Goal: Task Accomplishment & Management: Use online tool/utility

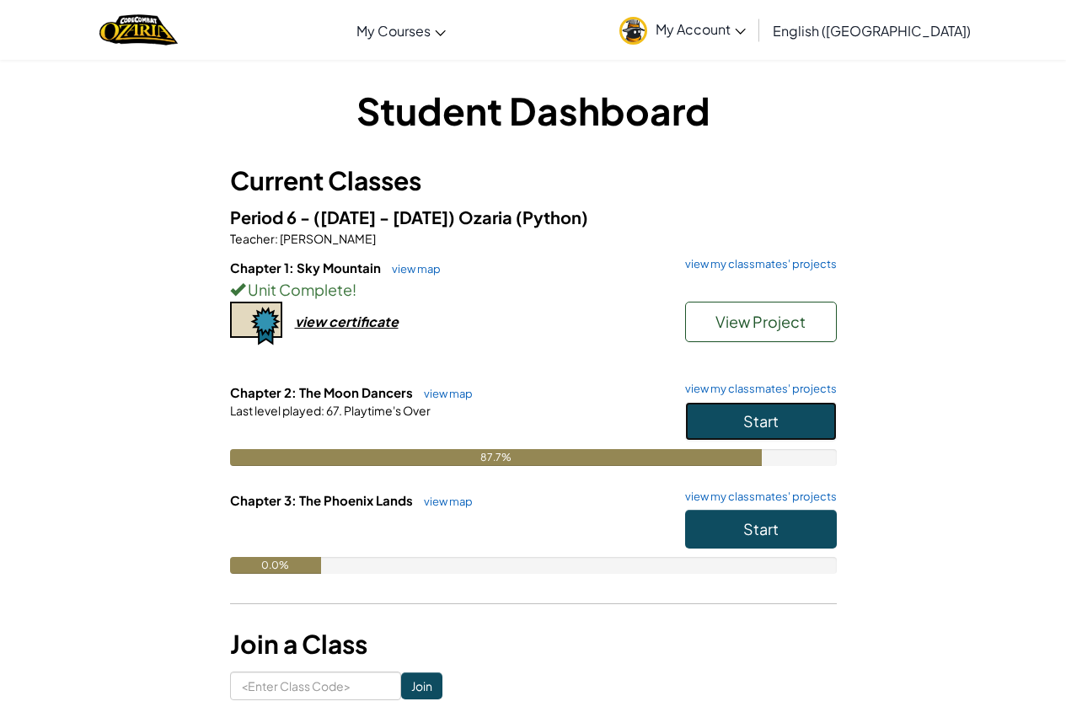
click at [745, 425] on span "Start" at bounding box center [760, 420] width 35 height 19
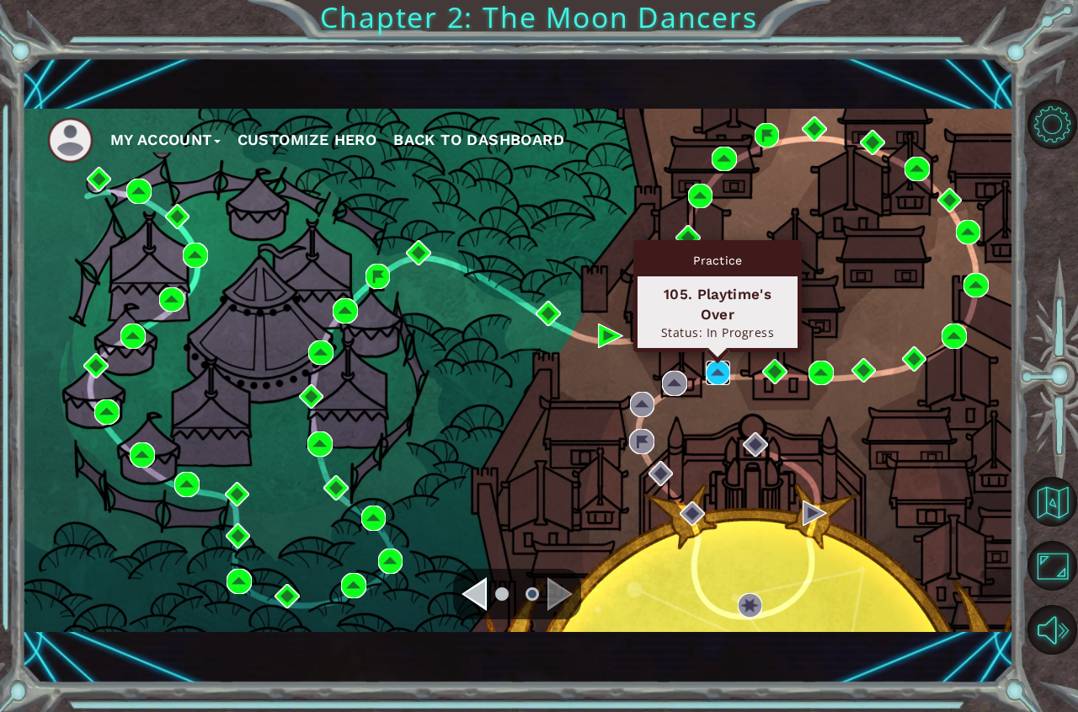
click at [720, 374] on img at bounding box center [718, 373] width 25 height 25
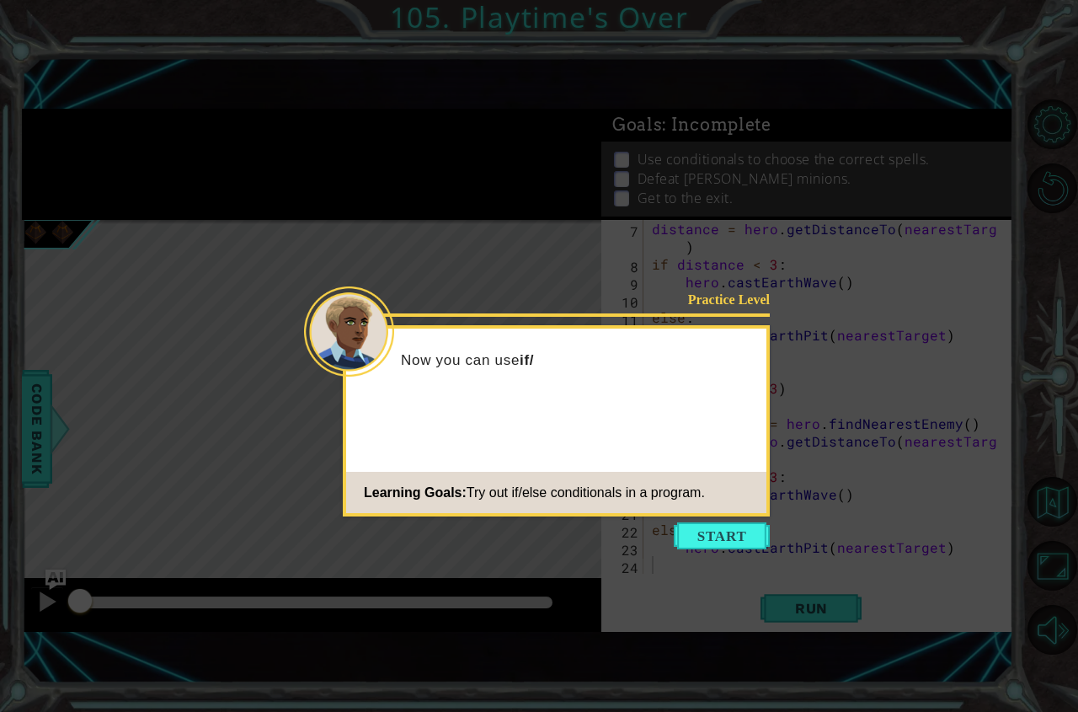
click at [687, 528] on button "Start" at bounding box center [722, 535] width 96 height 27
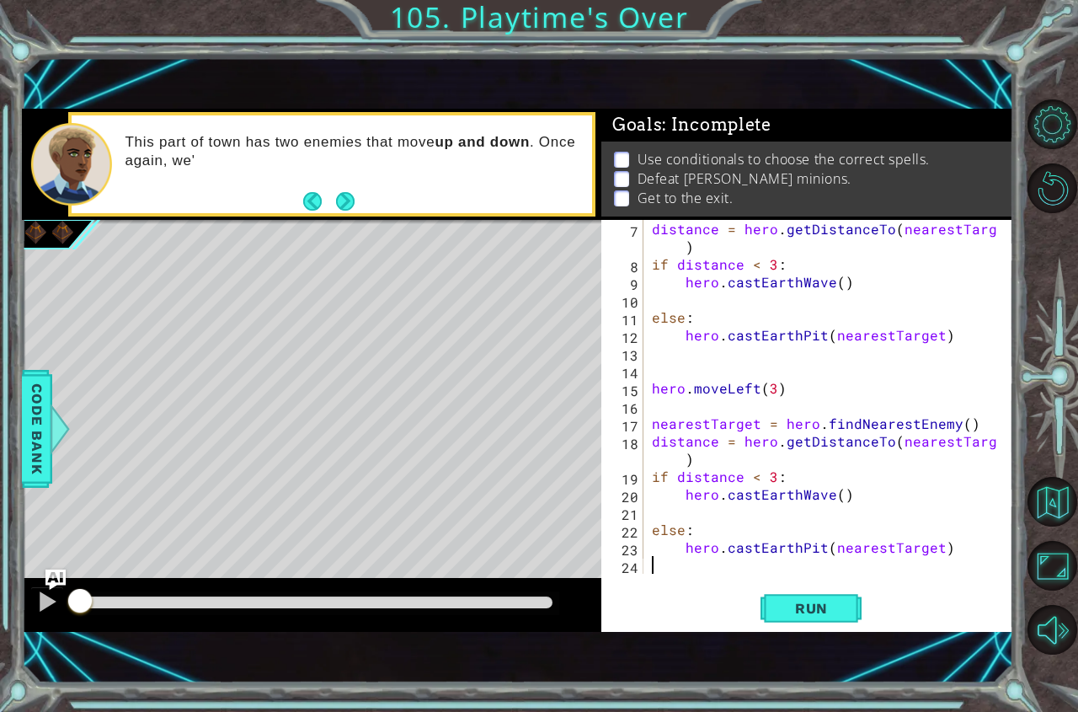
scroll to position [106, 0]
click at [797, 609] on span "Run" at bounding box center [811, 608] width 67 height 17
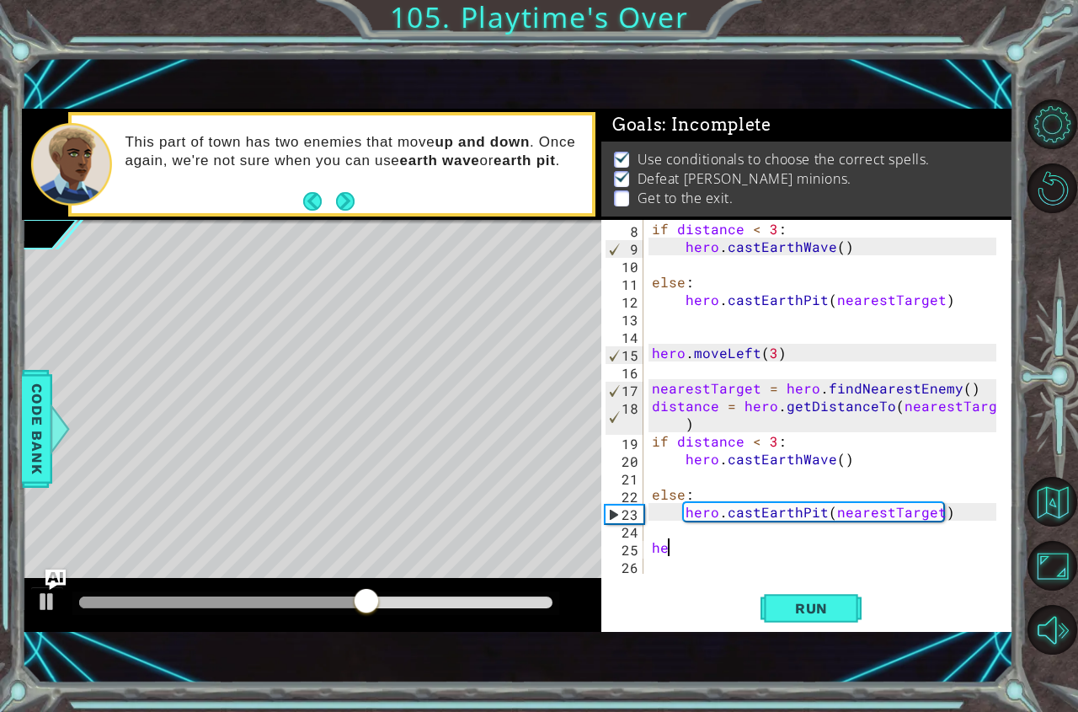
scroll to position [0, 0]
type textarea "h"
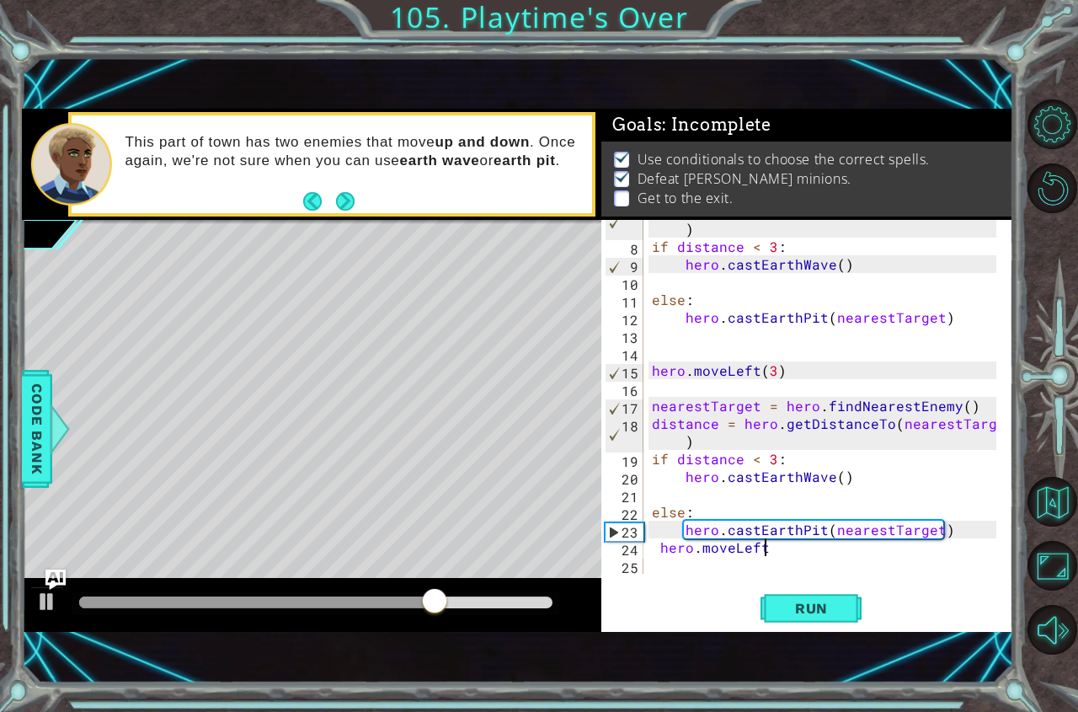
scroll to position [0, 7]
type textarea "hero.moveLeft()"
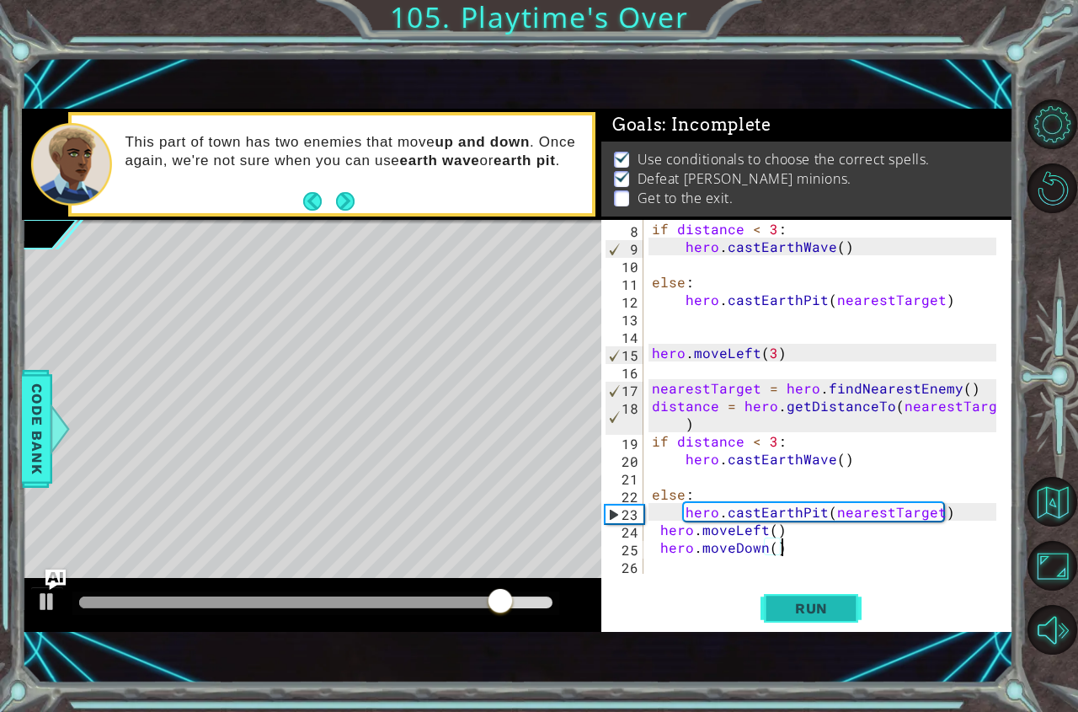
click at [793, 610] on span "Run" at bounding box center [811, 608] width 67 height 17
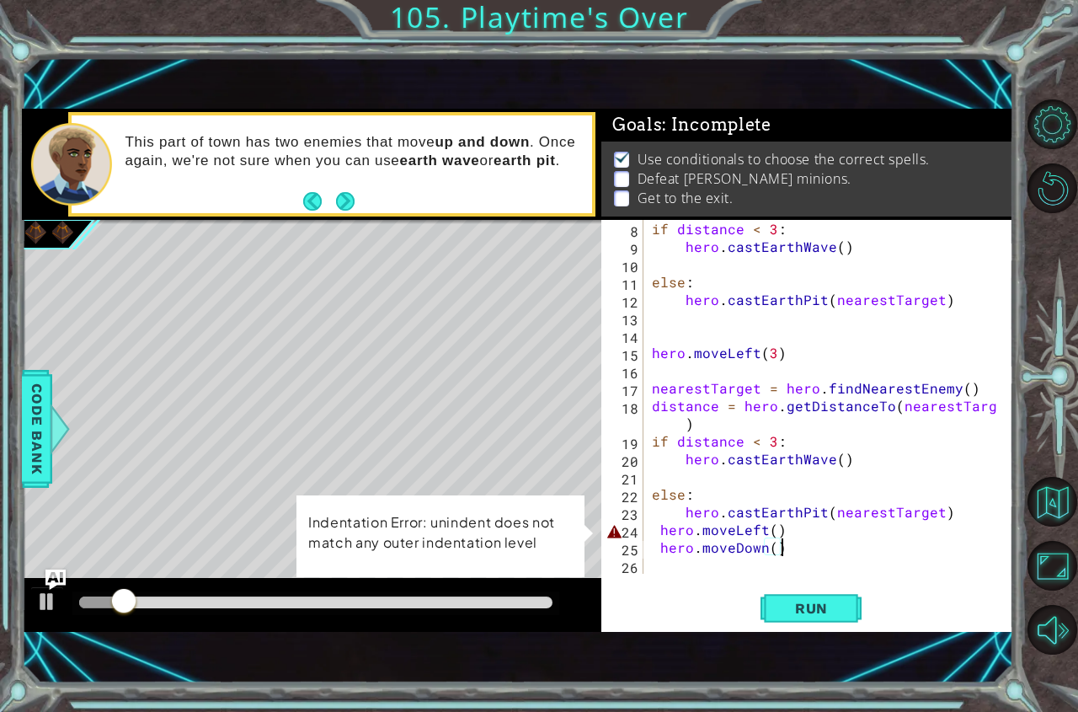
click at [654, 527] on div "if distance < 3 : hero . castEarthWave ( ) else : hero . [GEOGRAPHIC_DATA] ( ne…" at bounding box center [827, 414] width 356 height 389
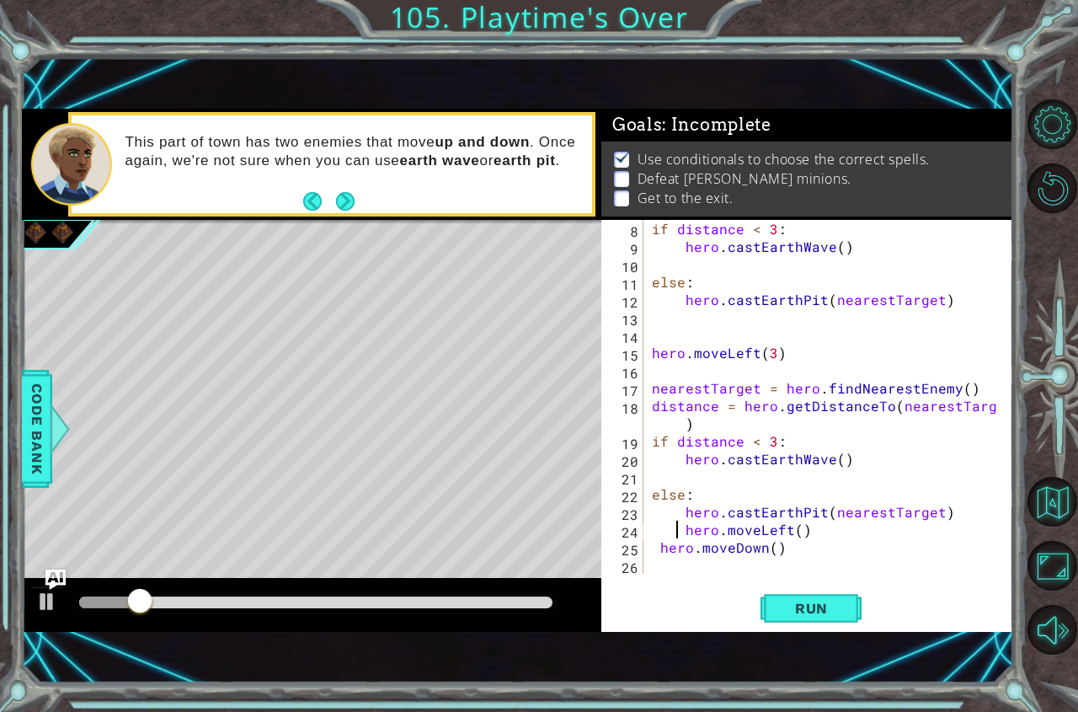
click at [656, 545] on div "if distance < 3 : hero . castEarthWave ( ) else : hero . [GEOGRAPHIC_DATA] ( ne…" at bounding box center [827, 414] width 356 height 389
type textarea "hero.moveDown()"
click at [797, 606] on span "Run" at bounding box center [811, 608] width 67 height 17
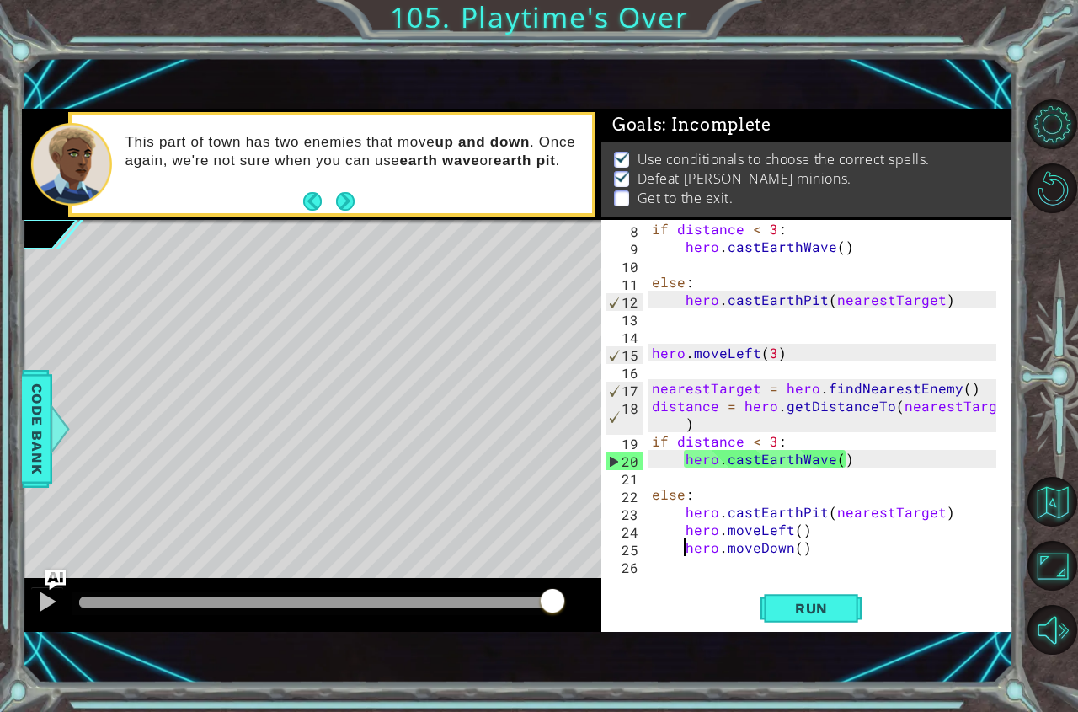
drag, startPoint x: 98, startPoint y: 605, endPoint x: 664, endPoint y: 569, distance: 567.2
click at [664, 569] on div "1 ההההההההההההההההההההההההההההההההההההההההההההההההההההההההההההההההההההההההההההה…" at bounding box center [518, 370] width 992 height 523
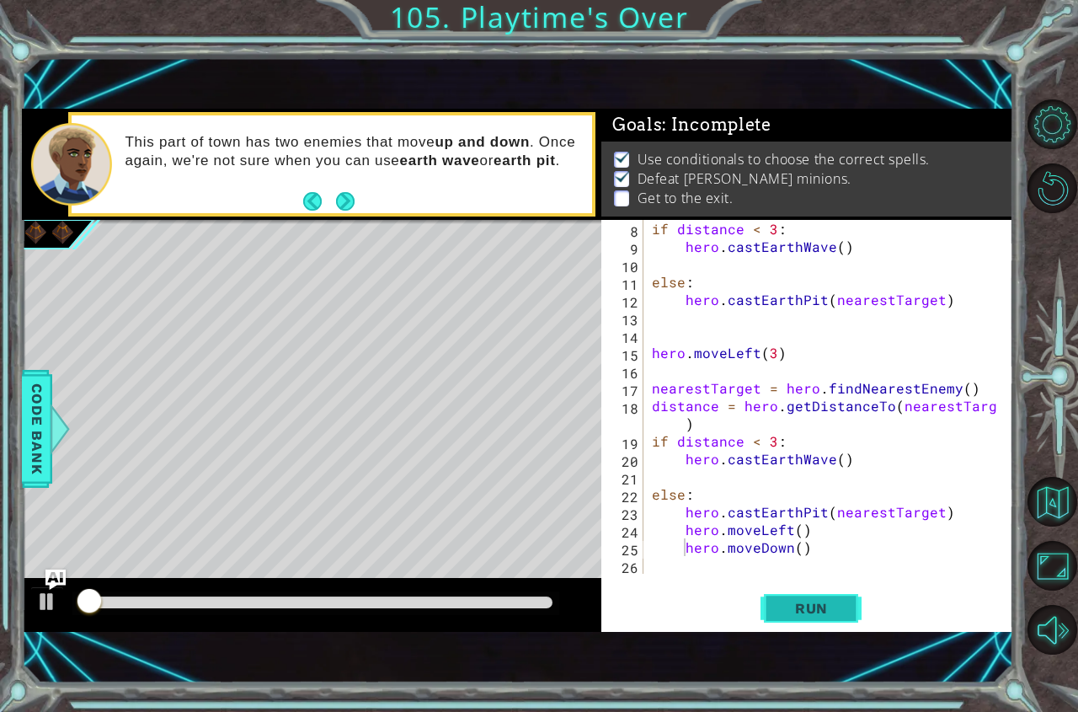
click at [815, 612] on span "Run" at bounding box center [811, 608] width 67 height 17
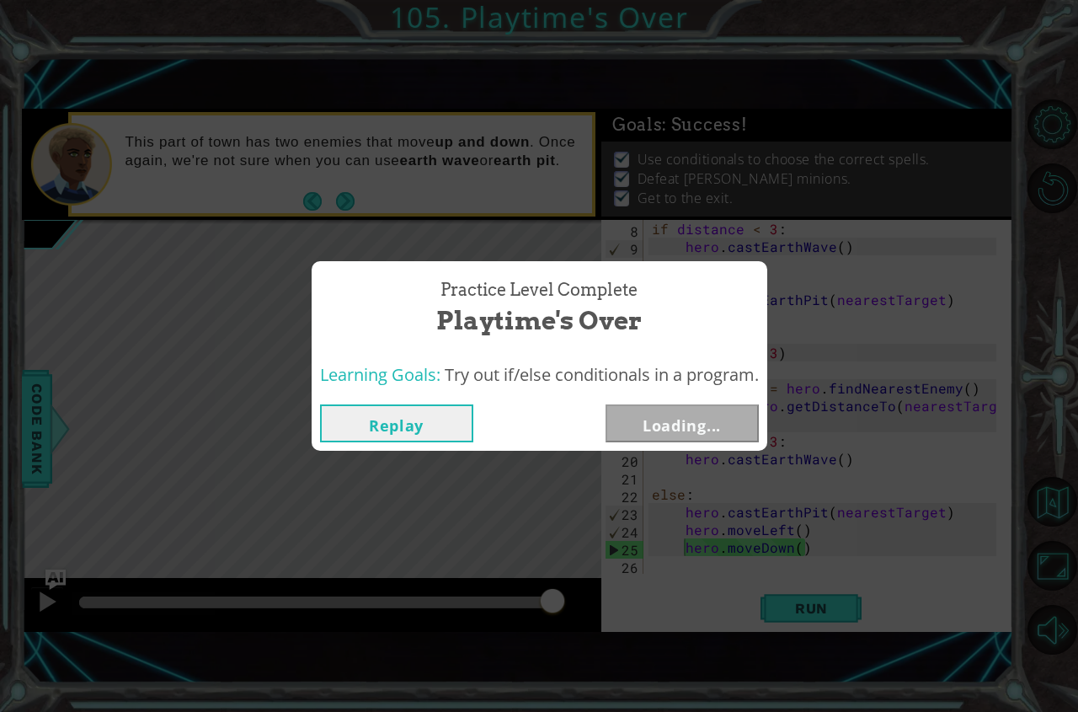
drag, startPoint x: 103, startPoint y: 590, endPoint x: 664, endPoint y: 596, distance: 561.0
click at [644, 596] on body "1 ההההההההההההההההההההההההההההההההההההההההההההההההההההההההההההההההההההההההההההה…" at bounding box center [539, 356] width 1078 height 712
click at [681, 432] on button "Next" at bounding box center [682, 423] width 153 height 38
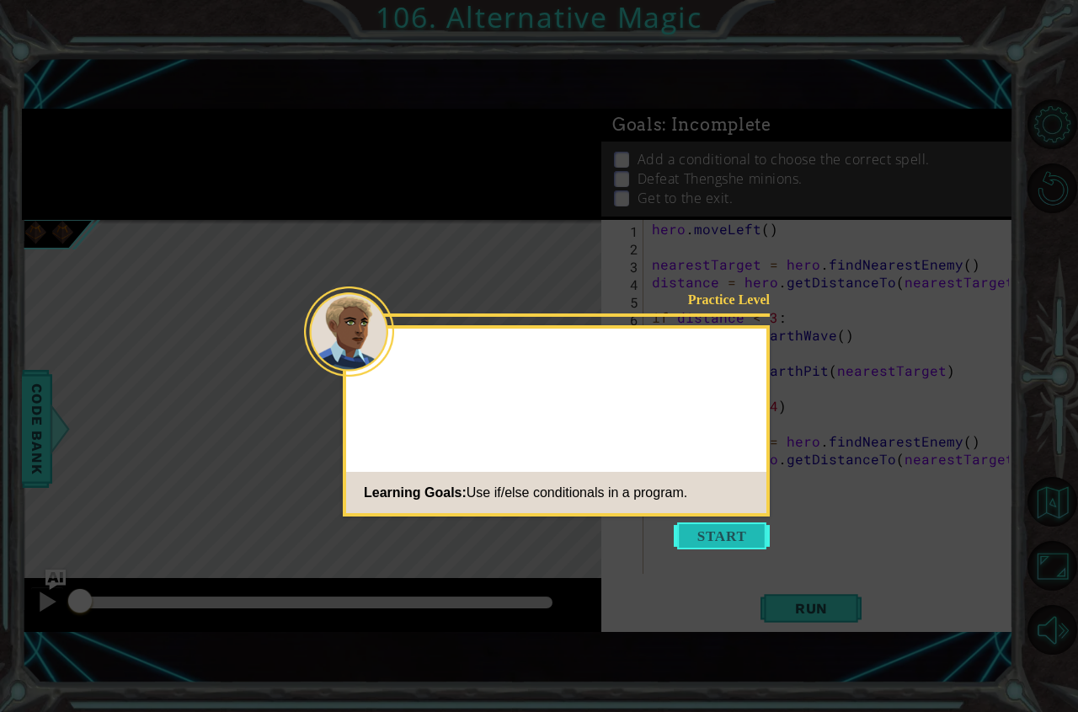
click at [693, 536] on button "Start" at bounding box center [722, 535] width 96 height 27
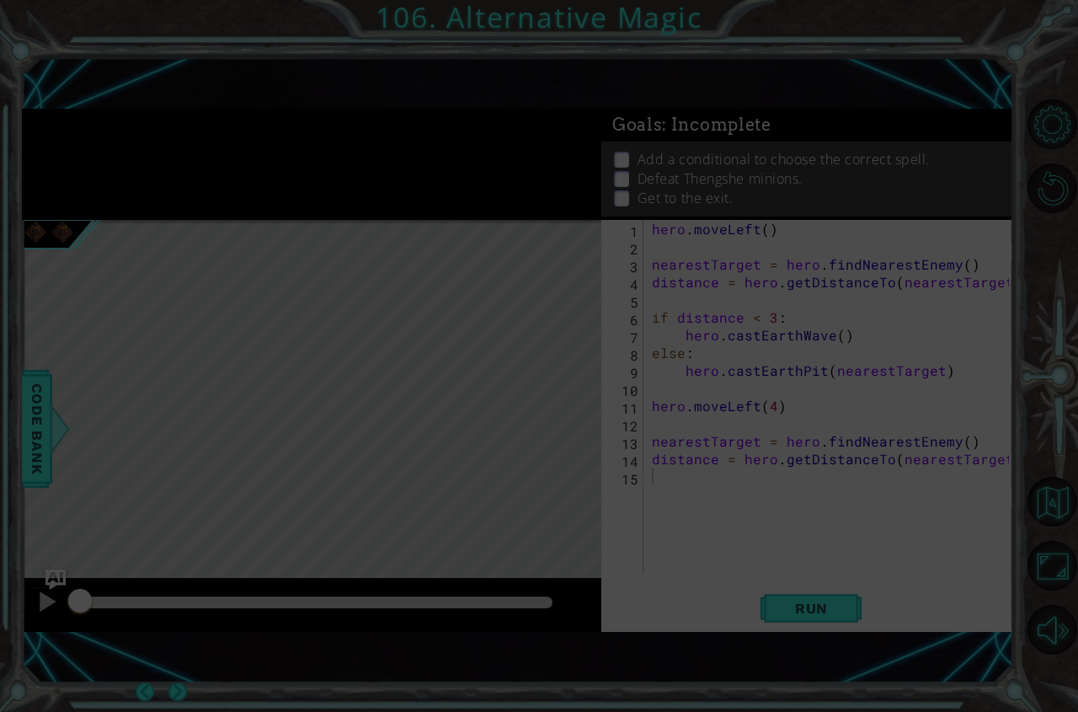
click at [693, 536] on div "hero . moveLeft ( ) nearestTarget = hero . findNearestEnemy ( ) distance = hero…" at bounding box center [833, 414] width 369 height 389
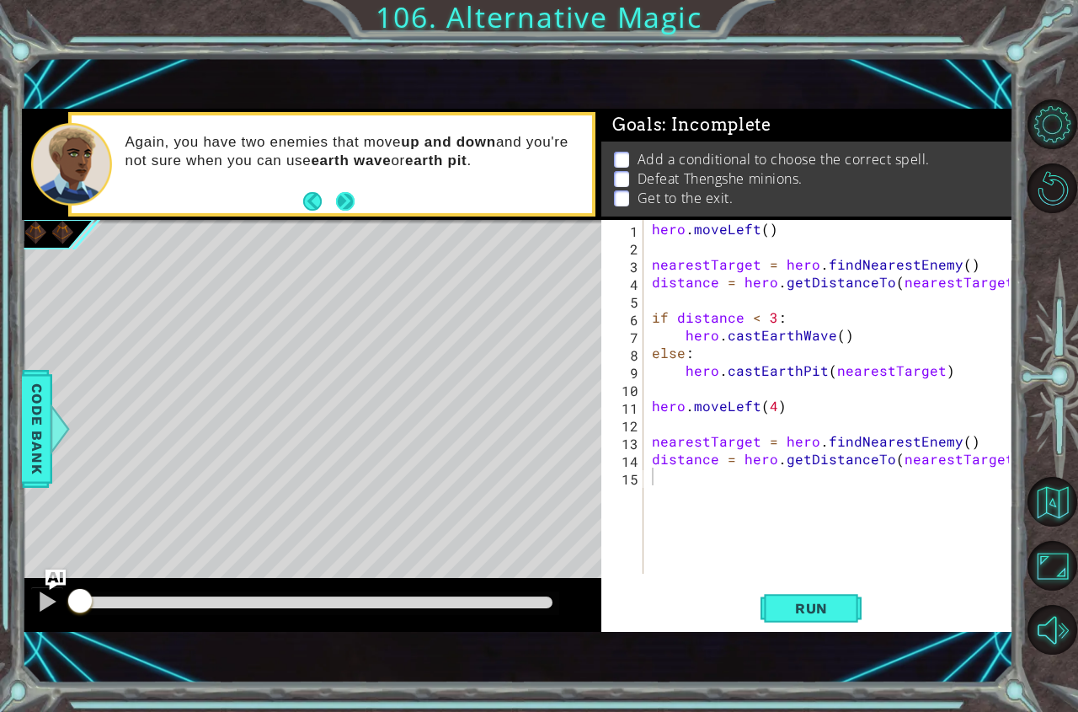
click at [341, 197] on button "Next" at bounding box center [345, 201] width 19 height 19
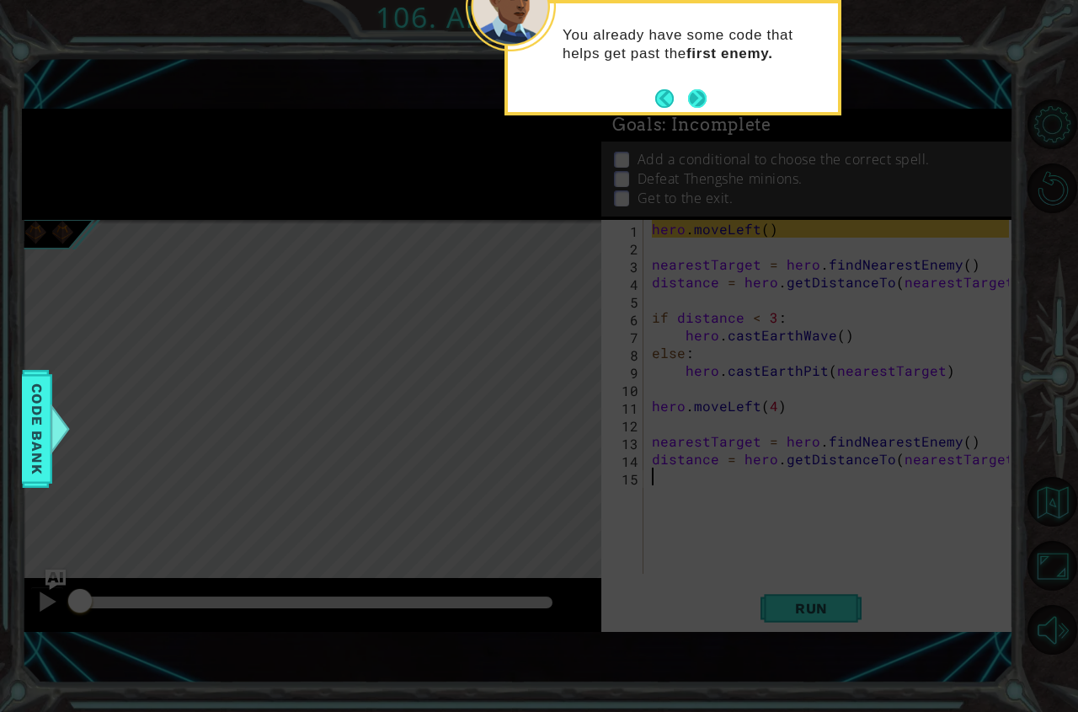
click at [707, 99] on button "Next" at bounding box center [697, 98] width 19 height 19
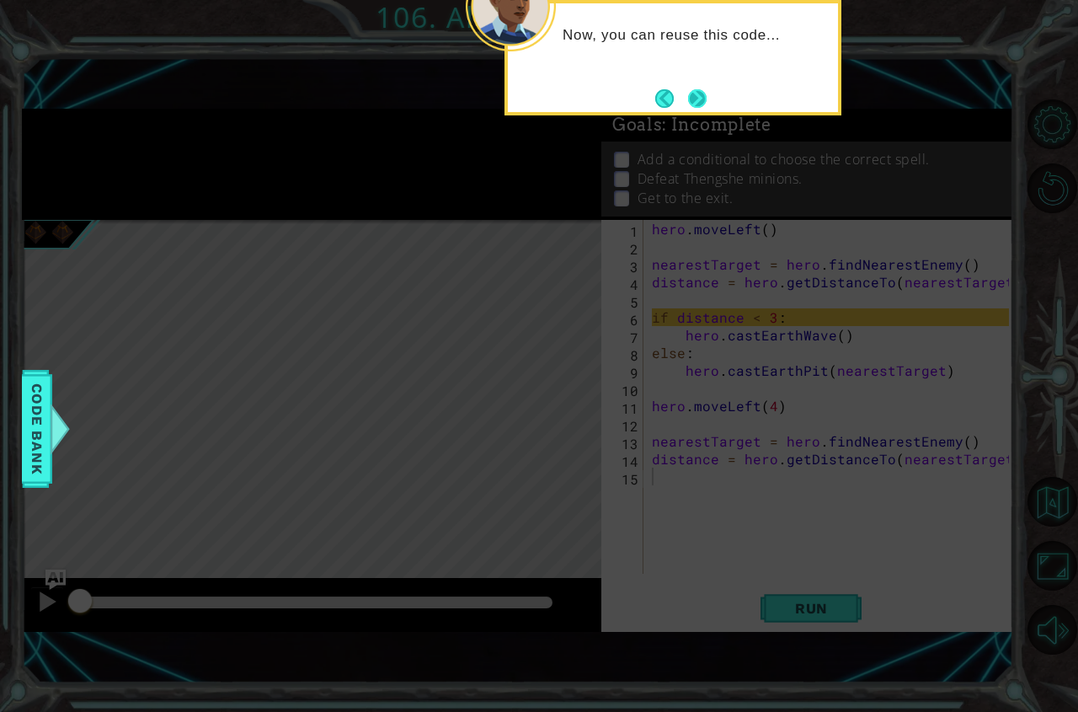
click at [697, 100] on button "Next" at bounding box center [697, 98] width 19 height 19
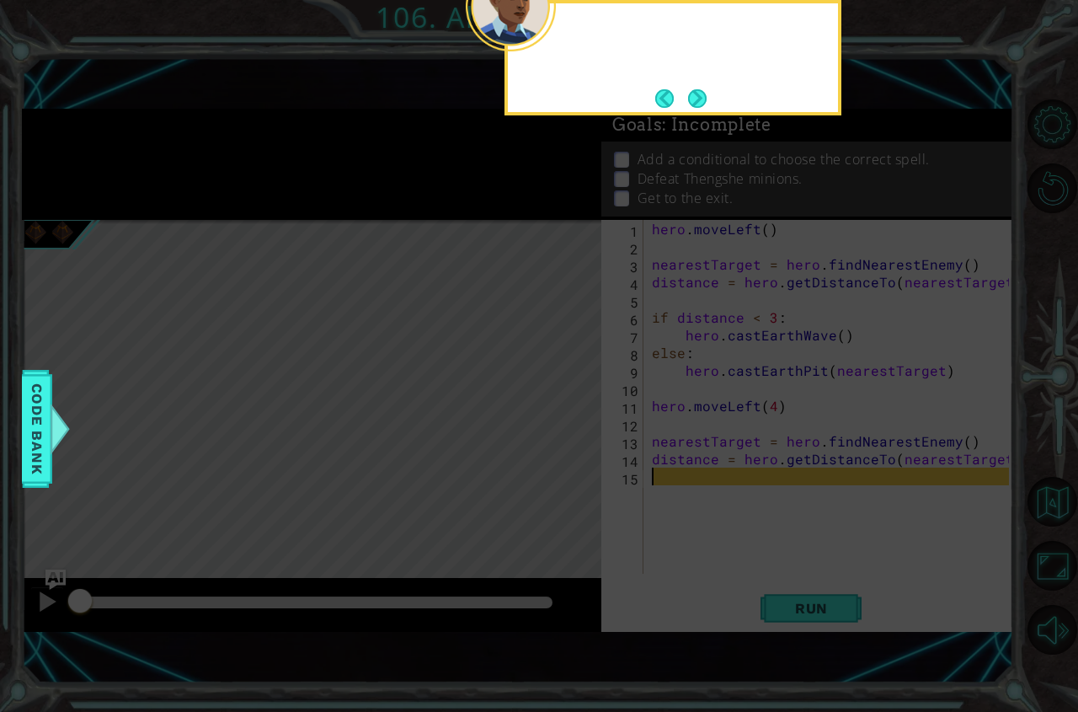
click at [697, 100] on button "Next" at bounding box center [697, 98] width 19 height 19
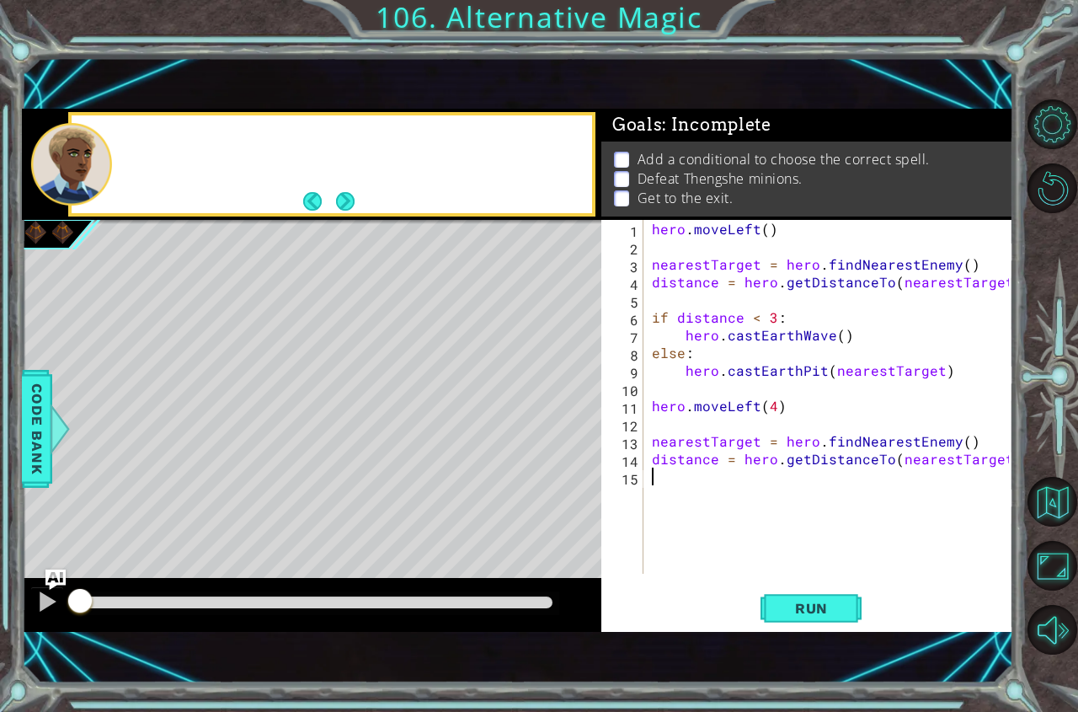
click at [697, 100] on div "1 ההההההההההההההההההההההההההההההההההההההההההההההההההההההההההההההההההההההההההההה…" at bounding box center [518, 370] width 992 height 627
click at [794, 612] on span "Run" at bounding box center [811, 608] width 67 height 17
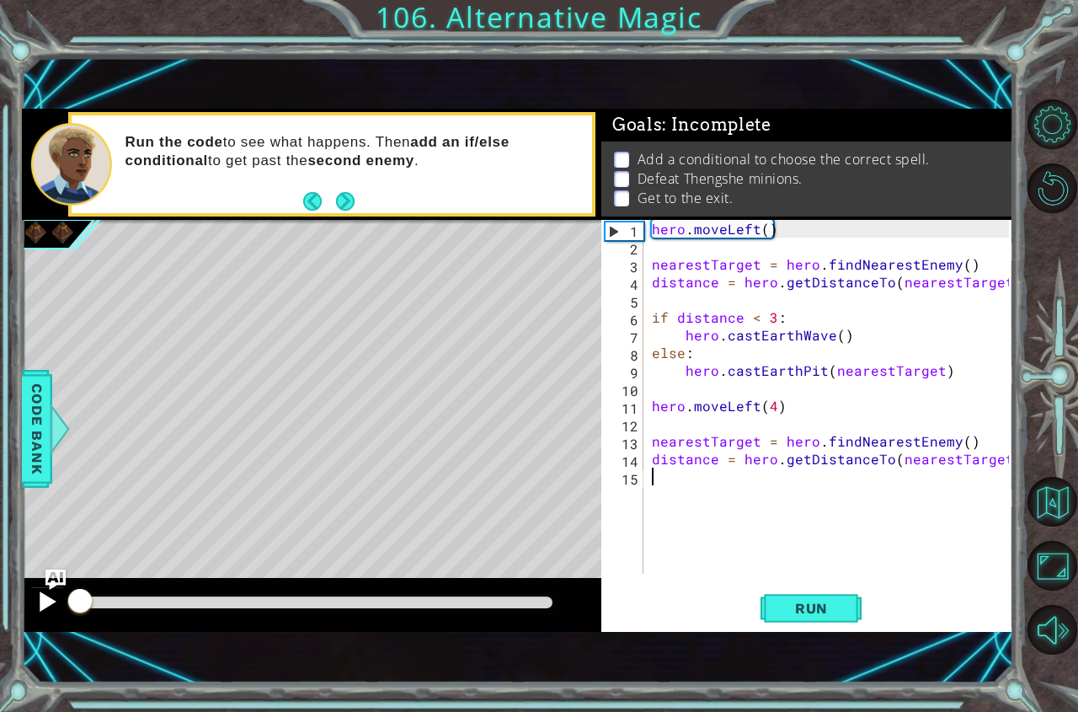
drag, startPoint x: 61, startPoint y: 596, endPoint x: 38, endPoint y: 596, distance: 23.6
click at [40, 596] on div at bounding box center [312, 605] width 580 height 54
click at [37, 596] on div at bounding box center [47, 602] width 22 height 22
click at [57, 601] on div at bounding box center [47, 602] width 22 height 22
click at [30, 617] on button at bounding box center [47, 603] width 34 height 35
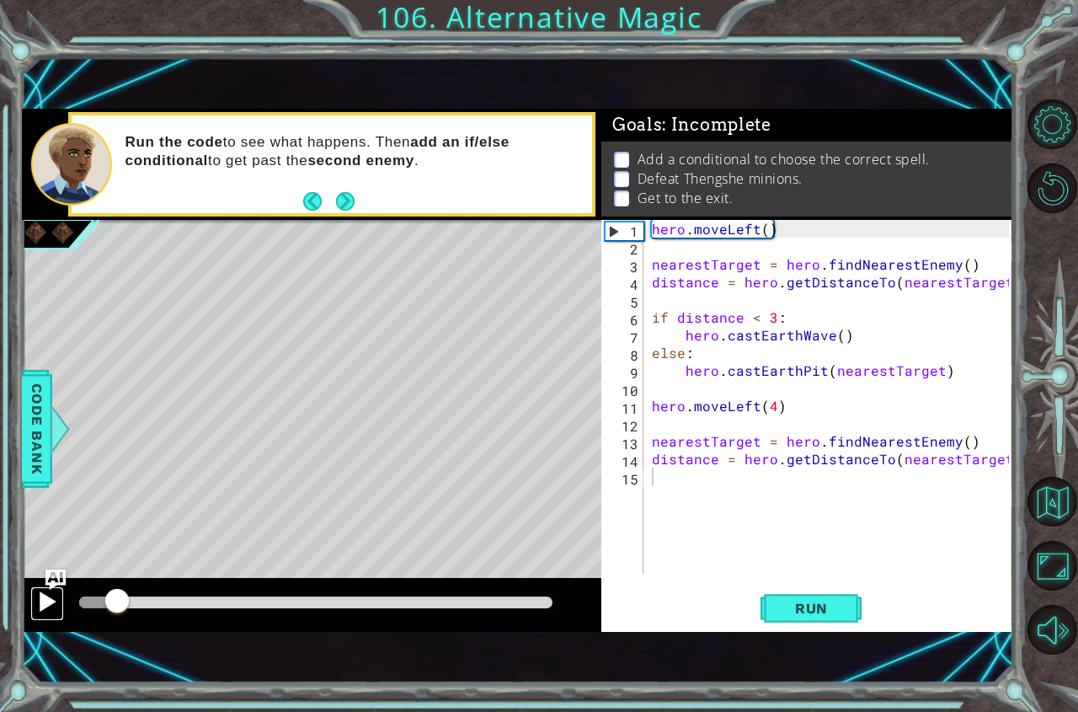
click at [51, 603] on div at bounding box center [47, 602] width 22 height 22
click at [49, 608] on div at bounding box center [47, 602] width 22 height 22
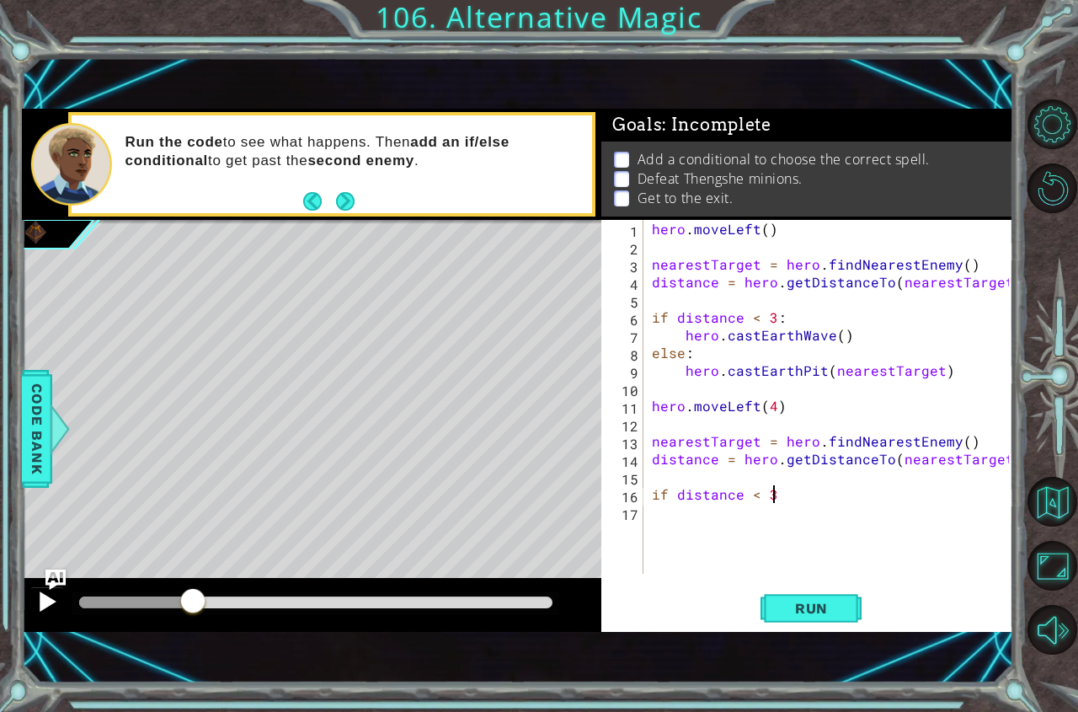
scroll to position [0, 7]
type textarea "if distance < 3:"
type textarea "hero.castEarthWave()"
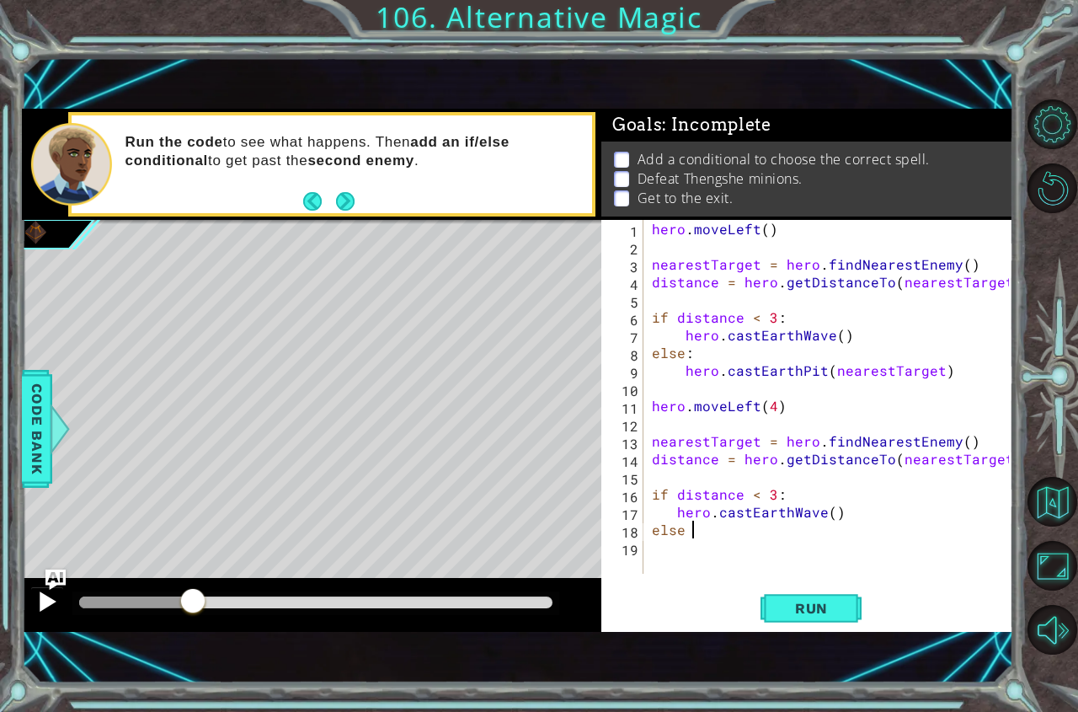
type textarea "else :"
type textarea "hero.castEarthPit(nearestTarget)"
click at [804, 615] on span "Run" at bounding box center [811, 608] width 67 height 17
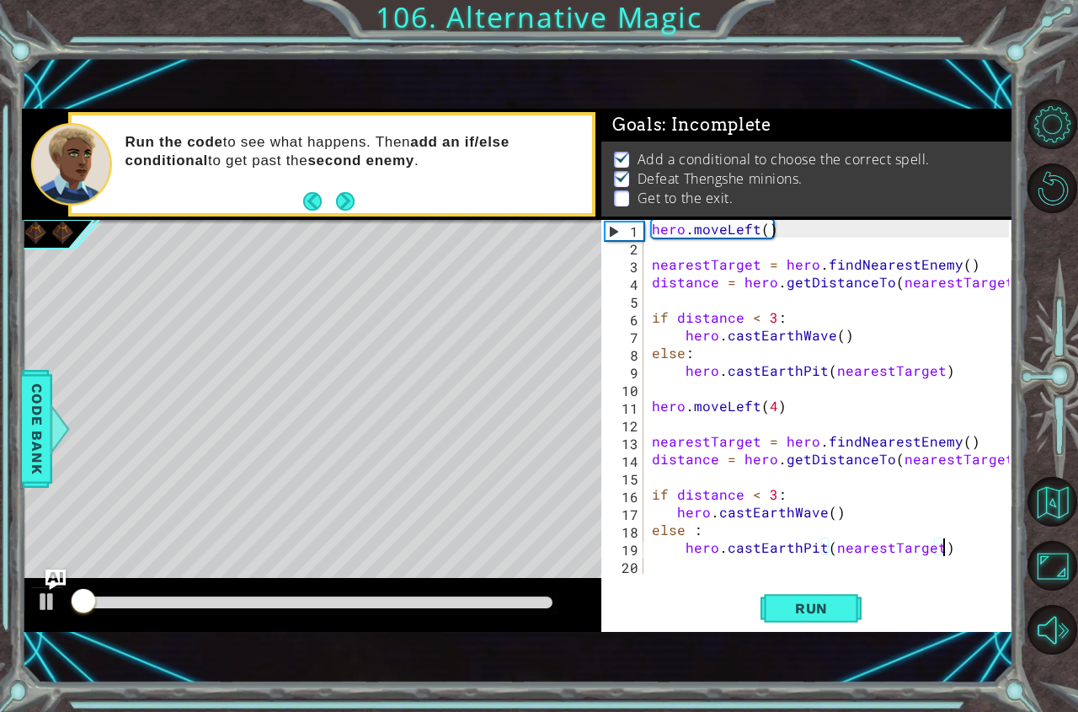
scroll to position [9, 0]
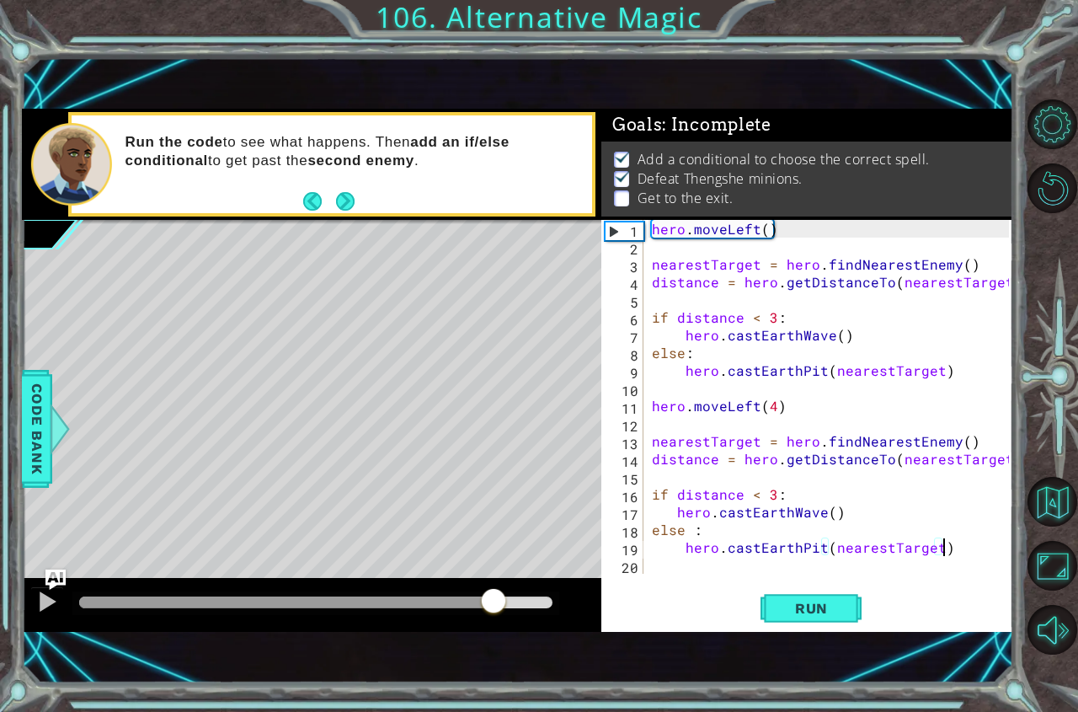
click at [494, 561] on div "methods hero use(thing) moveUp(steps) moveDown(steps) moveLeft(steps) moveRight…" at bounding box center [518, 370] width 992 height 523
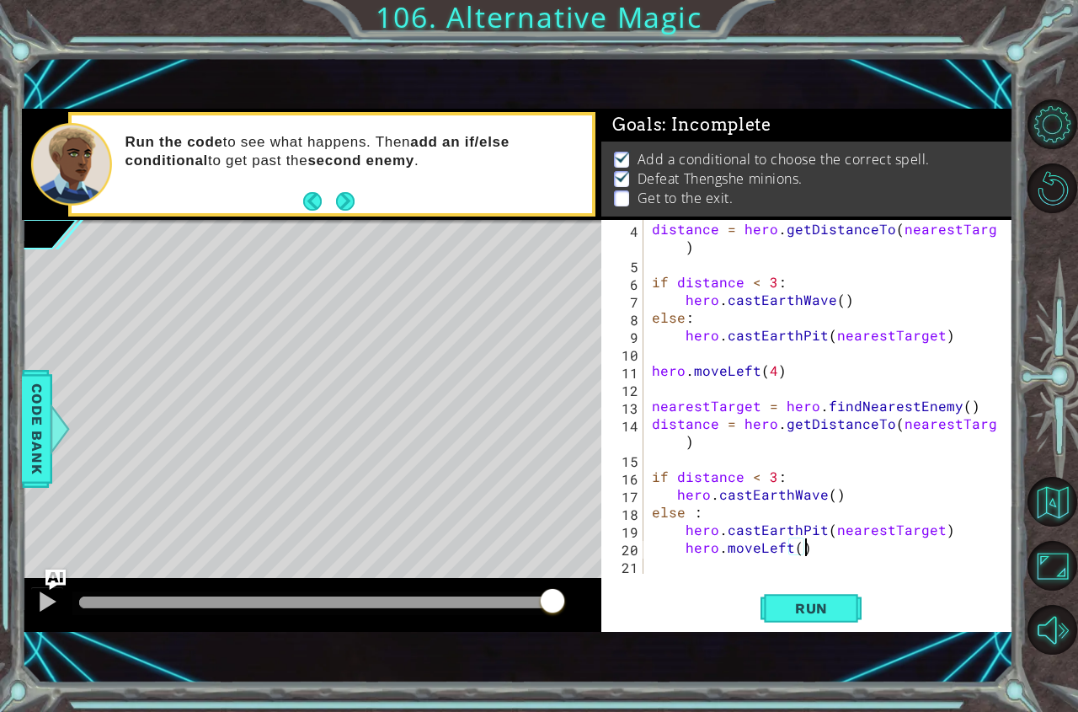
scroll to position [0, 8]
type textarea "hero.moveLeft()"
click at [819, 612] on span "Run" at bounding box center [811, 608] width 67 height 17
click at [518, 571] on div "methods hero use(thing) moveUp(steps) moveDown(steps) moveLeft(steps) moveRight…" at bounding box center [518, 370] width 992 height 523
click at [799, 595] on button "Run" at bounding box center [811, 607] width 101 height 41
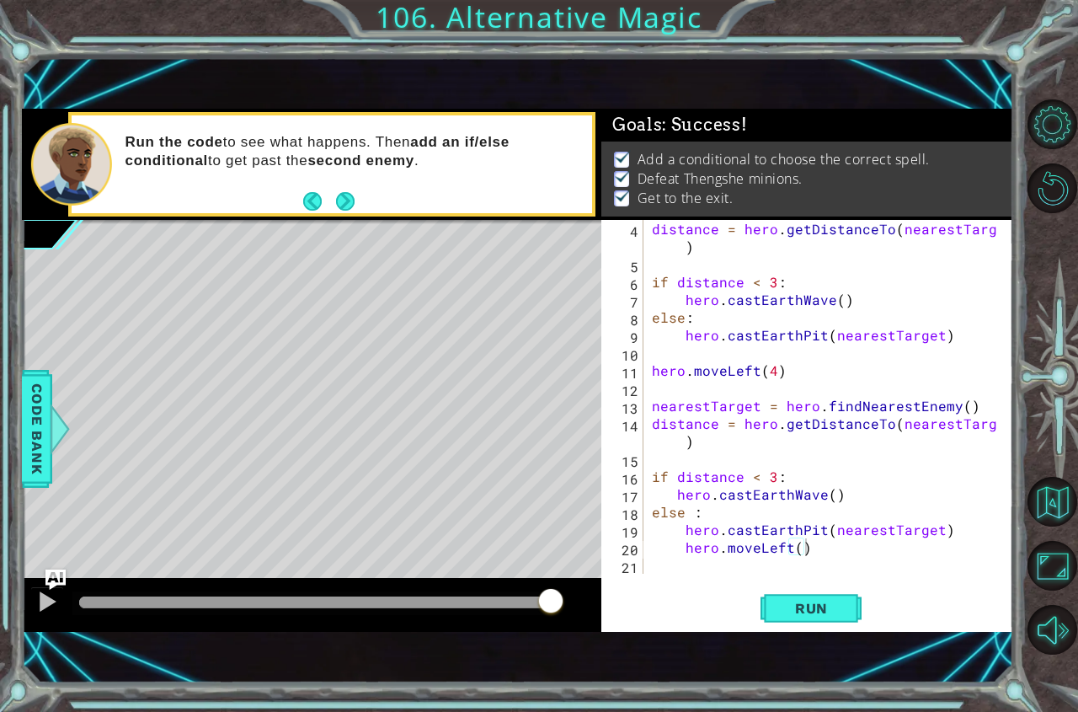
drag, startPoint x: 154, startPoint y: 599, endPoint x: 676, endPoint y: 579, distance: 521.8
click at [660, 579] on body "1 ההההההההההההההההההההההההההההההההההההההההההההההההההההההההההההההההההההההההההההה…" at bounding box center [539, 356] width 1078 height 712
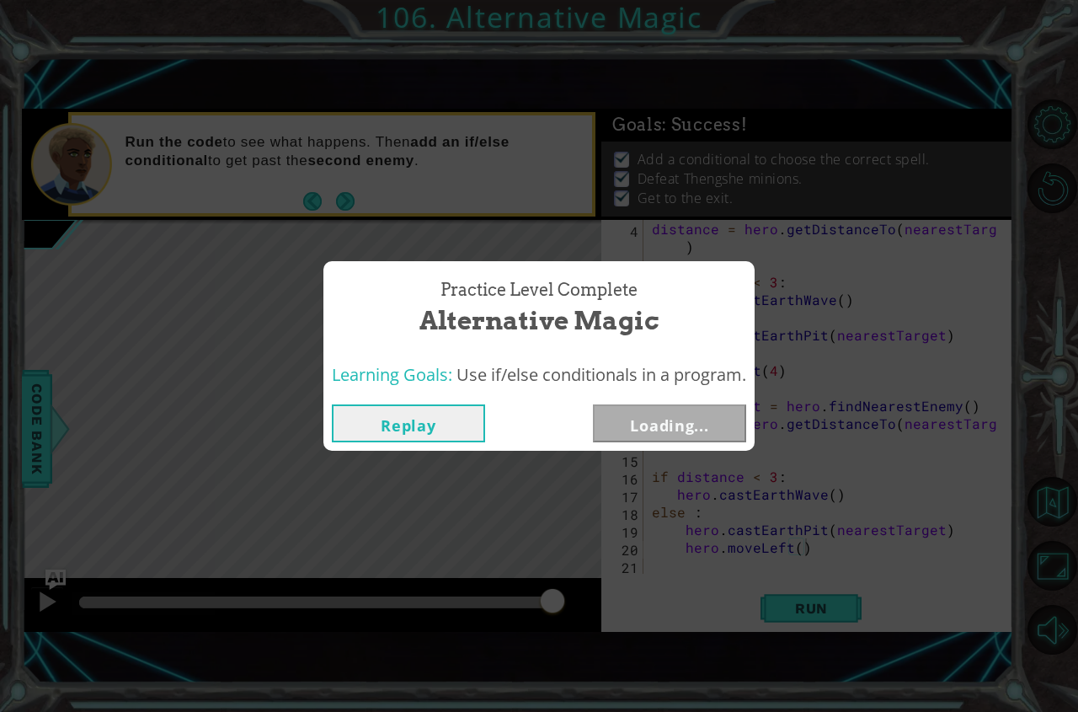
click at [621, 426] on button "Loading..." at bounding box center [669, 423] width 153 height 38
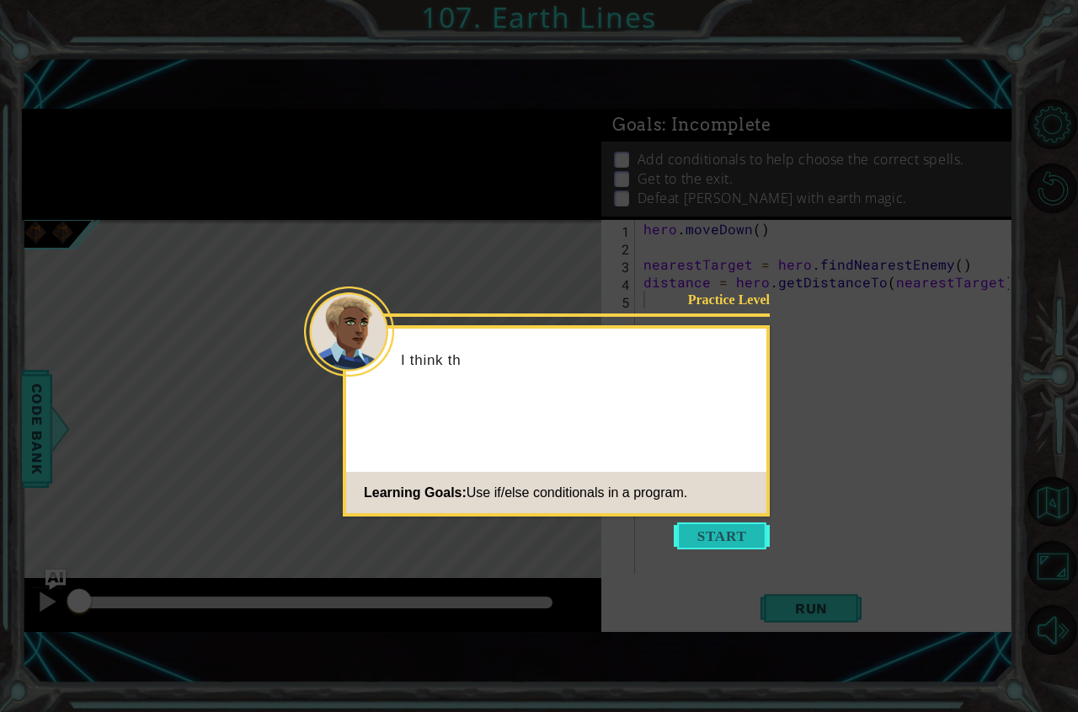
click at [735, 535] on button "Start" at bounding box center [722, 535] width 96 height 27
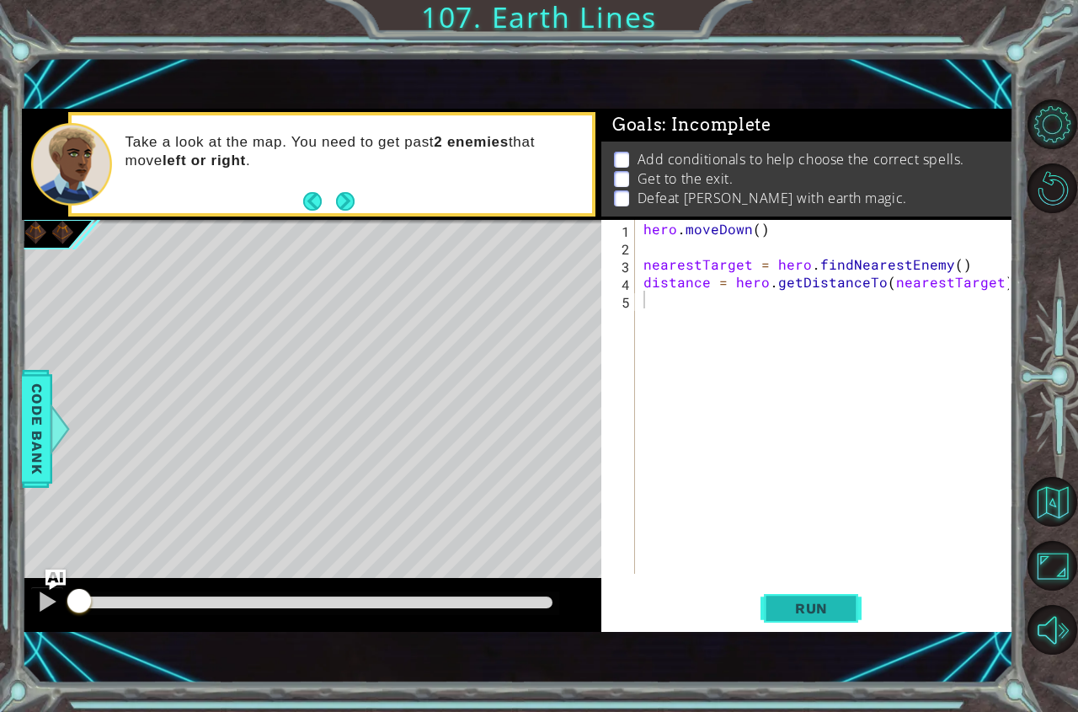
click at [809, 604] on span "Run" at bounding box center [811, 608] width 67 height 17
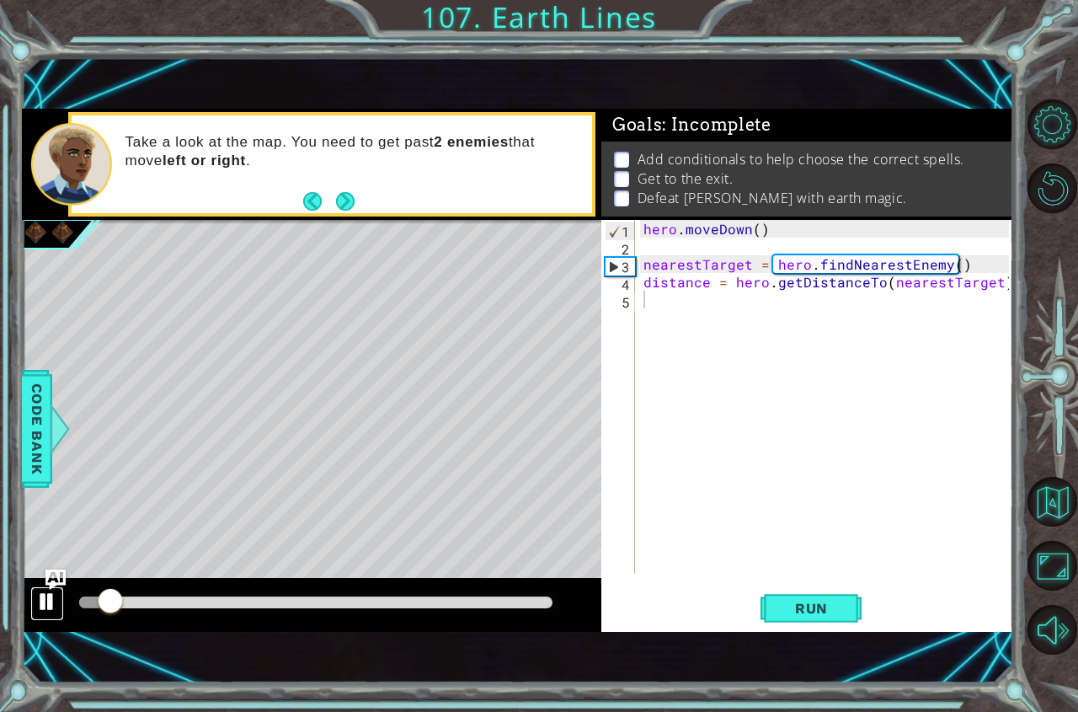
click at [44, 599] on div at bounding box center [47, 602] width 22 height 22
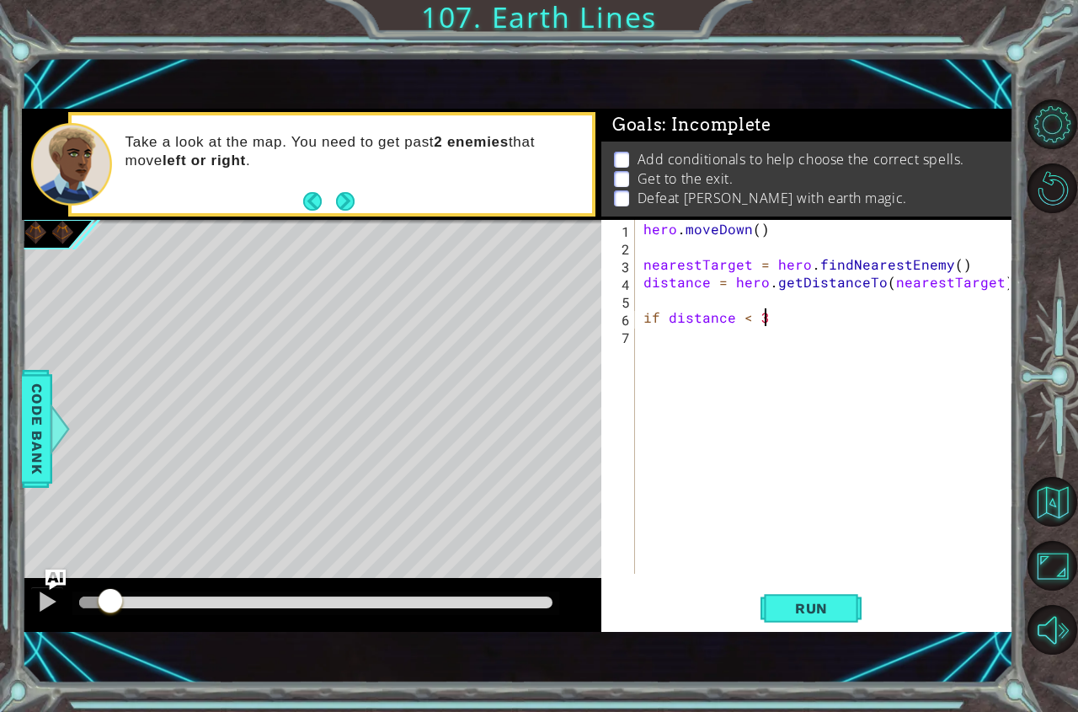
scroll to position [0, 7]
type textarea "if distance < 3 :"
type textarea "hero.castEarthWave()"
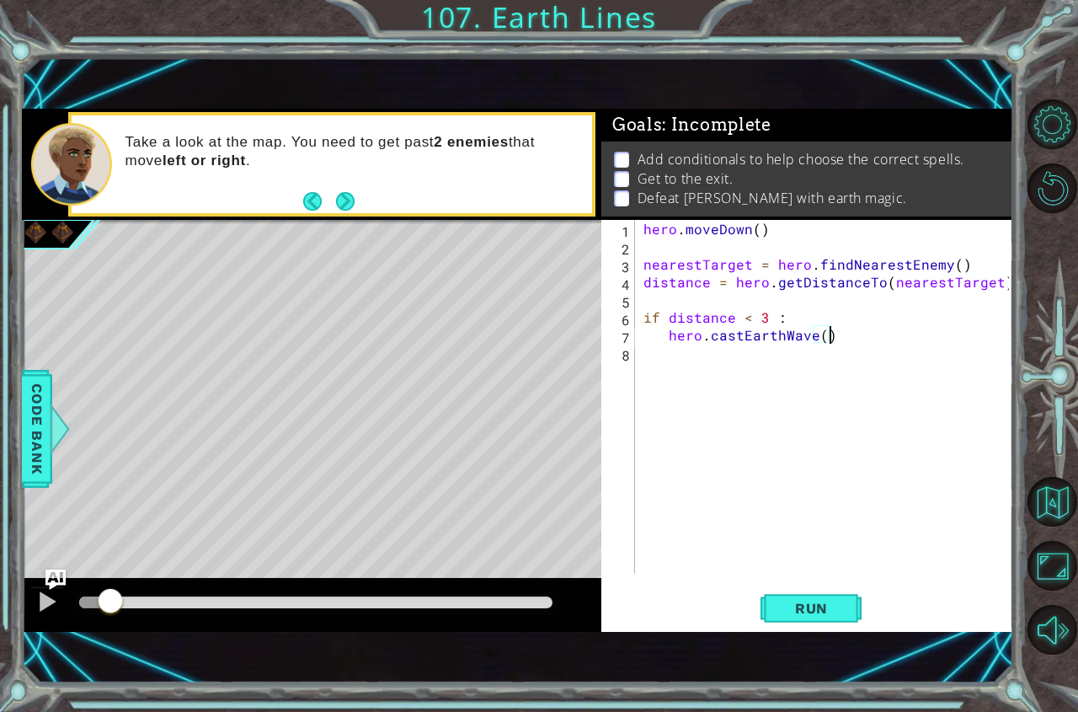
type textarea "hero.castEarthWave()\"
type textarea "hero.castEarthWave()"
type textarea "else:"
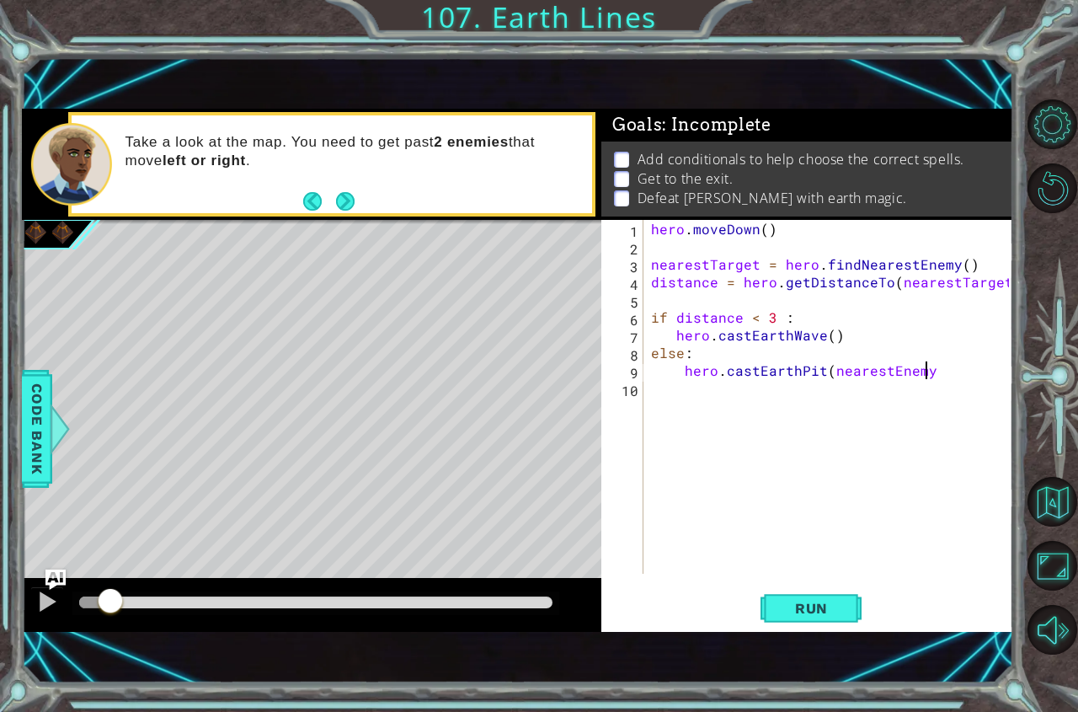
scroll to position [0, 17]
click at [920, 368] on div "hero . [GEOGRAPHIC_DATA] ( ) nearestTarget = hero . findNearestEnemy ( ) distan…" at bounding box center [833, 414] width 370 height 389
click at [927, 372] on div "hero . [GEOGRAPHIC_DATA] ( ) nearestTarget = hero . findNearestEnemy ( ) distan…" at bounding box center [833, 414] width 370 height 389
type textarea "hero.castEarthPit(nearestTarget)"
click at [810, 597] on button "Run" at bounding box center [811, 607] width 101 height 41
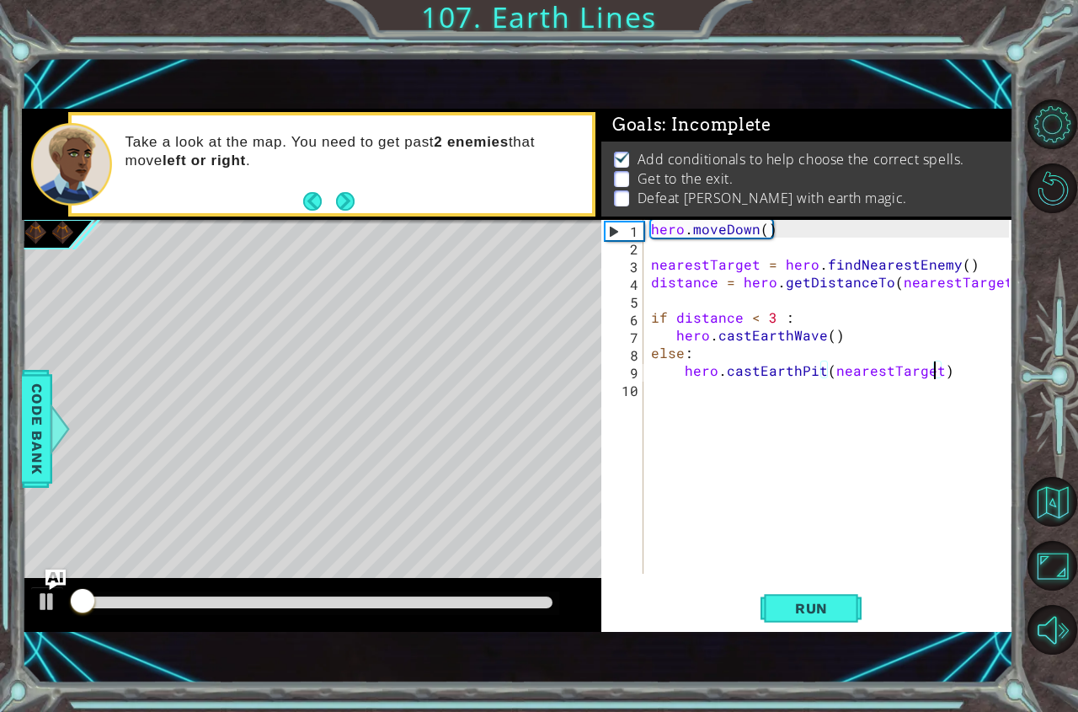
scroll to position [9, 0]
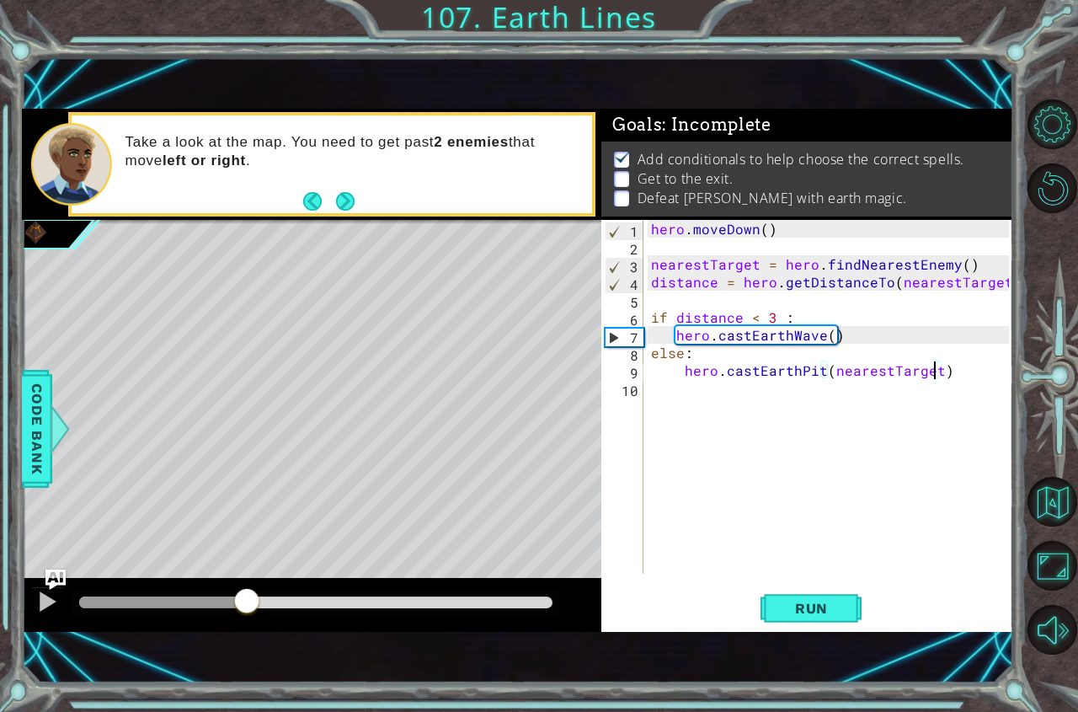
drag, startPoint x: 76, startPoint y: 597, endPoint x: 197, endPoint y: 589, distance: 121.6
click at [232, 589] on div at bounding box center [247, 602] width 30 height 30
click at [807, 617] on button "Run" at bounding box center [811, 607] width 101 height 41
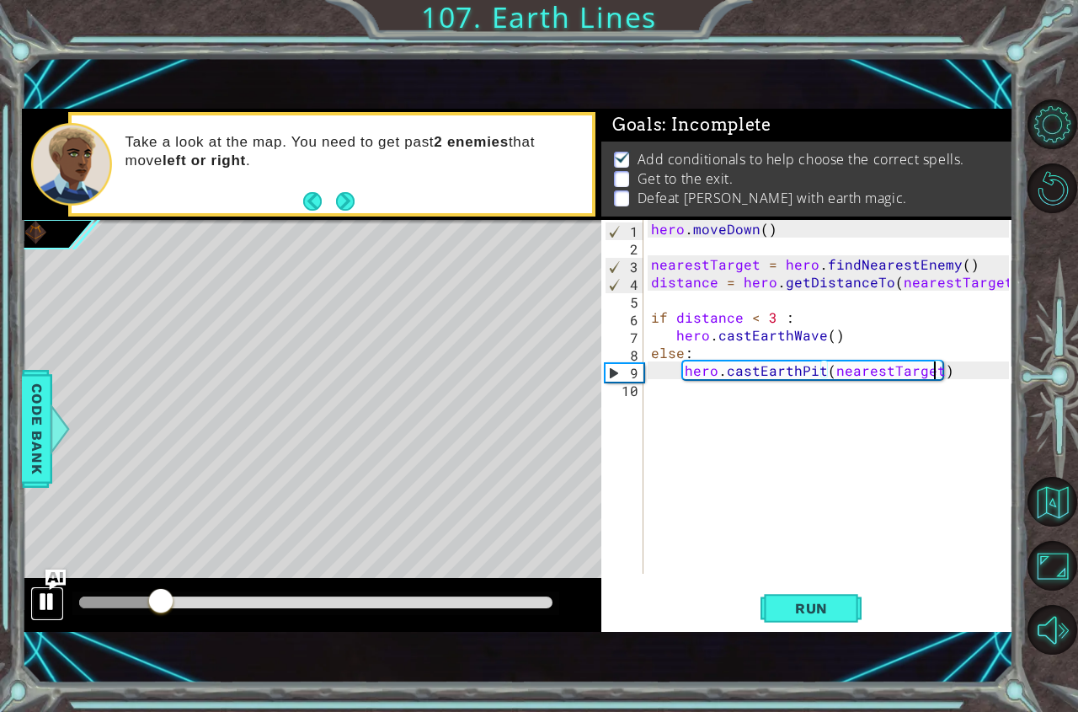
click at [51, 593] on div at bounding box center [47, 602] width 22 height 22
click at [642, 398] on div "10" at bounding box center [624, 391] width 39 height 18
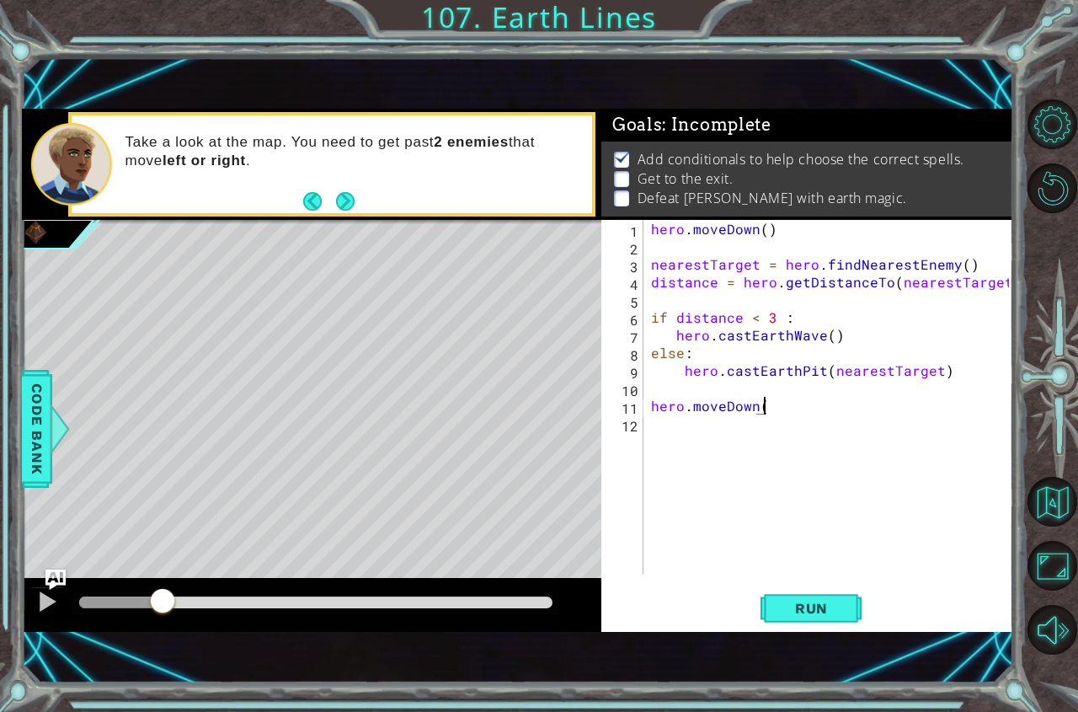
scroll to position [0, 7]
type textarea "hero.moveDown(3)"
type textarea "nearestTarget = hero.findNearestEnemy()"
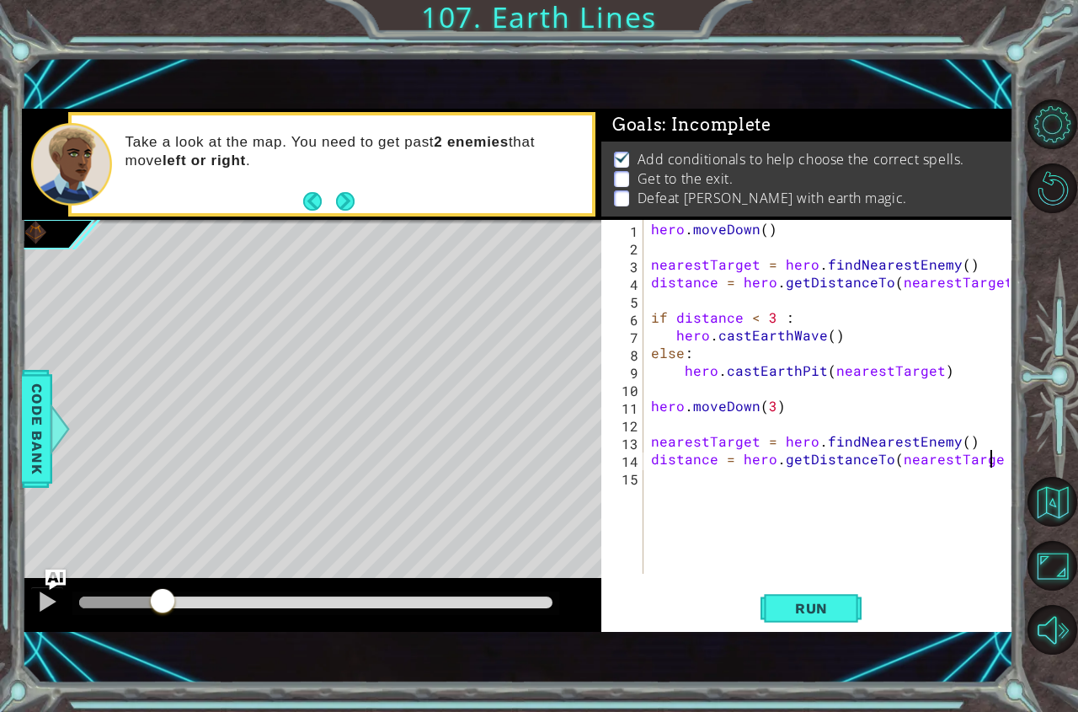
scroll to position [0, 20]
type textarea "distance = hero.getDistanceTo(nearestTarget)"
type textarea "h"
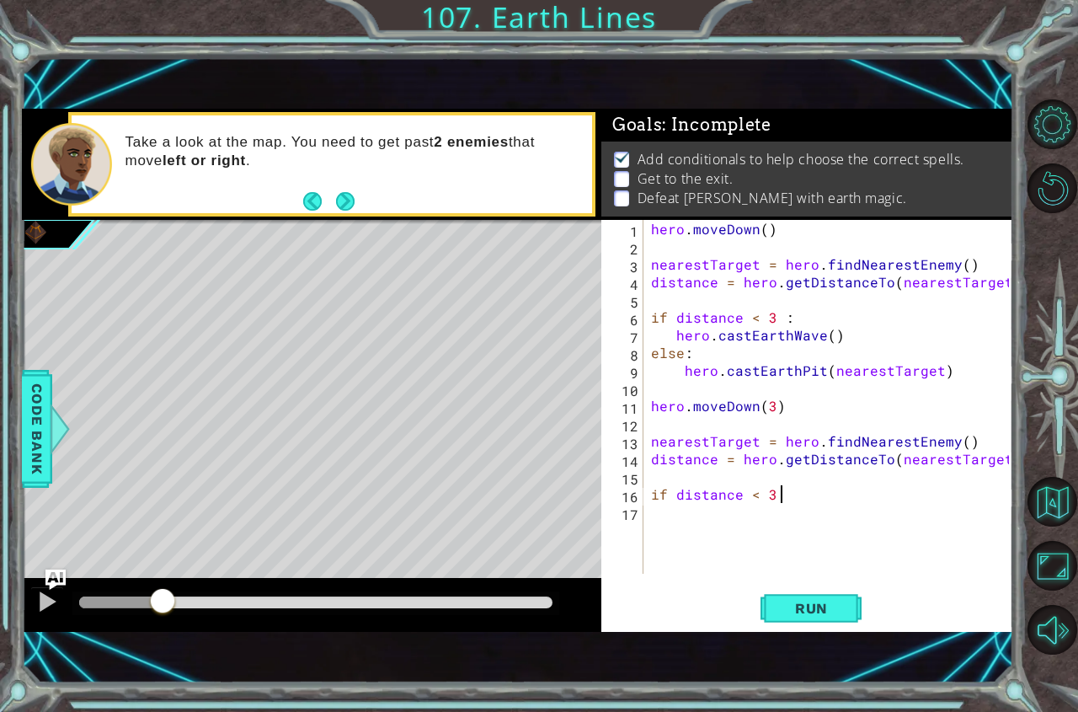
type textarea "if distance < 3 :"
type textarea "hero.castEarthWave()"
type textarea "else :"
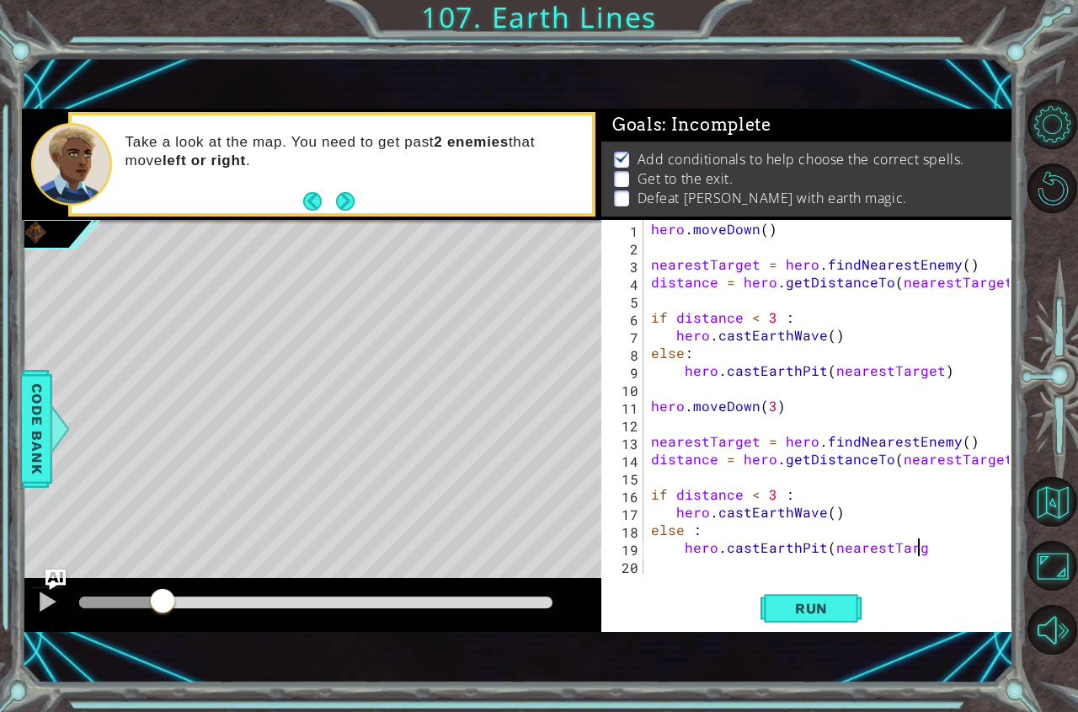
scroll to position [0, 17]
click at [856, 526] on div "hero . [GEOGRAPHIC_DATA] ( ) nearestTarget = hero . findNearestEnemy ( ) distan…" at bounding box center [833, 414] width 370 height 389
click at [856, 510] on div "hero . [GEOGRAPHIC_DATA] ( ) nearestTarget = hero . findNearestEnemy ( ) distan…" at bounding box center [833, 414] width 370 height 389
type textarea "hero.castEarthWave()"
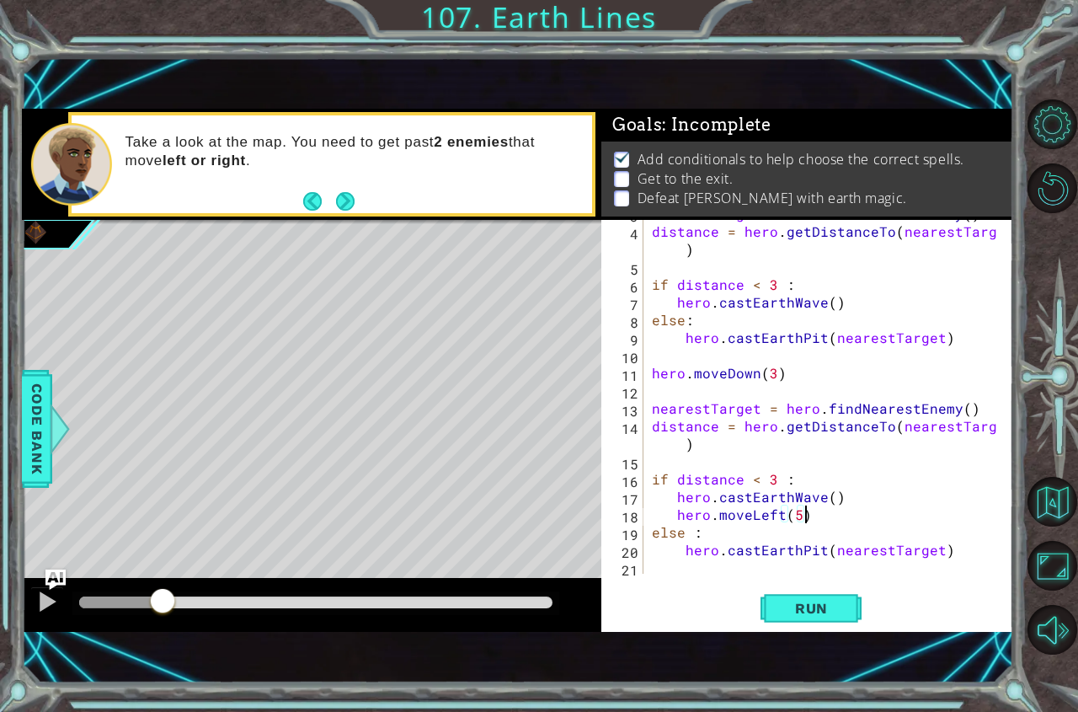
scroll to position [53, 0]
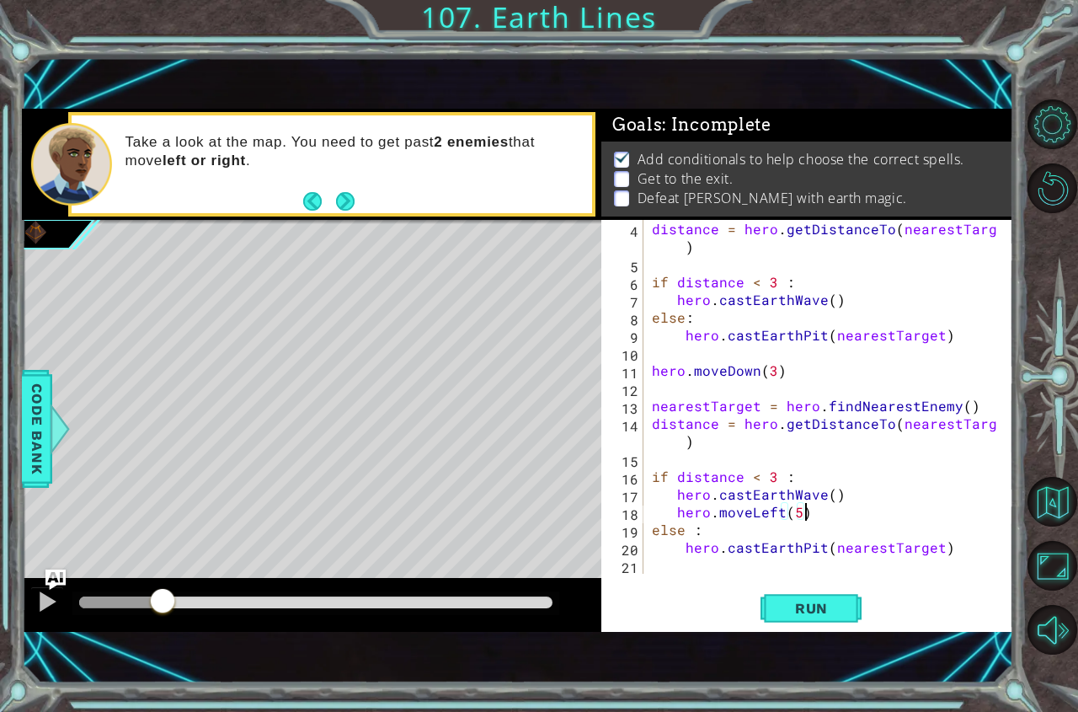
click at [964, 556] on div "distance = hero . getDistanceTo ( nearestTarget ) if distance < 3 : hero . cast…" at bounding box center [827, 423] width 356 height 407
type textarea "hero.castEarthPit(nearestTarget)"
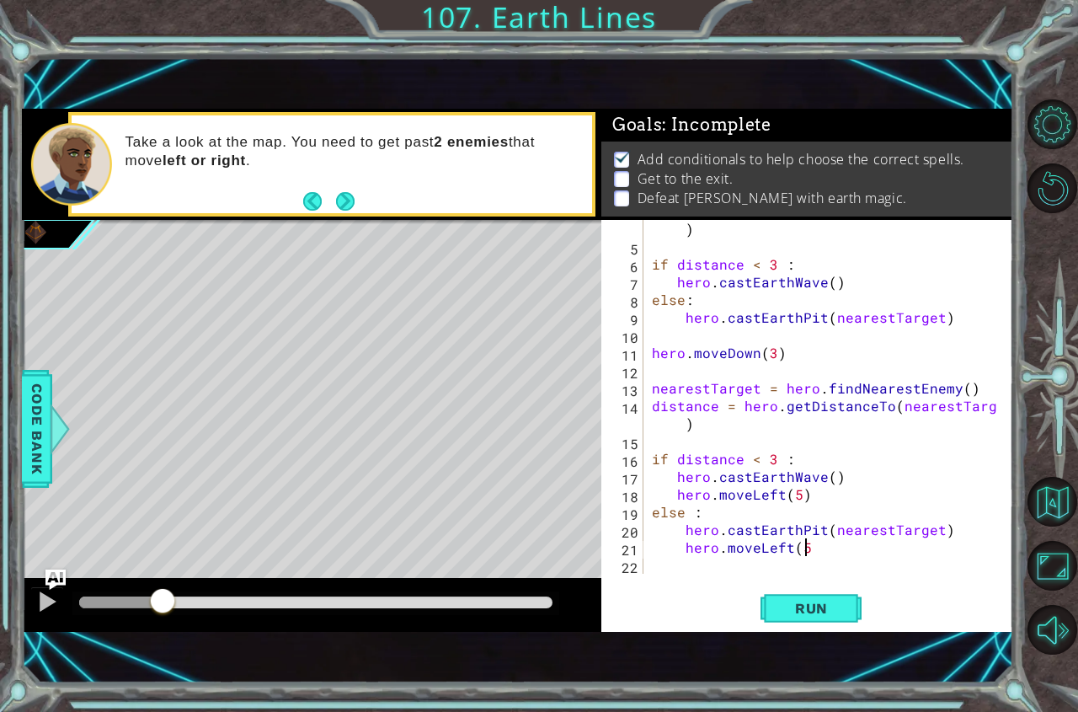
scroll to position [0, 9]
click at [826, 609] on span "Run" at bounding box center [811, 608] width 67 height 17
drag, startPoint x: 82, startPoint y: 607, endPoint x: 245, endPoint y: 595, distance: 163.8
click at [155, 597] on div at bounding box center [140, 602] width 30 height 30
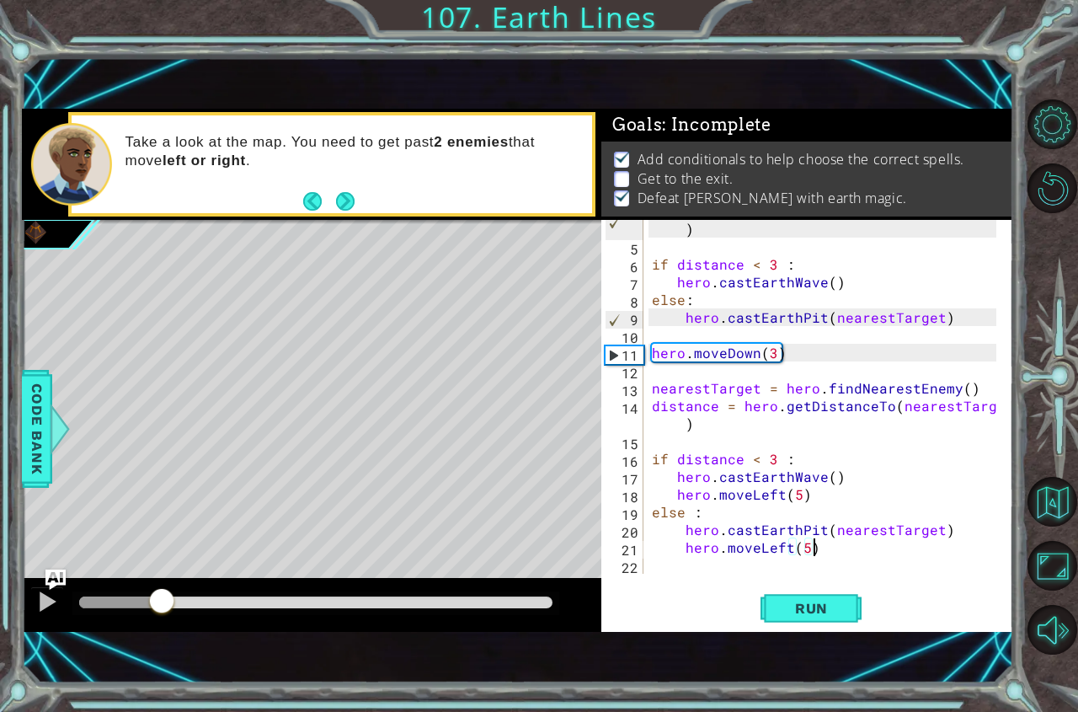
drag, startPoint x: 245, startPoint y: 595, endPoint x: 163, endPoint y: 594, distance: 82.6
click at [163, 594] on div at bounding box center [162, 602] width 30 height 30
click at [30, 593] on button at bounding box center [47, 603] width 34 height 35
click at [767, 351] on div "distance = hero . getDistanceTo ( nearestTarget ) if distance < 3 : hero . cast…" at bounding box center [827, 405] width 356 height 407
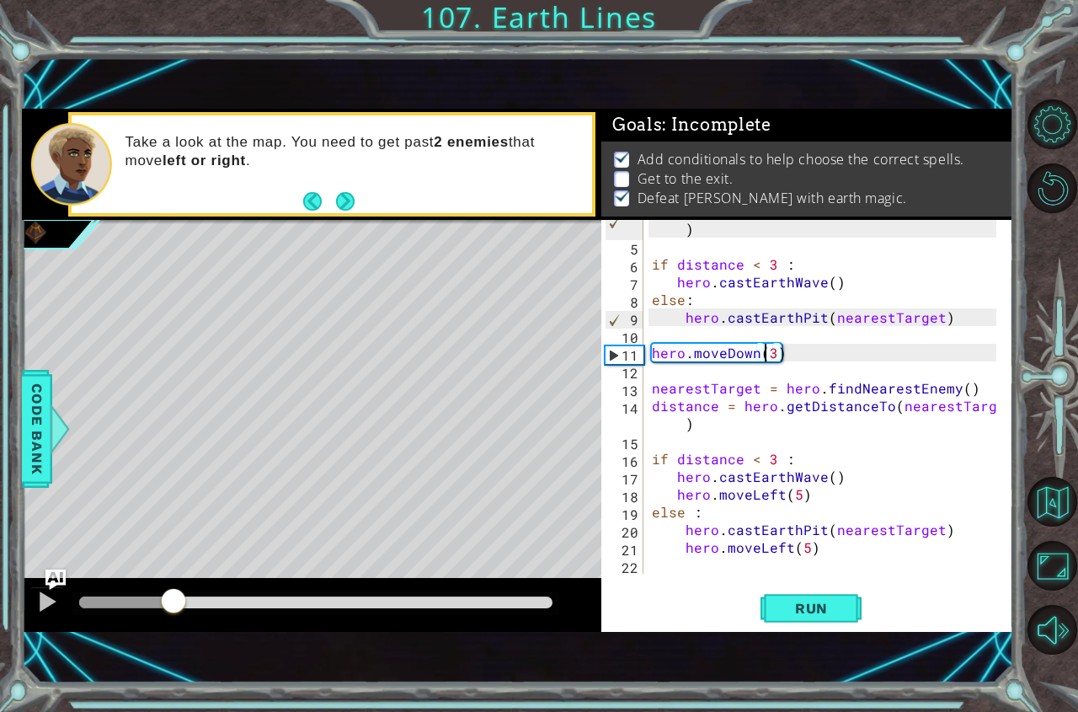
click at [768, 351] on div "distance = hero . getDistanceTo ( nearestTarget ) if distance < 3 : hero . cast…" at bounding box center [827, 405] width 356 height 407
click at [775, 351] on div "distance = hero . getDistanceTo ( nearestTarget ) if distance < 3 : hero . cast…" at bounding box center [827, 405] width 356 height 407
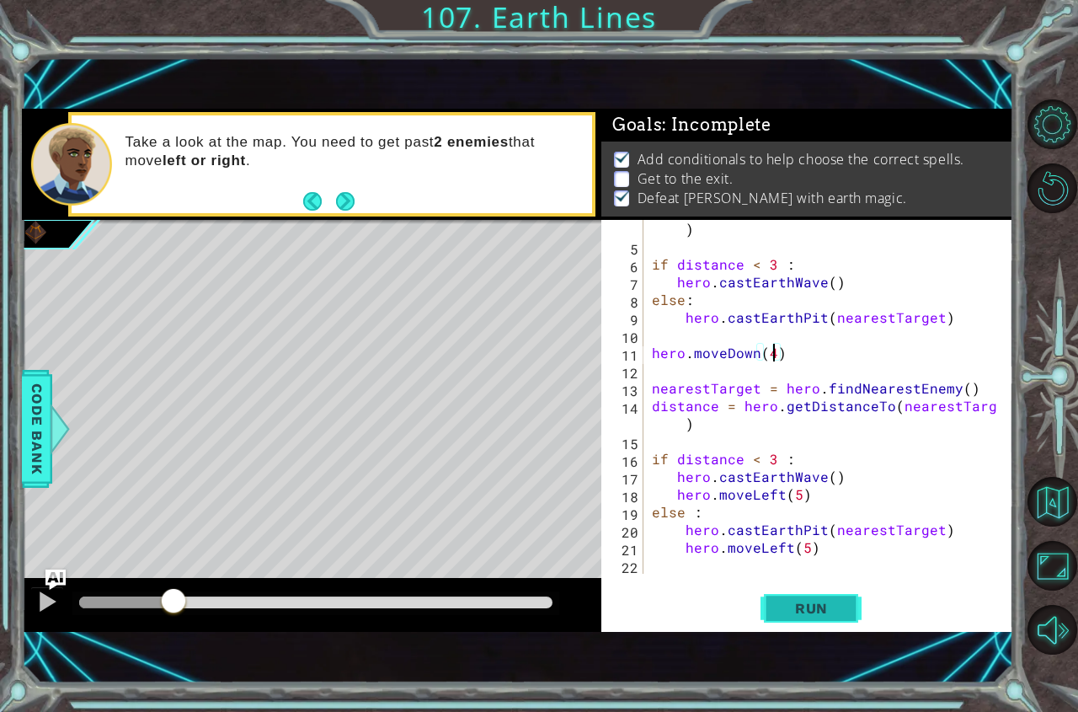
type textarea "hero.moveDown(4)"
click at [820, 603] on span "Run" at bounding box center [811, 608] width 67 height 17
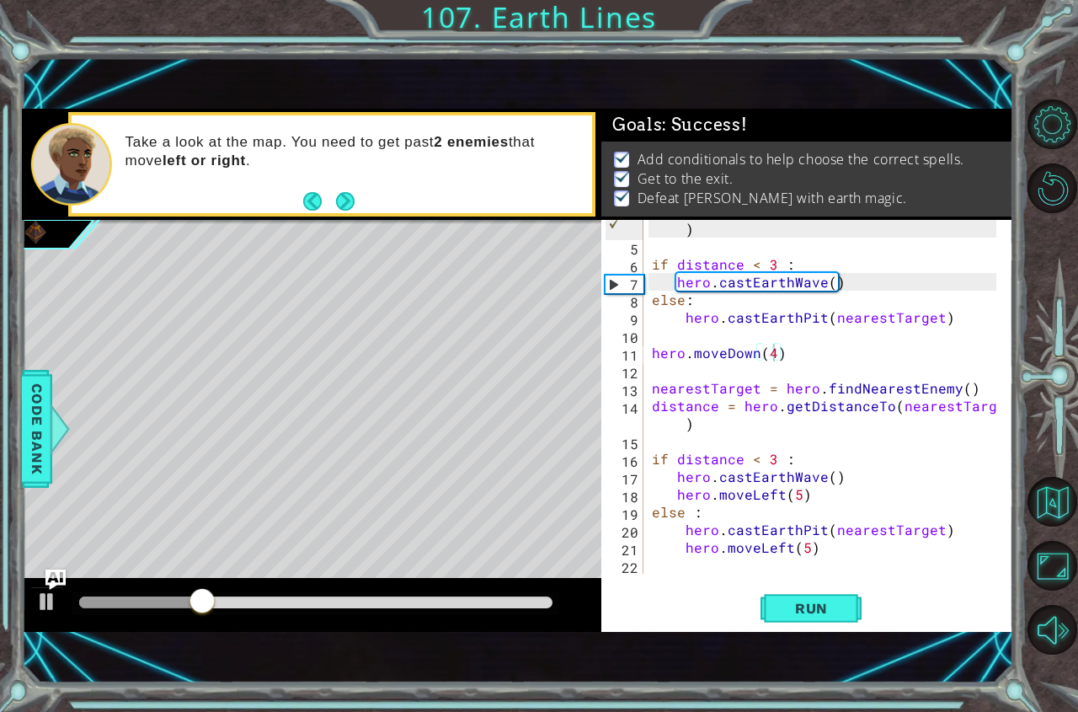
drag, startPoint x: 90, startPoint y: 610, endPoint x: 566, endPoint y: 626, distance: 476.2
click at [566, 626] on div at bounding box center [312, 605] width 580 height 54
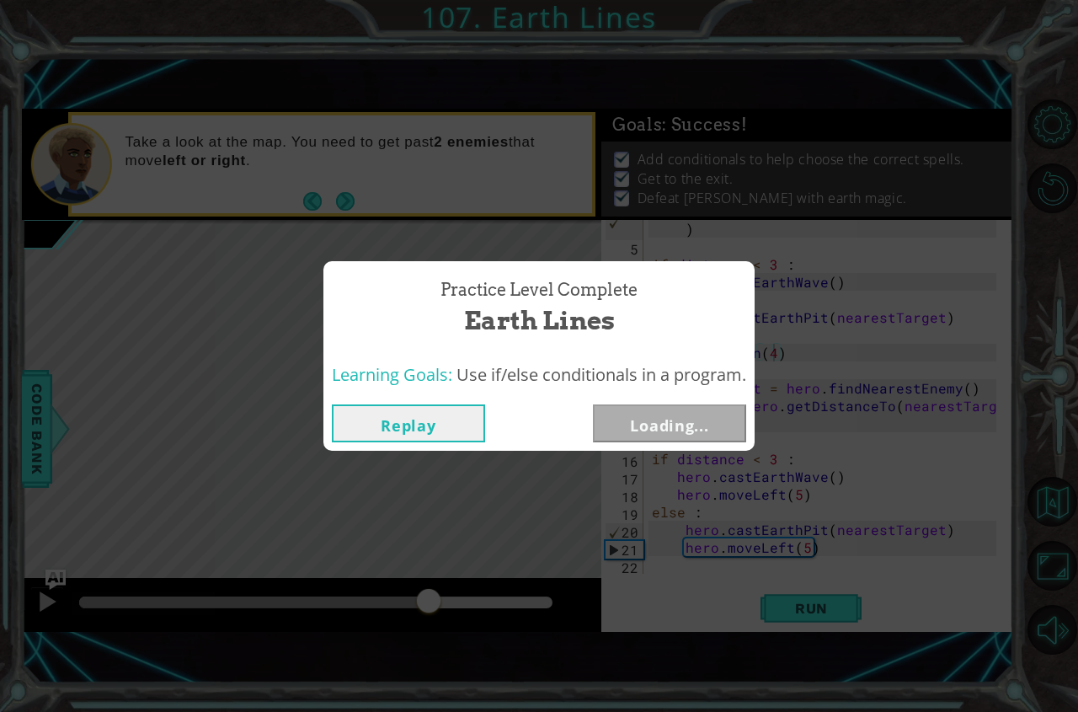
drag, startPoint x: 216, startPoint y: 603, endPoint x: 280, endPoint y: 492, distance: 127.9
click at [254, 560] on body "1 ההההההההההההההההההההההההההההההההההההההההההההההההההההההההההההההההההההההההההההה…" at bounding box center [539, 356] width 1078 height 712
drag, startPoint x: 310, startPoint y: 601, endPoint x: 145, endPoint y: 637, distance: 169.0
click at [145, 637] on div "Practice Level Complete Earth Lines Learning Goals: Use if/else conditionals in…" at bounding box center [539, 356] width 1078 height 712
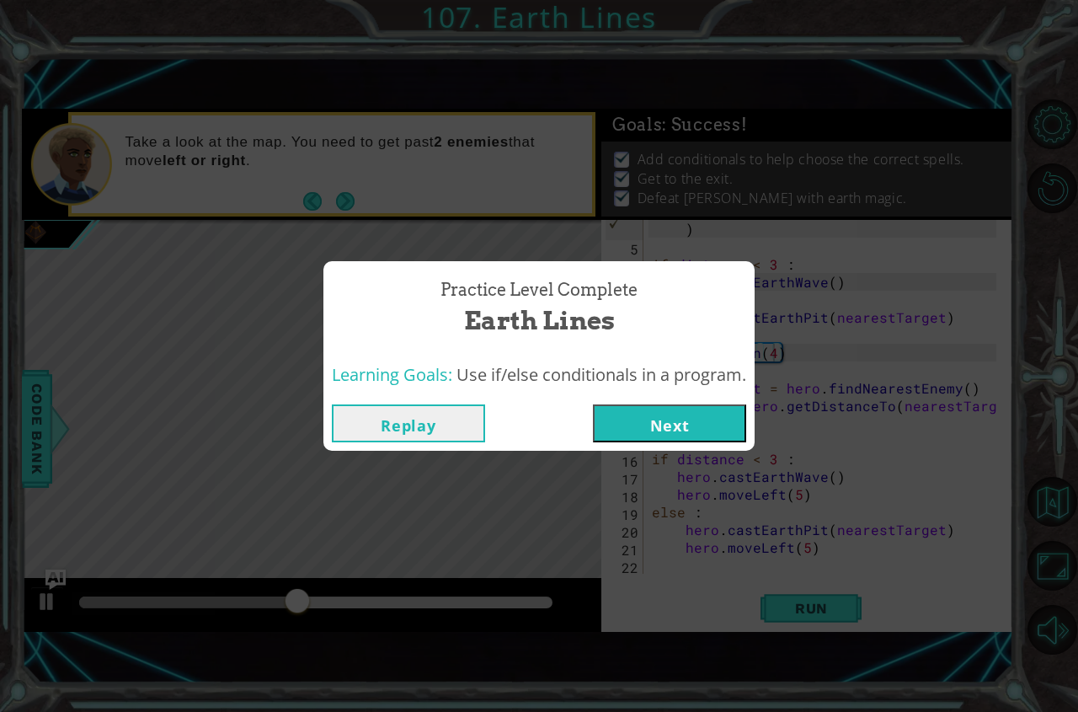
click at [612, 432] on button "Next" at bounding box center [669, 423] width 153 height 38
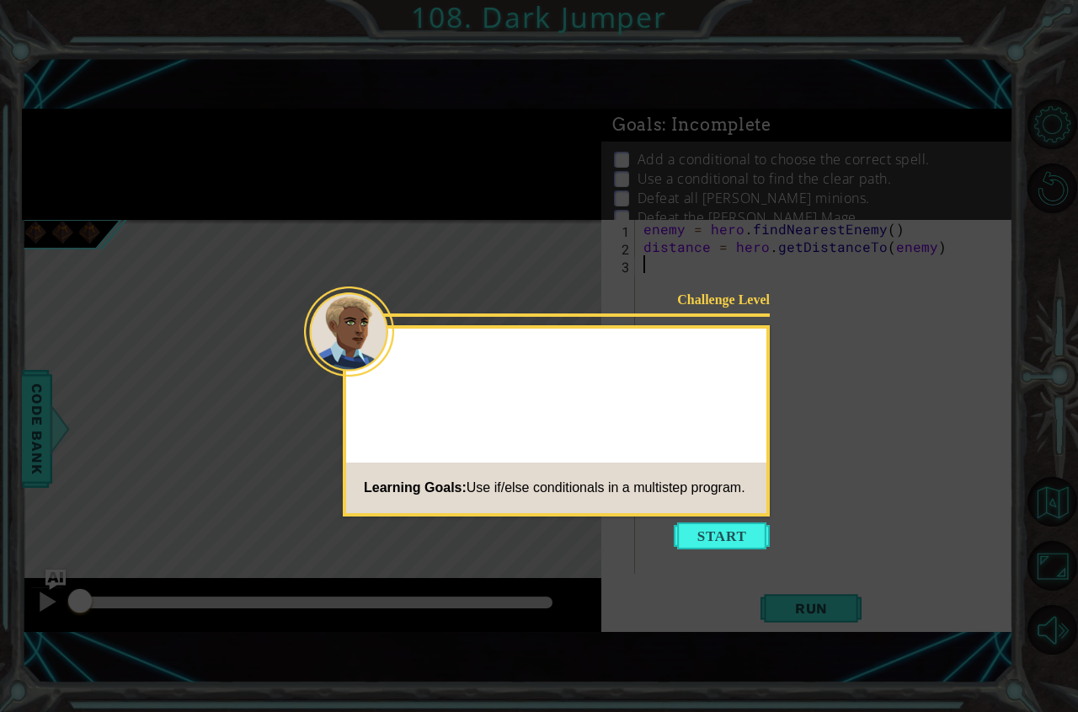
click at [712, 530] on button "Start" at bounding box center [722, 535] width 96 height 27
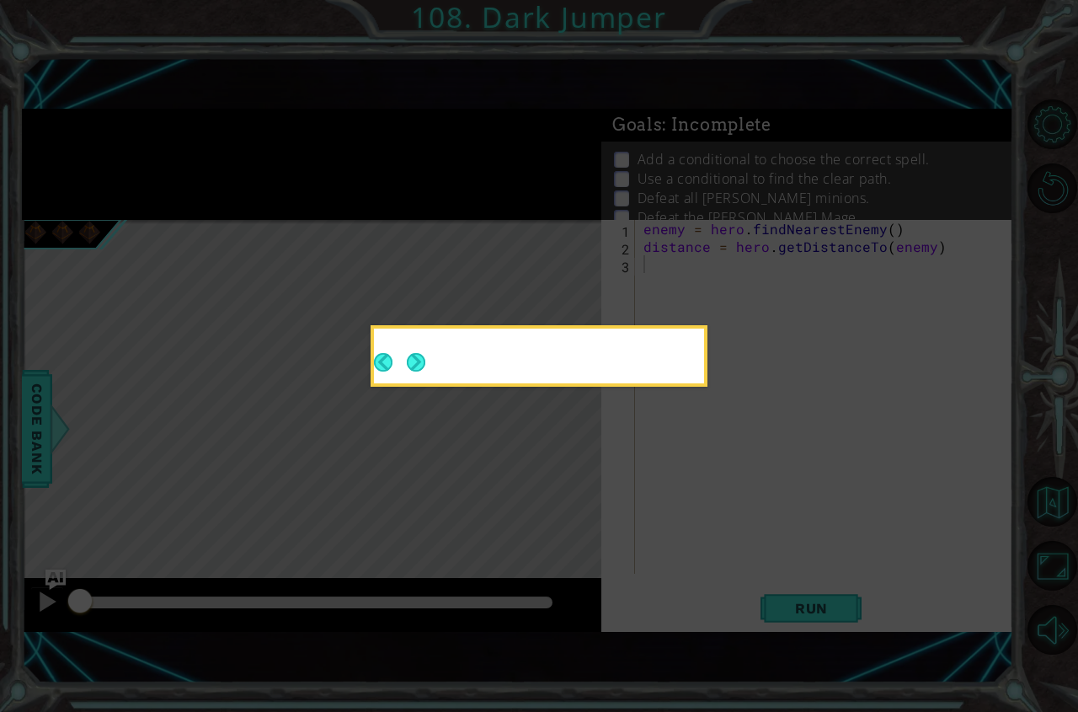
click at [718, 532] on icon at bounding box center [539, 356] width 1078 height 712
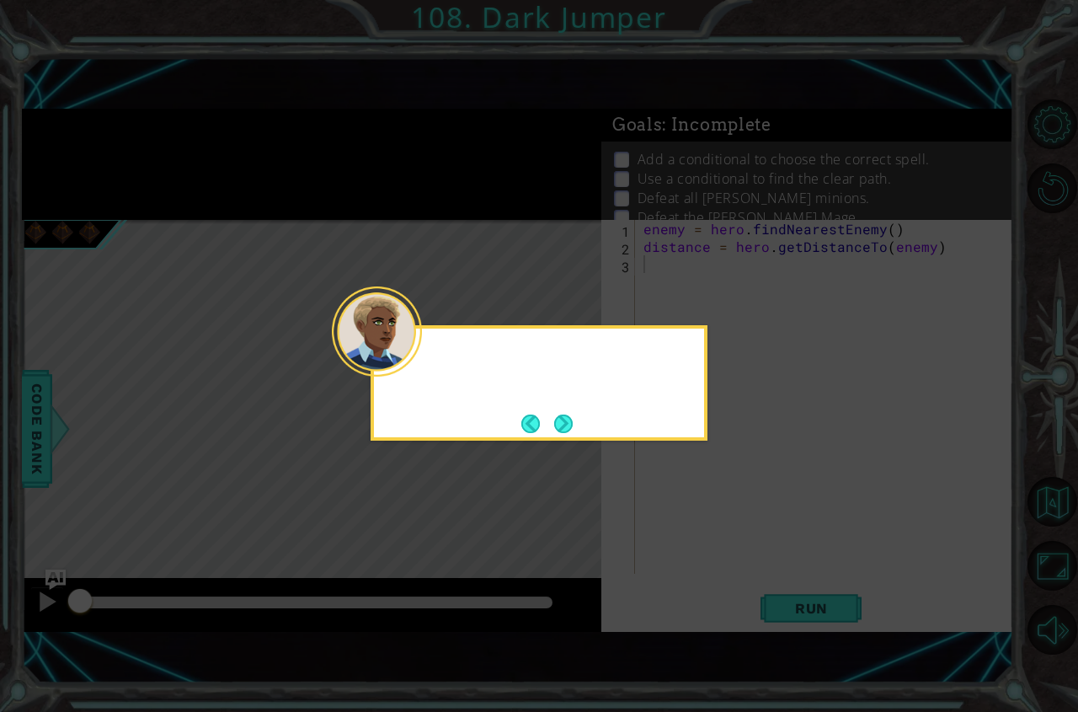
click at [718, 532] on icon at bounding box center [539, 356] width 1078 height 712
click at [573, 430] on button "Next" at bounding box center [563, 423] width 19 height 19
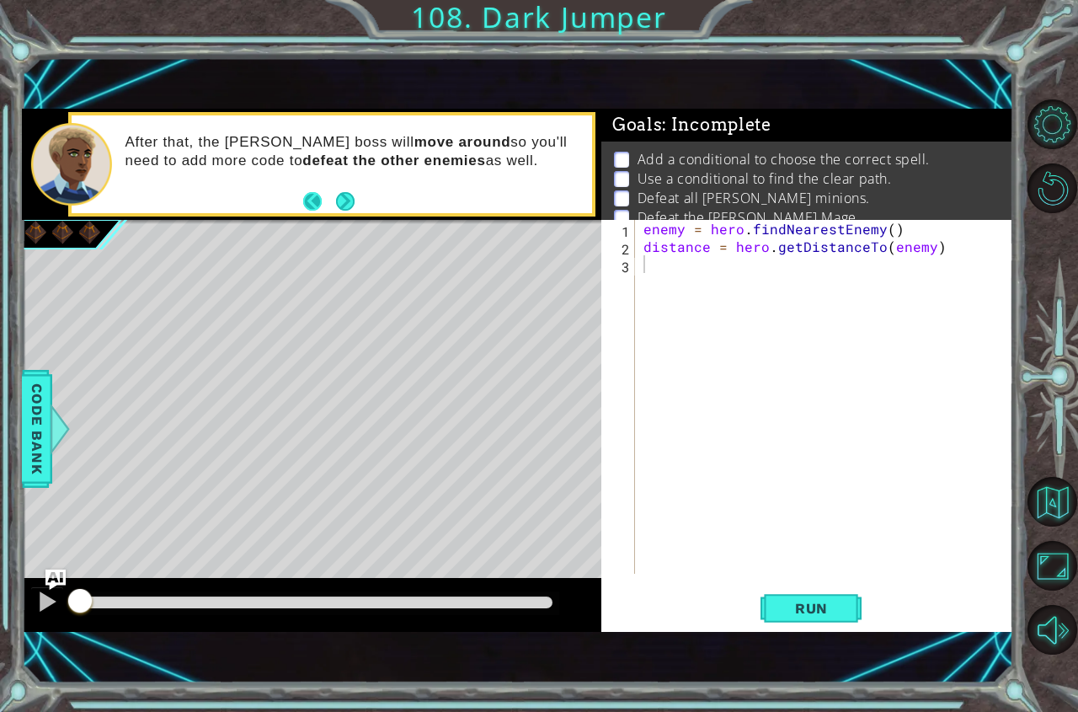
click at [326, 200] on button "Back" at bounding box center [319, 201] width 33 height 19
click at [0, 0] on icon at bounding box center [0, 0] width 0 height 0
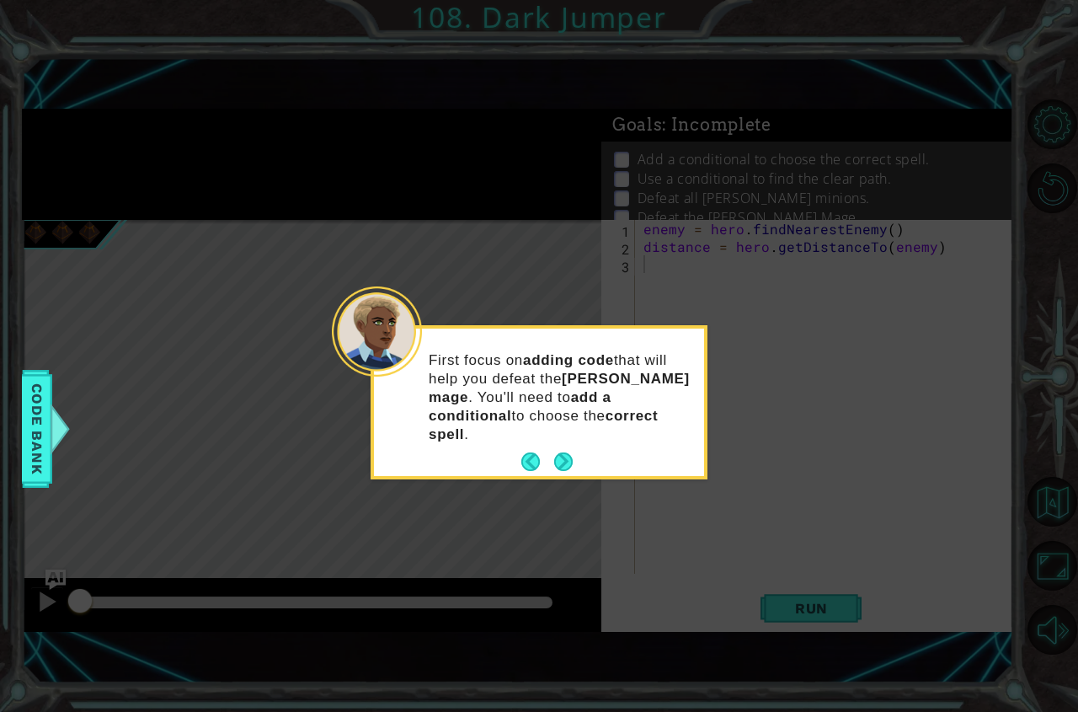
click at [581, 439] on div "First focus on adding code that will help you defeat the [PERSON_NAME] mage . Y…" at bounding box center [539, 405] width 330 height 141
click at [580, 440] on div "First focus on adding code that will help you defeat the [PERSON_NAME] mage . Y…" at bounding box center [539, 405] width 330 height 141
click at [573, 452] on button "Next" at bounding box center [563, 461] width 19 height 19
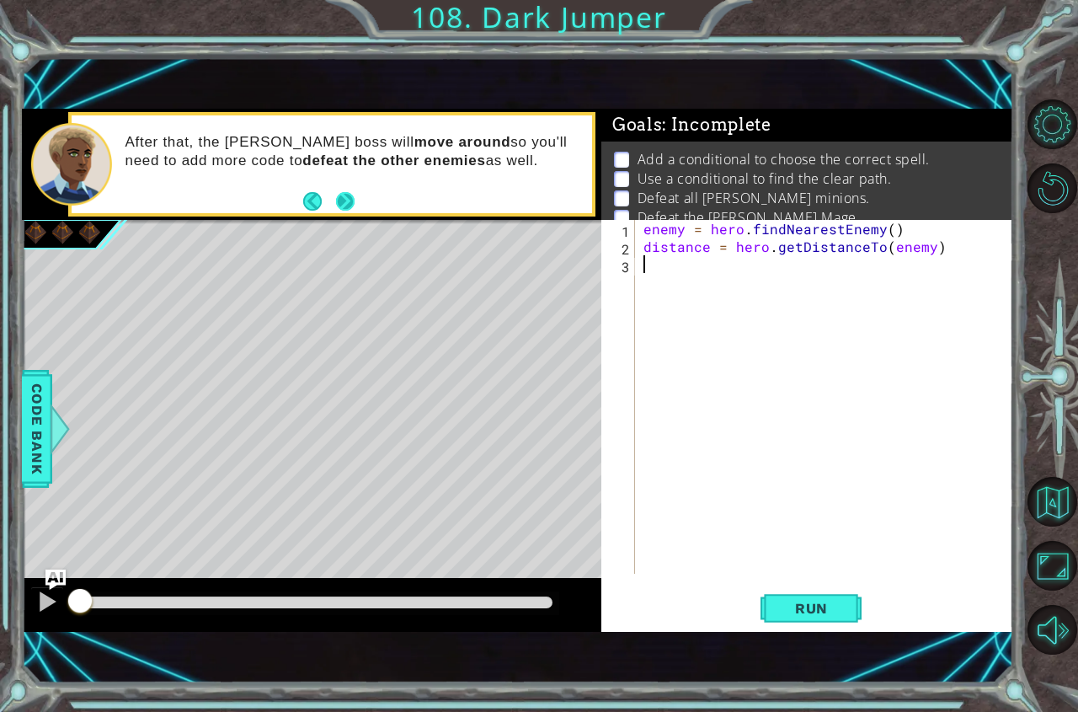
click at [343, 211] on button "Next" at bounding box center [344, 201] width 19 height 19
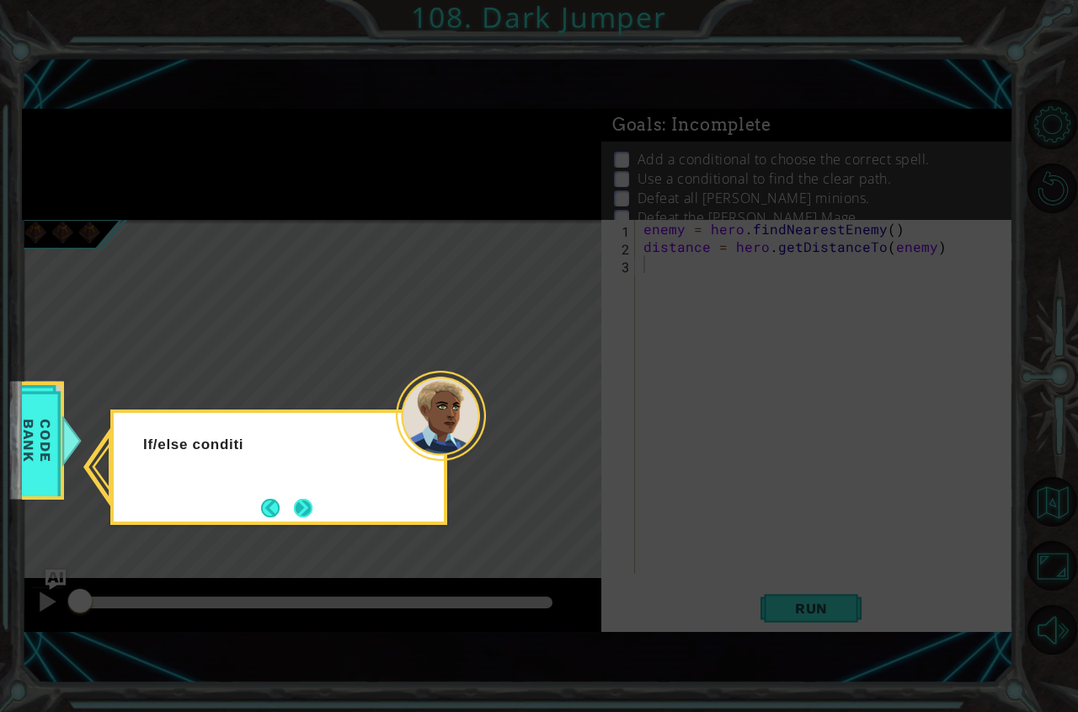
click at [311, 507] on button "Next" at bounding box center [303, 508] width 19 height 19
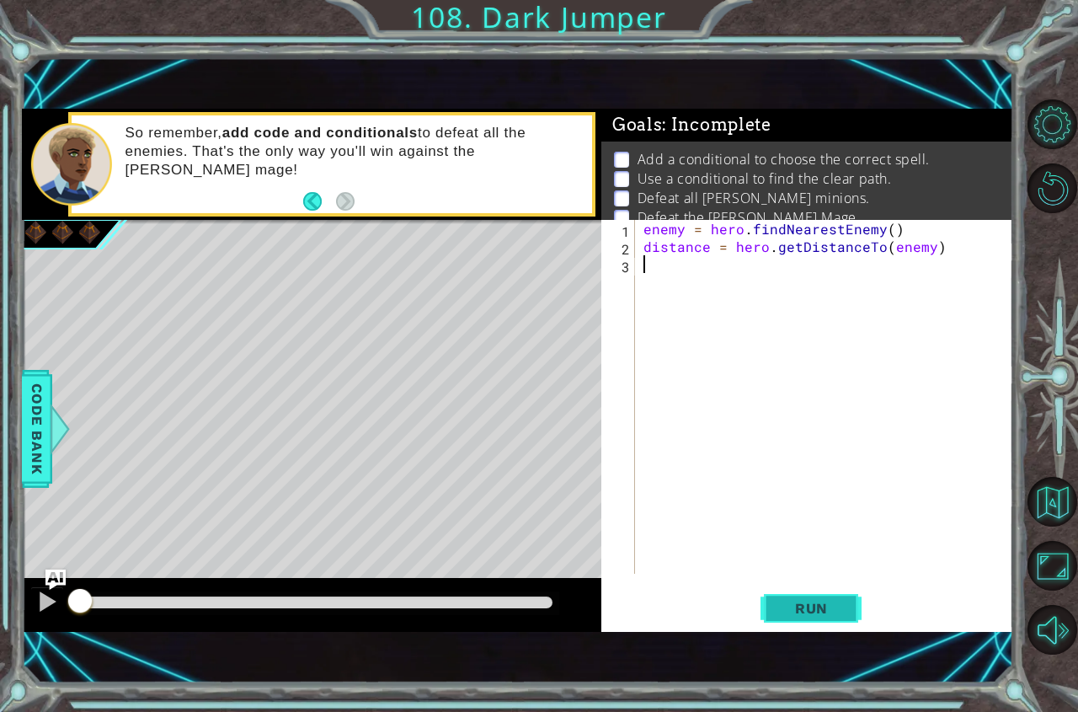
click at [831, 606] on span "Run" at bounding box center [811, 608] width 67 height 17
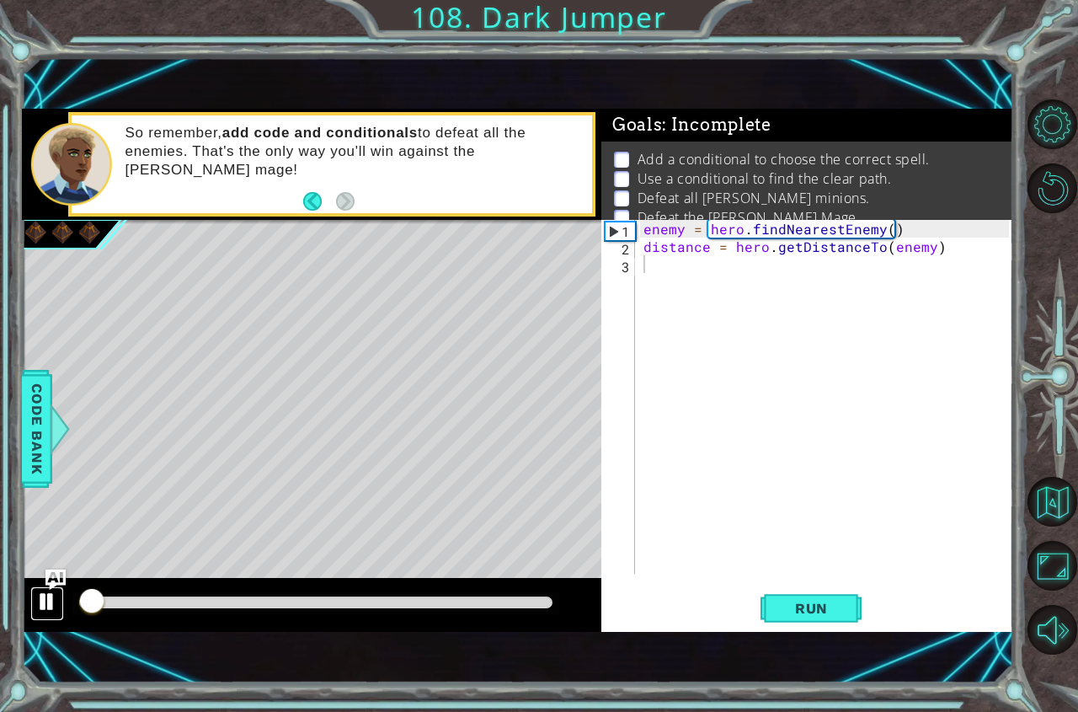
click at [56, 601] on div at bounding box center [47, 602] width 22 height 22
click at [45, 623] on div at bounding box center [312, 605] width 580 height 54
click at [45, 617] on button at bounding box center [47, 603] width 34 height 35
click at [826, 603] on span "Run" at bounding box center [811, 608] width 67 height 17
click at [30, 604] on button at bounding box center [47, 603] width 34 height 35
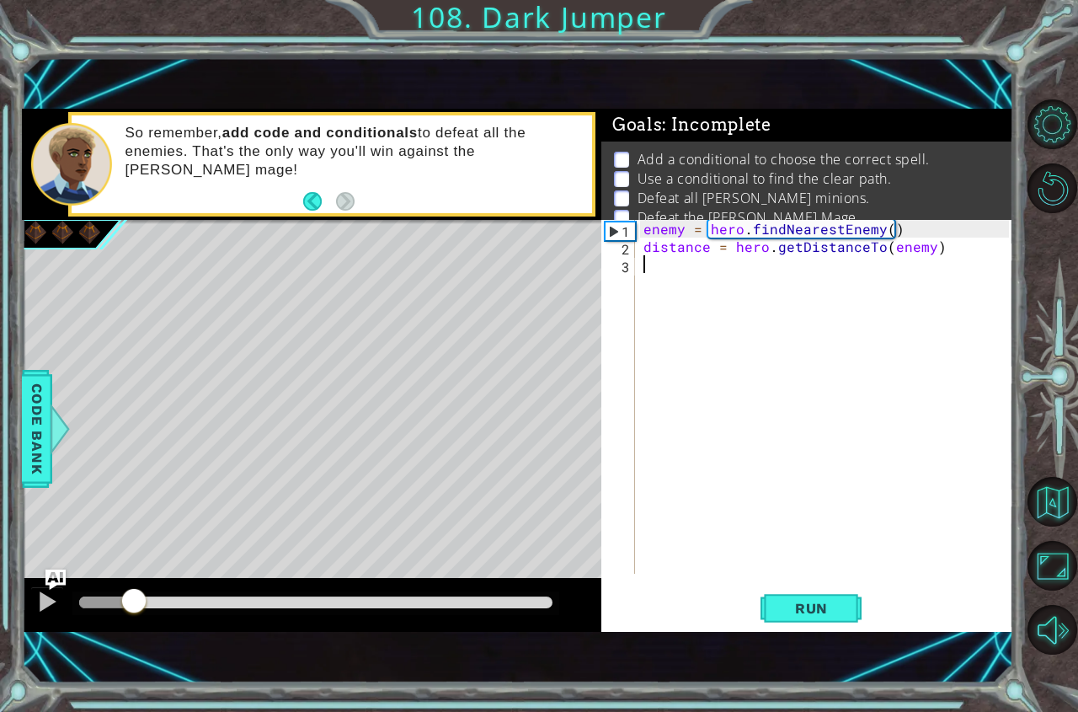
click at [640, 285] on div "enemy = hero . findNearestEnemy ( ) distance = hero . getDistanceTo ( enemy )" at bounding box center [828, 414] width 377 height 389
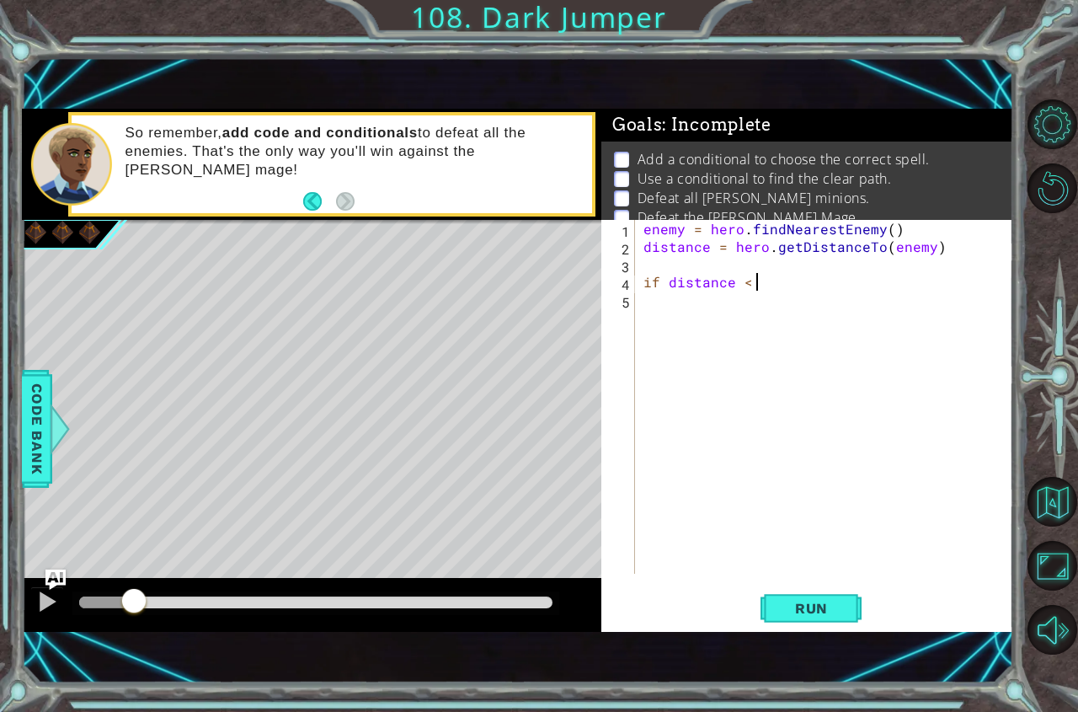
scroll to position [0, 7]
type textarea "if distance < 3 :"
type textarea "h"
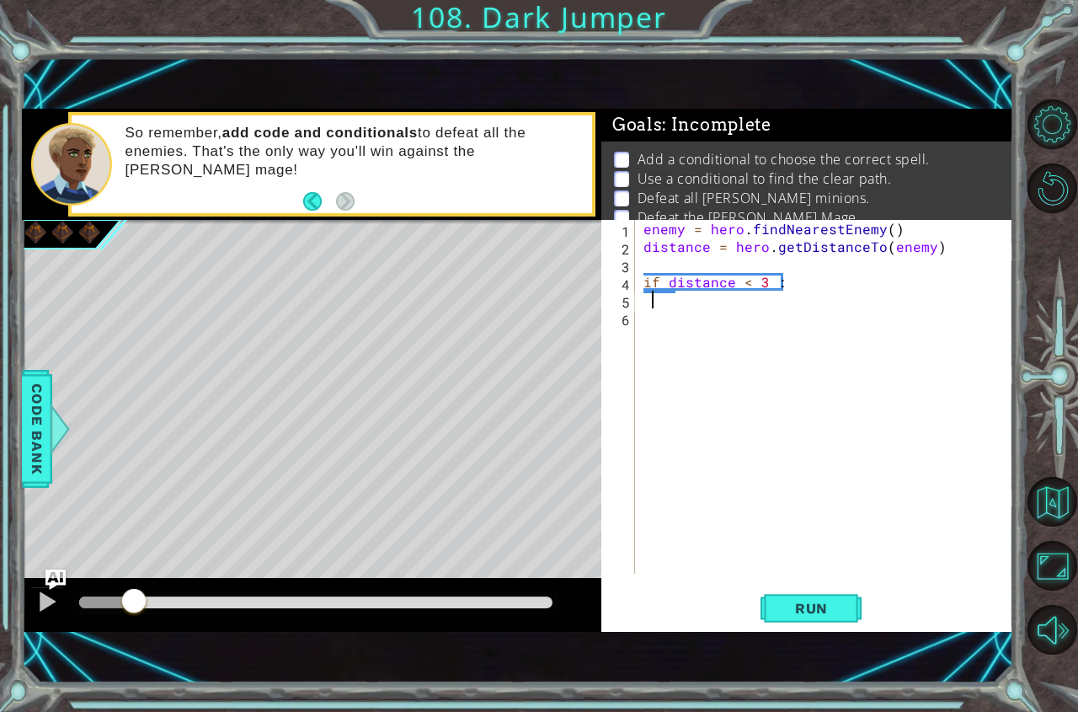
type textarea "h"
type textarea "hero.castEarthWave()"
type textarea "else:"
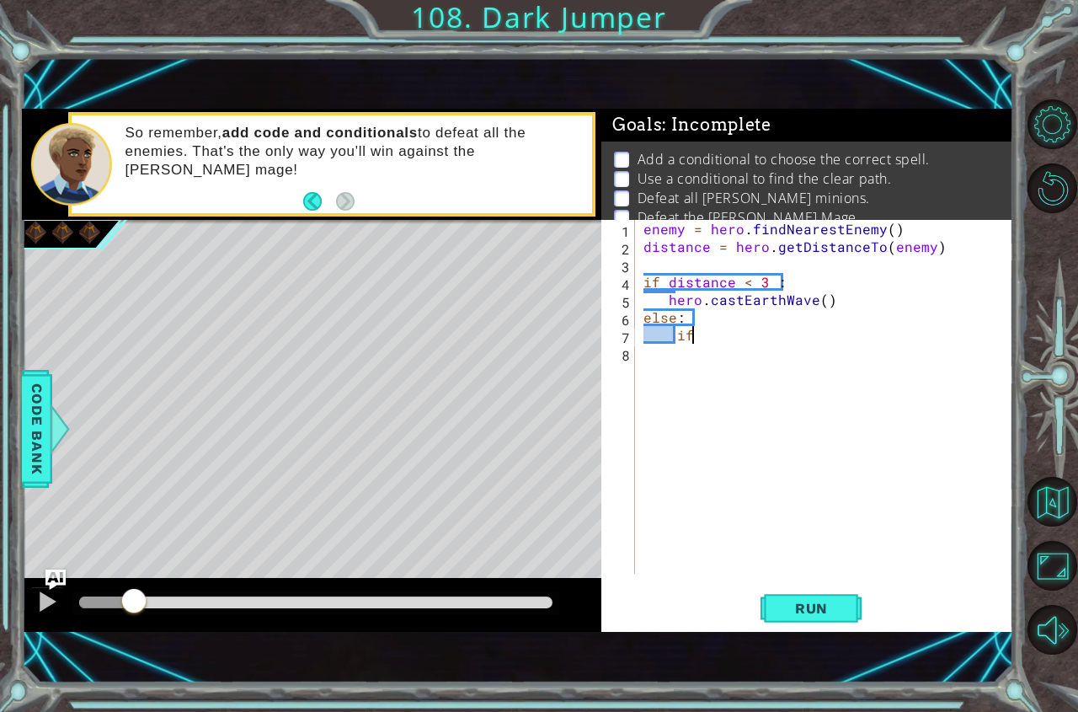
type textarea "i"
click at [807, 609] on span "Run" at bounding box center [811, 608] width 67 height 17
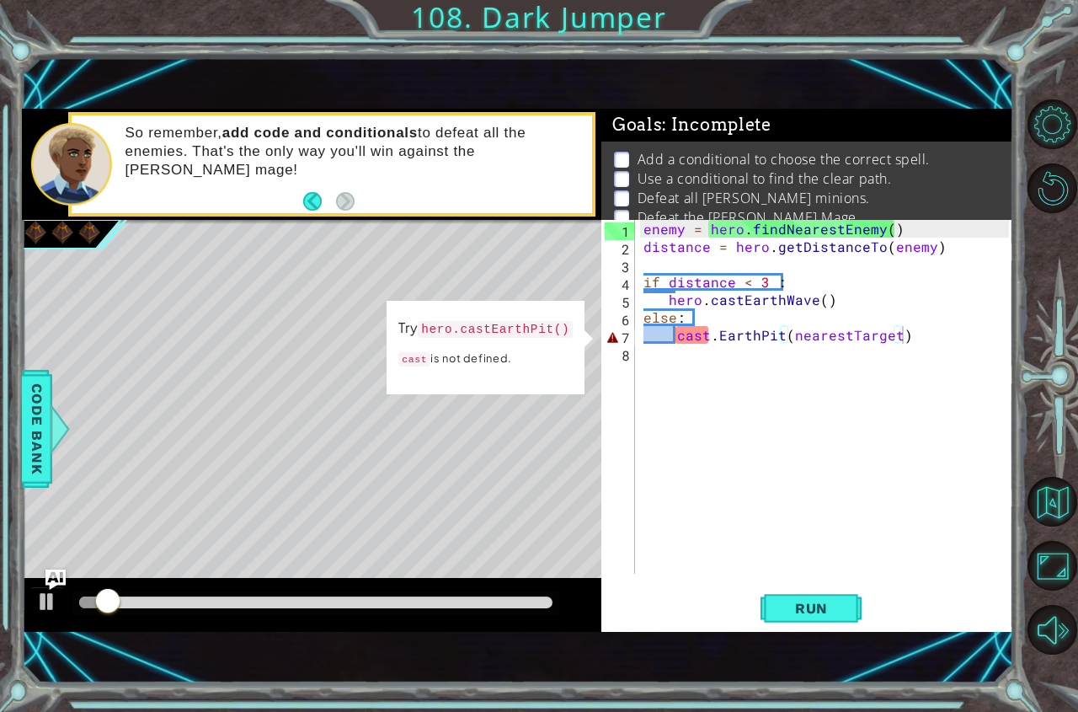
click at [22, 605] on div at bounding box center [312, 605] width 580 height 54
click at [667, 334] on div "enemy = hero . findNearestEnemy ( ) distance = hero . getDistanceTo ( enemy ) i…" at bounding box center [828, 414] width 377 height 389
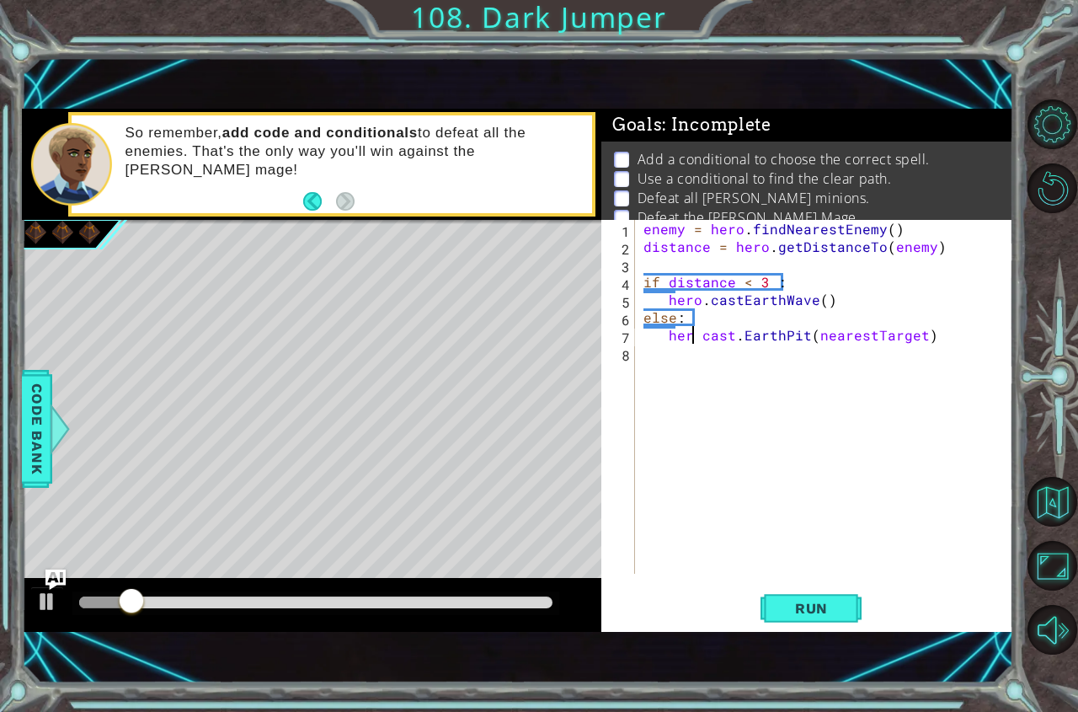
scroll to position [0, 3]
click at [720, 336] on div "enemy = hero . findNearestEnemy ( ) distance = hero . getDistanceTo ( enemy ) i…" at bounding box center [828, 414] width 377 height 389
click at [748, 333] on div "enemy = hero . findNearestEnemy ( ) distance = hero . getDistanceTo ( enemy ) i…" at bounding box center [828, 414] width 377 height 389
click at [787, 617] on button "Run" at bounding box center [811, 607] width 101 height 41
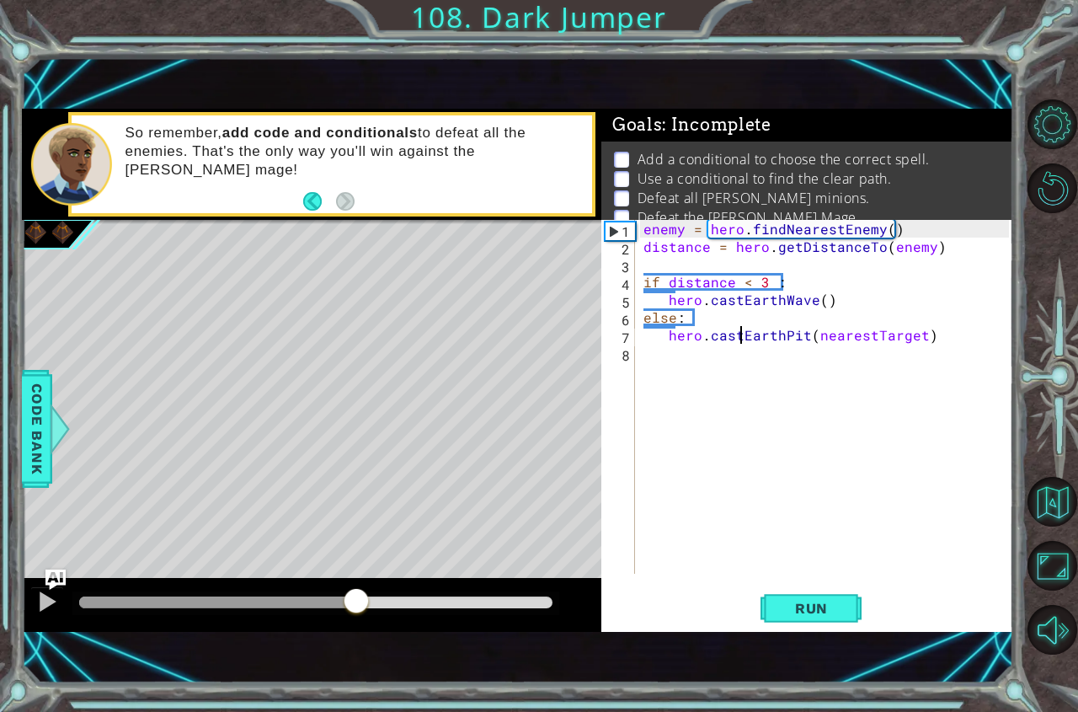
click at [356, 570] on div "methods hero use(thing) moveUp(steps) moveDown(steps) moveLeft(steps) moveRight…" at bounding box center [518, 370] width 992 height 523
click at [42, 608] on div at bounding box center [47, 602] width 22 height 22
click at [843, 289] on div "enemy = hero . findNearestEnemy ( ) distance = hero . getDistanceTo ( enemy ) i…" at bounding box center [828, 414] width 377 height 389
click at [852, 302] on div "enemy = hero . findNearestEnemy ( ) distance = hero . getDistanceTo ( enemy ) i…" at bounding box center [828, 414] width 377 height 389
type textarea "hero.castEarthWave()"
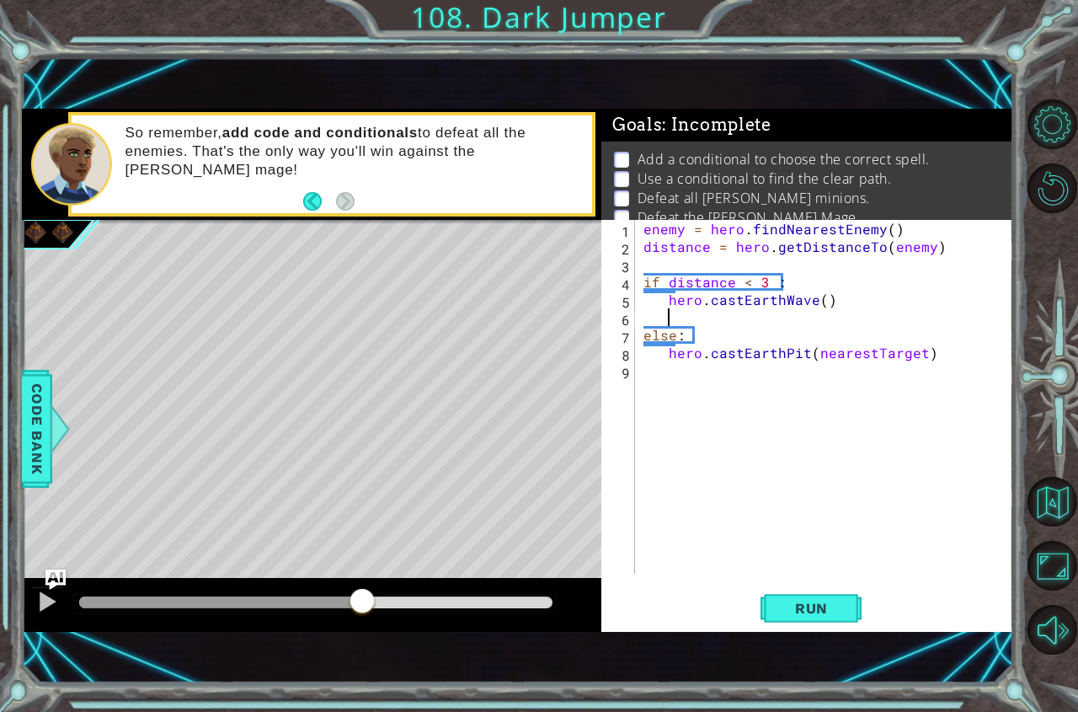
scroll to position [0, 1]
type textarea "hero.moveUp(2)"
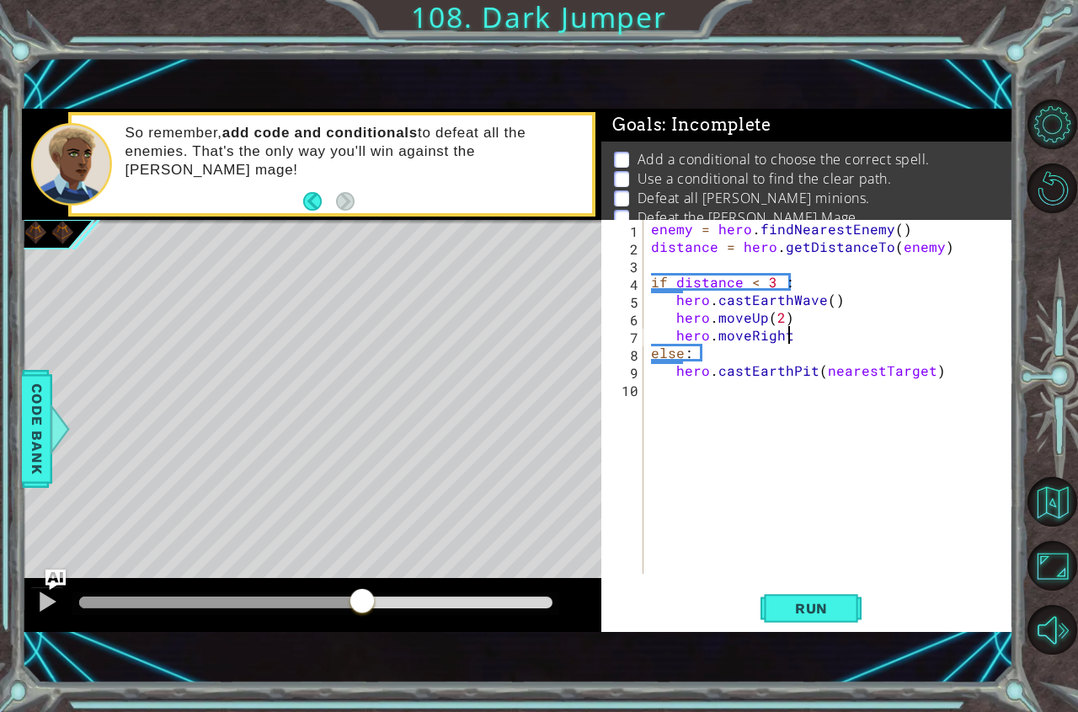
scroll to position [0, 8]
type textarea "hero.moveRight()"
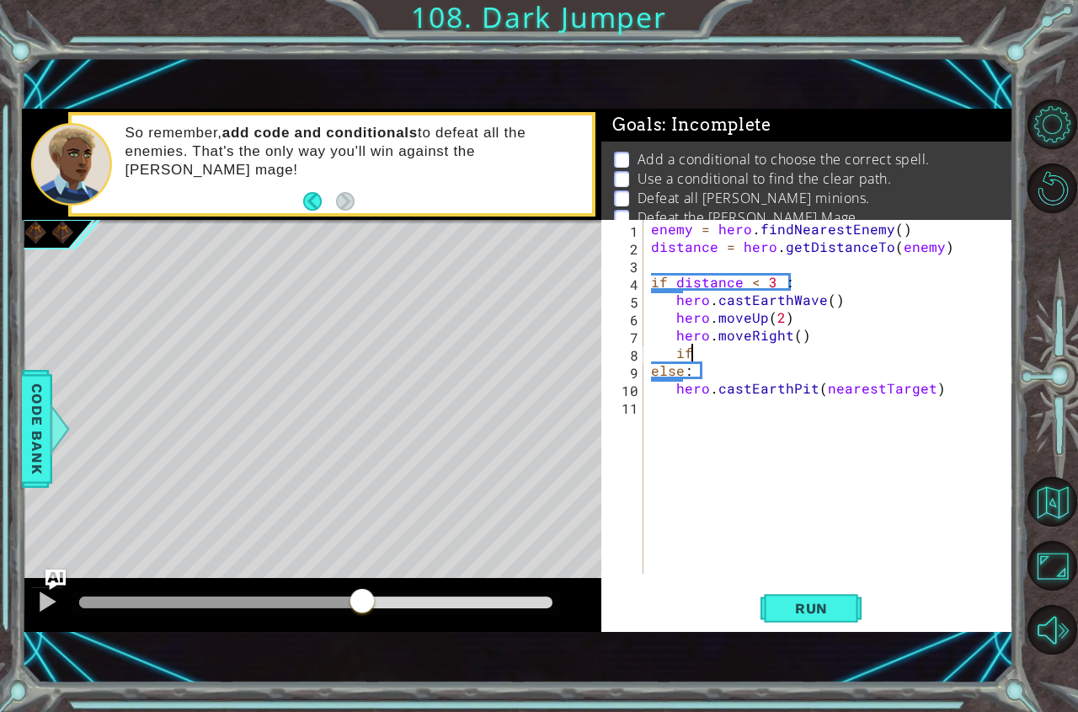
scroll to position [0, 2]
type textarea "i"
click at [842, 324] on div "enemy = hero . findNearestEnemy ( ) distance = hero . getDistanceTo ( enemy ) i…" at bounding box center [833, 414] width 370 height 389
type textarea "hero.moveUp(2)"
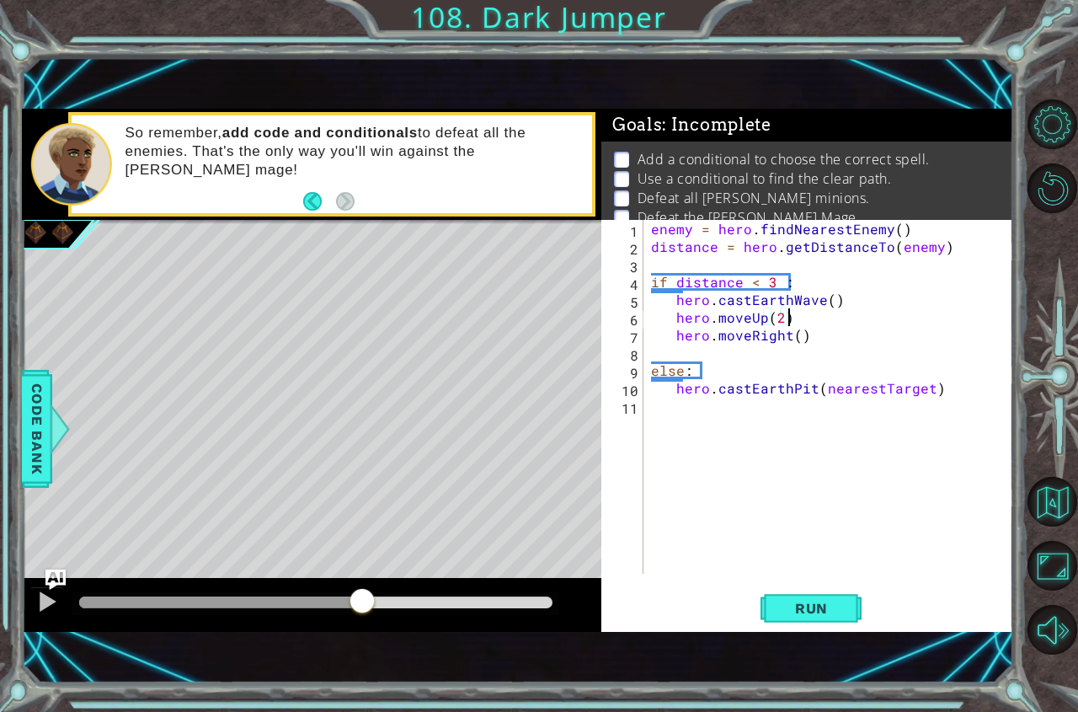
click at [849, 432] on div "enemy = hero . findNearestEnemy ( ) distance = hero . getDistanceTo ( enemy ) i…" at bounding box center [833, 414] width 370 height 389
click at [942, 420] on div "enemy = hero . findNearestEnemy ( ) distance = hero . getDistanceTo ( enemy ) i…" at bounding box center [833, 414] width 370 height 389
click at [942, 398] on div "enemy = hero . findNearestEnemy ( ) distance = hero . getDistanceTo ( enemy ) i…" at bounding box center [833, 414] width 370 height 389
click at [931, 372] on div "enemy = hero . findNearestEnemy ( ) distance = hero . getDistanceTo ( enemy ) i…" at bounding box center [833, 414] width 370 height 389
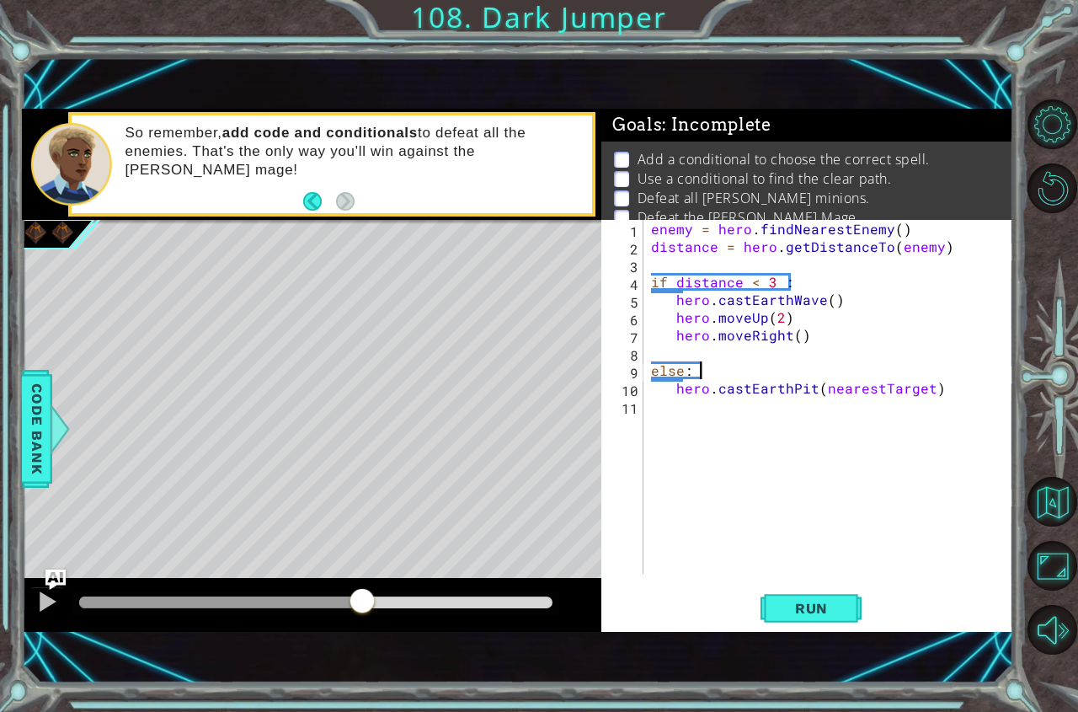
click at [936, 386] on div "enemy = hero . findNearestEnemy ( ) distance = hero . getDistanceTo ( enemy ) i…" at bounding box center [833, 414] width 370 height 389
type textarea "hero.castEarthPit(nearestTarget)"
type textarea "hero.moveUp(2)"
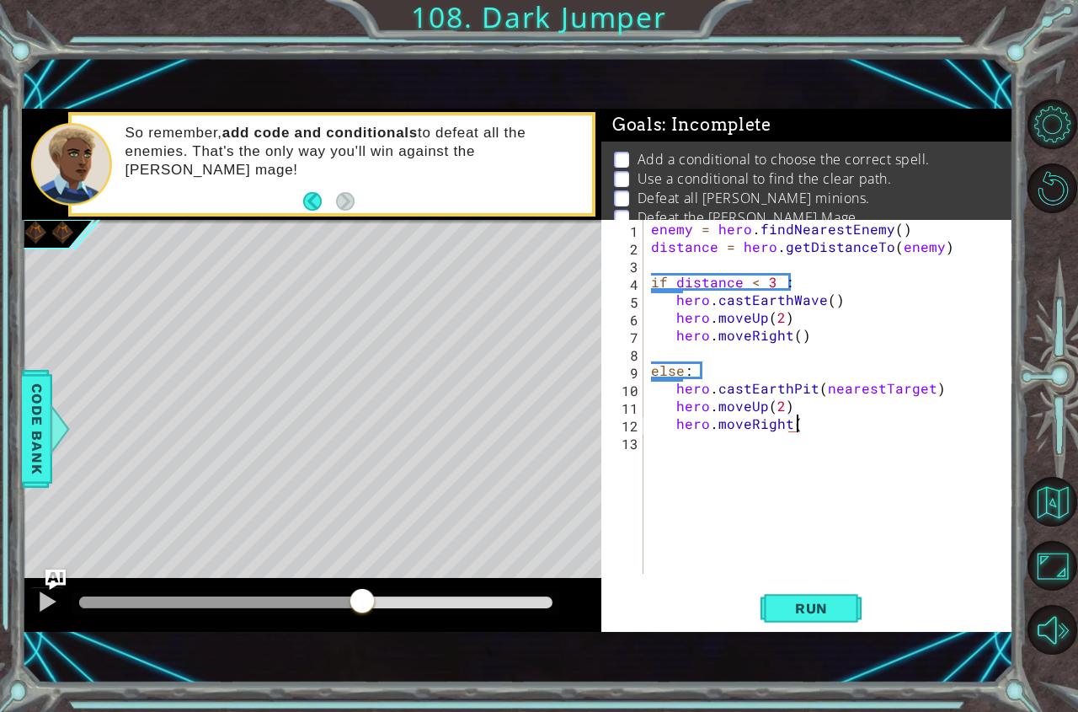
type textarea "hero.moveRight()"
type textarea "I"
type textarea "if pathFree == True :"
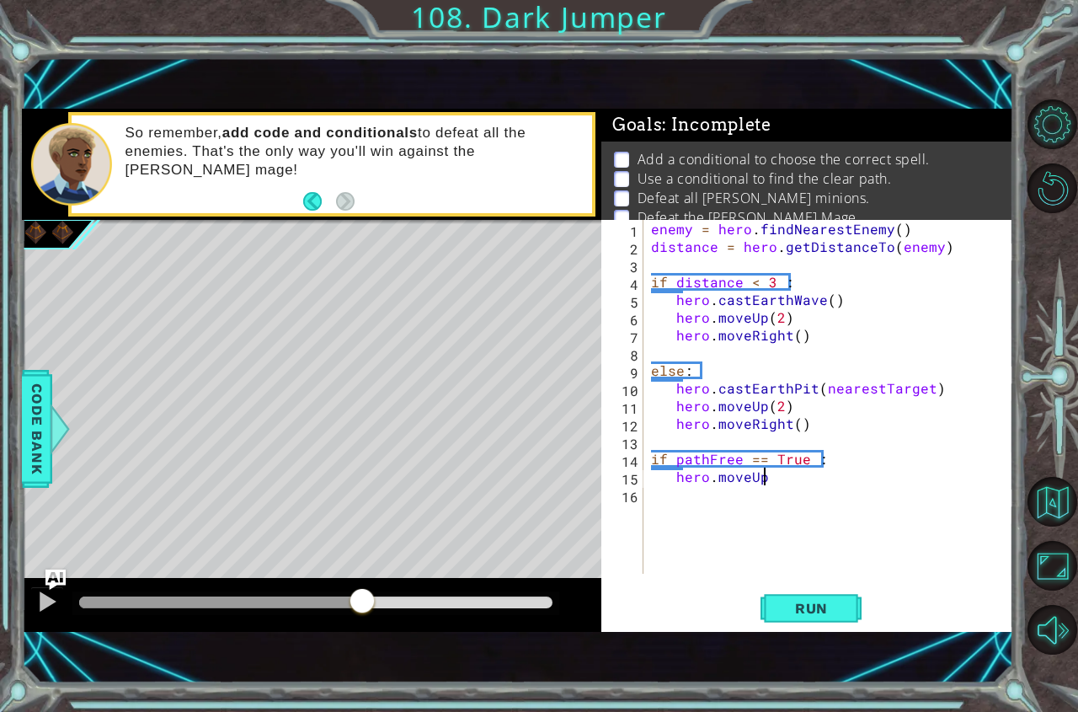
scroll to position [0, 7]
type textarea "hero.moveUp(3)"
type textarea "h"
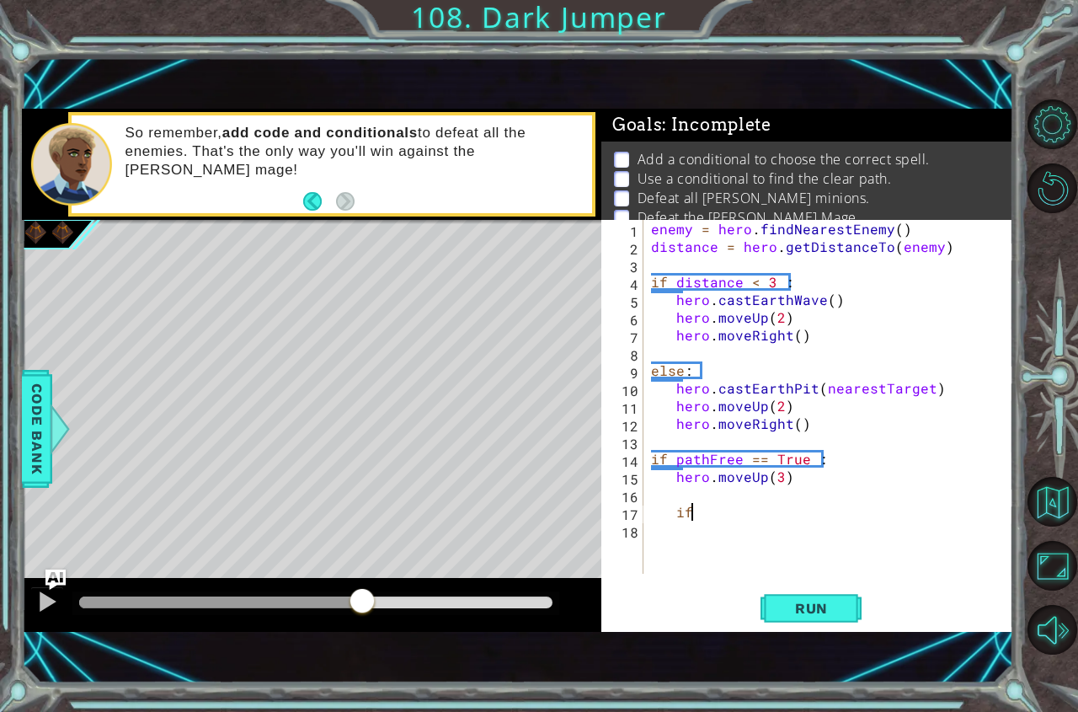
type textarea "i"
type textarea "e"
click at [754, 606] on div "Run" at bounding box center [812, 607] width 412 height 41
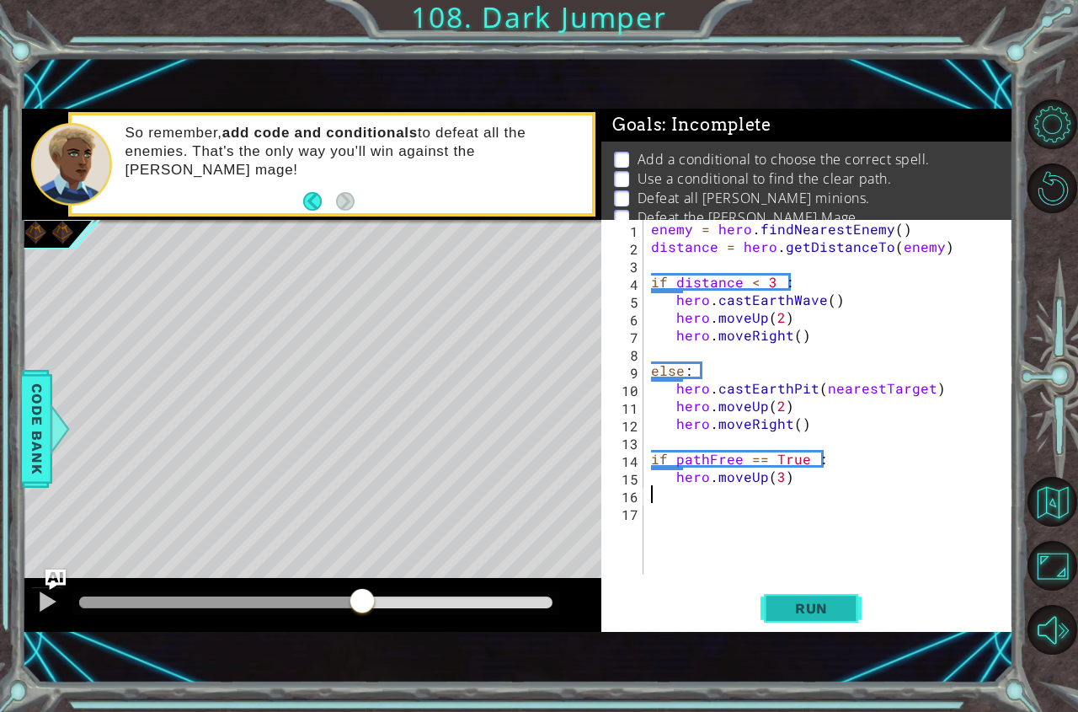
click at [778, 606] on span "Run" at bounding box center [811, 608] width 67 height 17
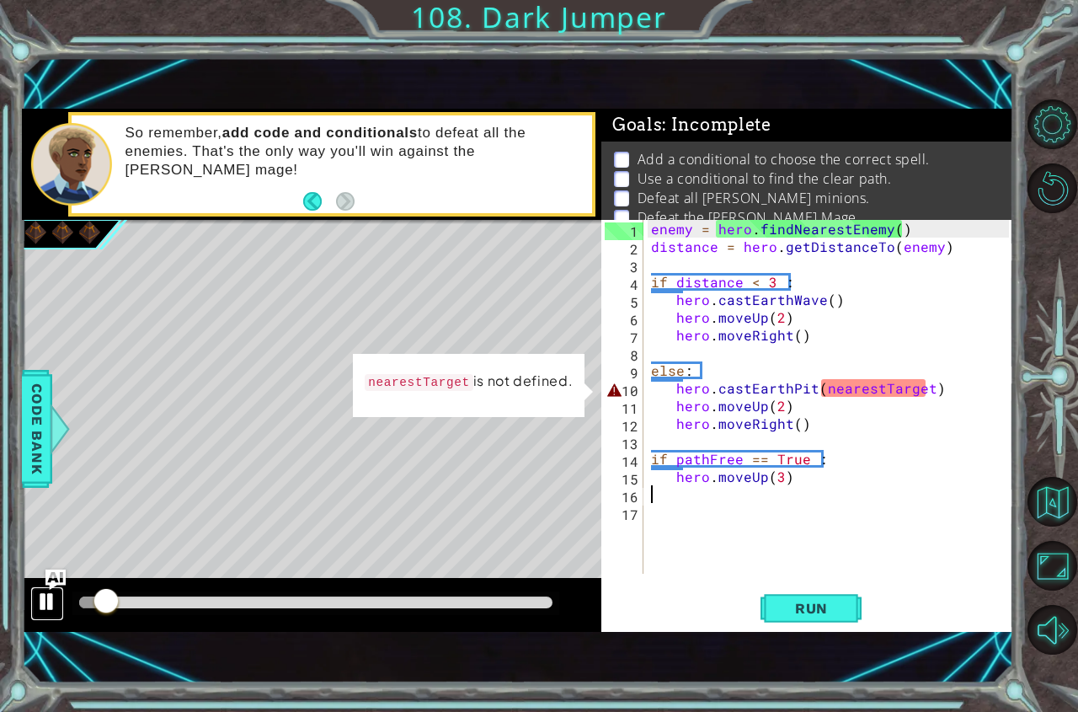
click at [39, 602] on div at bounding box center [47, 602] width 22 height 22
click at [925, 386] on div "enemy = hero . findNearestEnemy ( ) distance = hero . getDistanceTo ( enemy ) i…" at bounding box center [833, 414] width 370 height 389
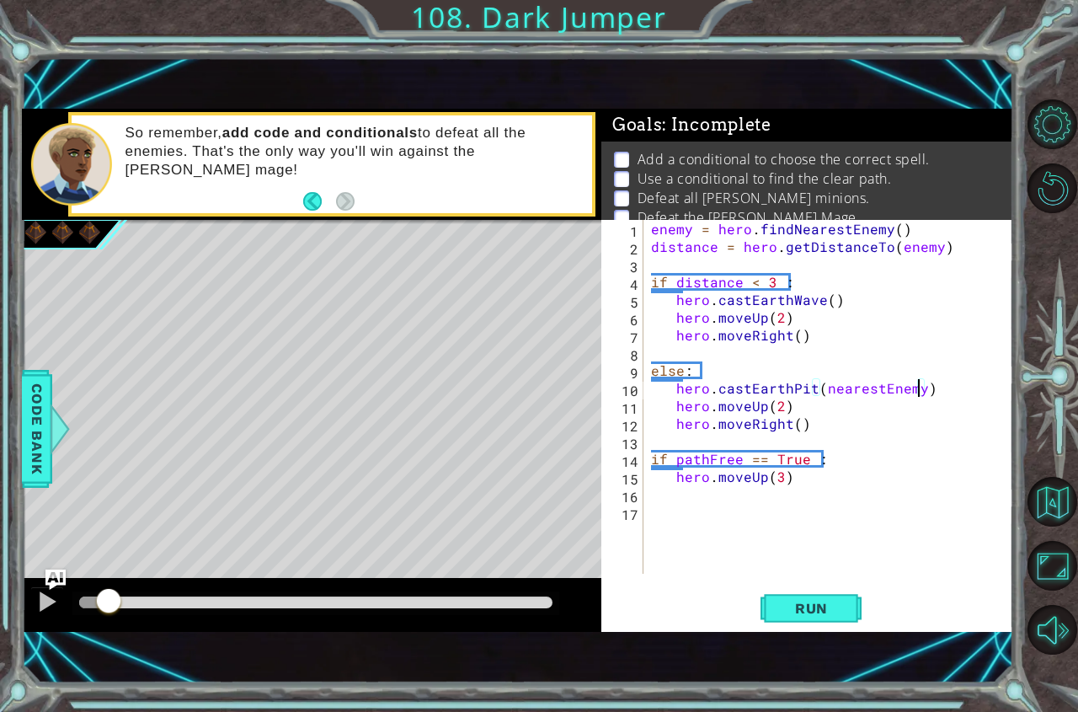
scroll to position [0, 16]
click at [846, 611] on button "Run" at bounding box center [811, 607] width 101 height 41
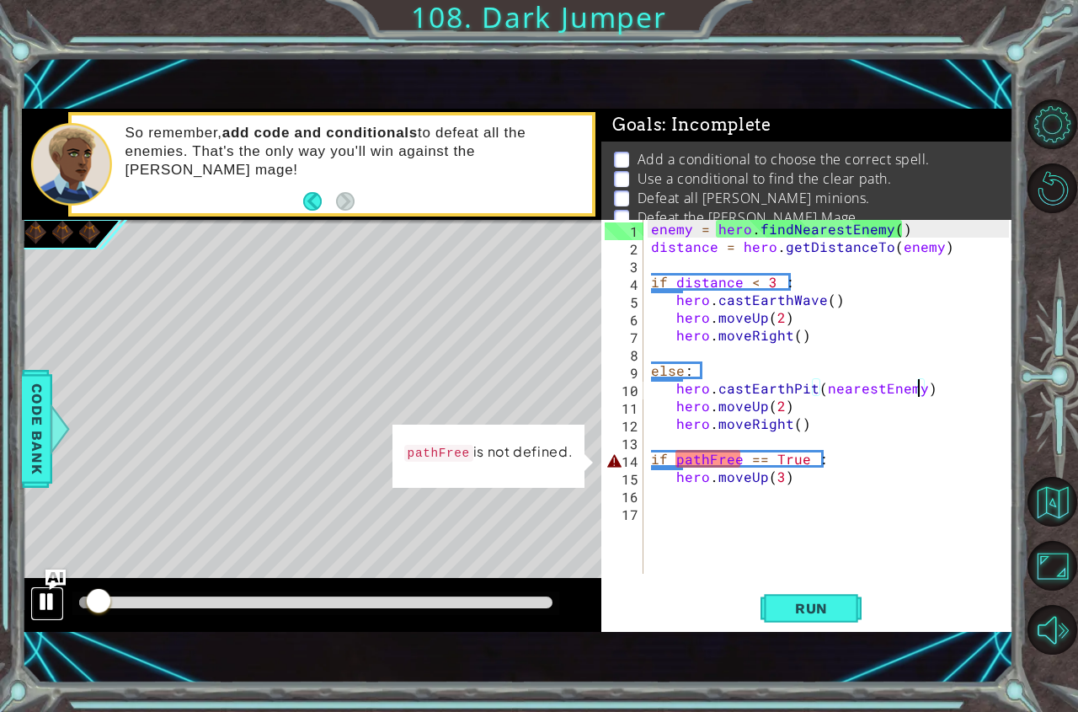
click at [49, 597] on div at bounding box center [47, 602] width 22 height 22
click at [716, 457] on div "enemy = hero . findNearestEnemy ( ) distance = hero . getDistanceTo ( enemy ) i…" at bounding box center [833, 414] width 370 height 389
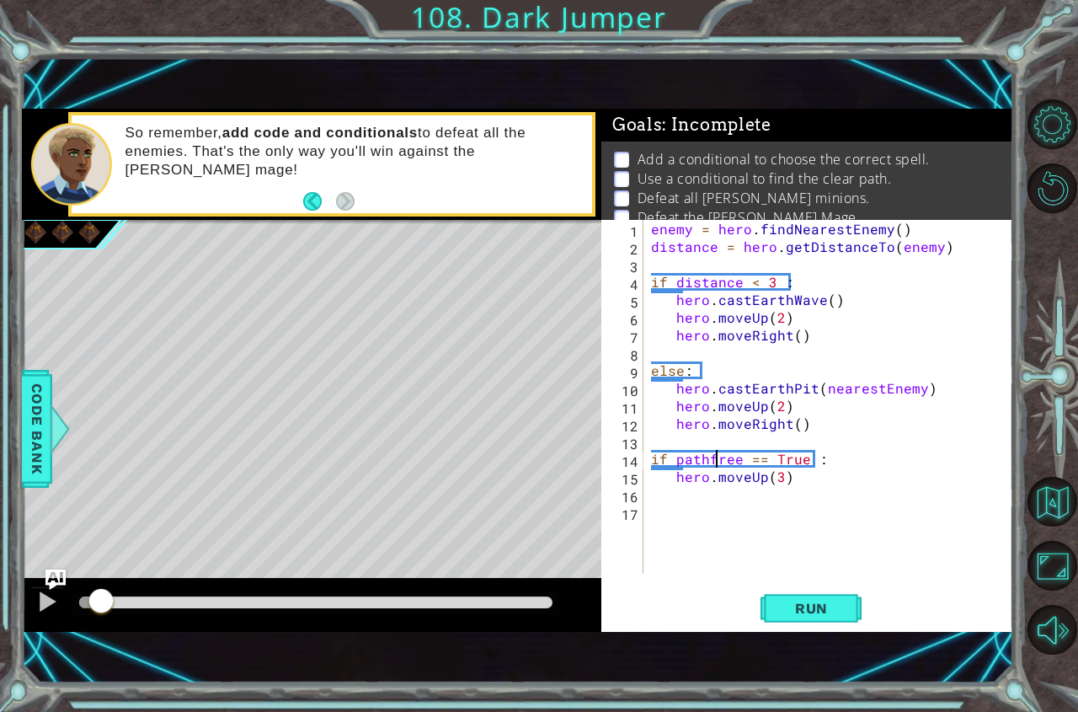
scroll to position [0, 3]
click at [803, 614] on span "Run" at bounding box center [811, 608] width 67 height 17
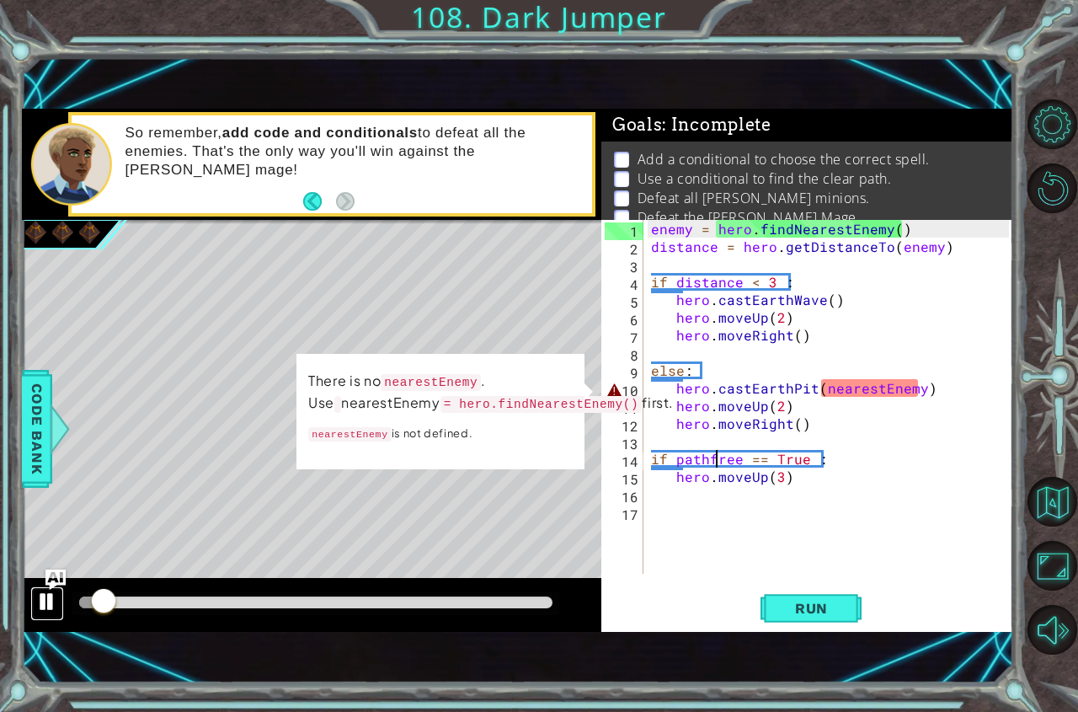
click at [52, 596] on div at bounding box center [47, 602] width 22 height 22
click at [713, 364] on div "enemy = hero . findNearestEnemy ( ) distance = hero . getDistanceTo ( enemy ) i…" at bounding box center [833, 414] width 370 height 389
click at [671, 339] on div "enemy = hero . findNearestEnemy ( ) distance = hero . getDistanceTo ( enemy ) i…" at bounding box center [833, 414] width 370 height 389
type textarea "hero.moveRight()"
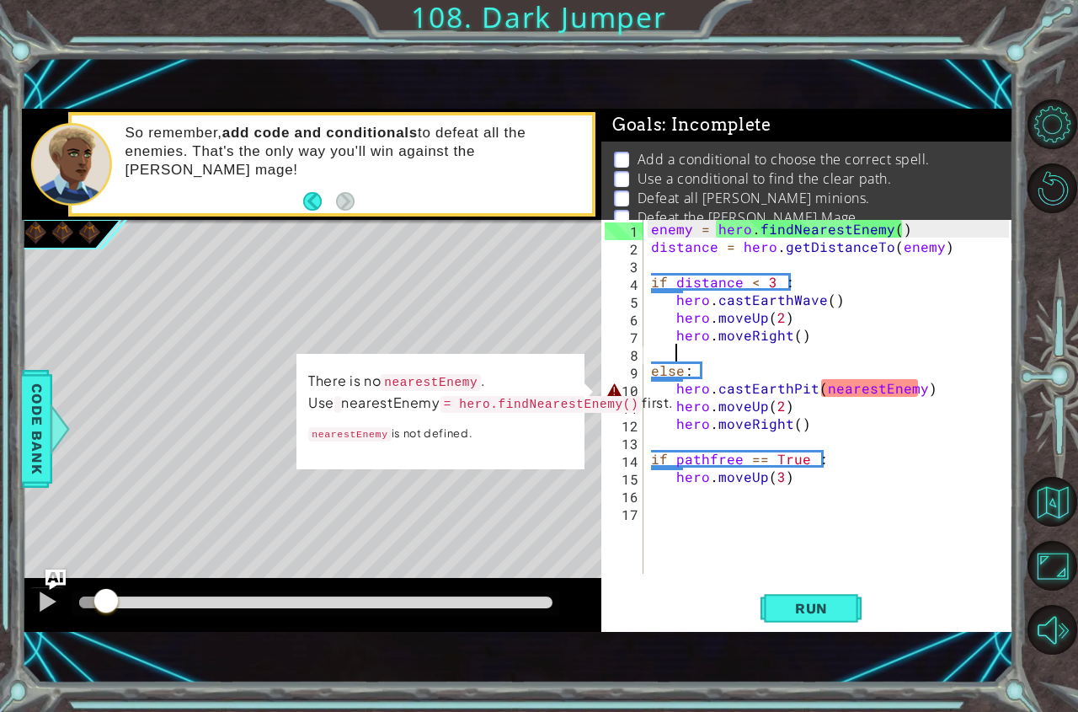
click at [801, 349] on div "enemy = hero . findNearestEnemy ( ) distance = hero . getDistanceTo ( enemy ) i…" at bounding box center [833, 414] width 370 height 389
click at [848, 347] on div "enemy = hero . findNearestEnemy ( ) distance = hero . getDistanceTo ( enemy ) i…" at bounding box center [833, 414] width 370 height 389
click at [839, 342] on div "enemy = hero . findNearestEnemy ( ) distance = hero . getDistanceTo ( enemy ) i…" at bounding box center [833, 414] width 370 height 389
type textarea "hero.moveRight()"
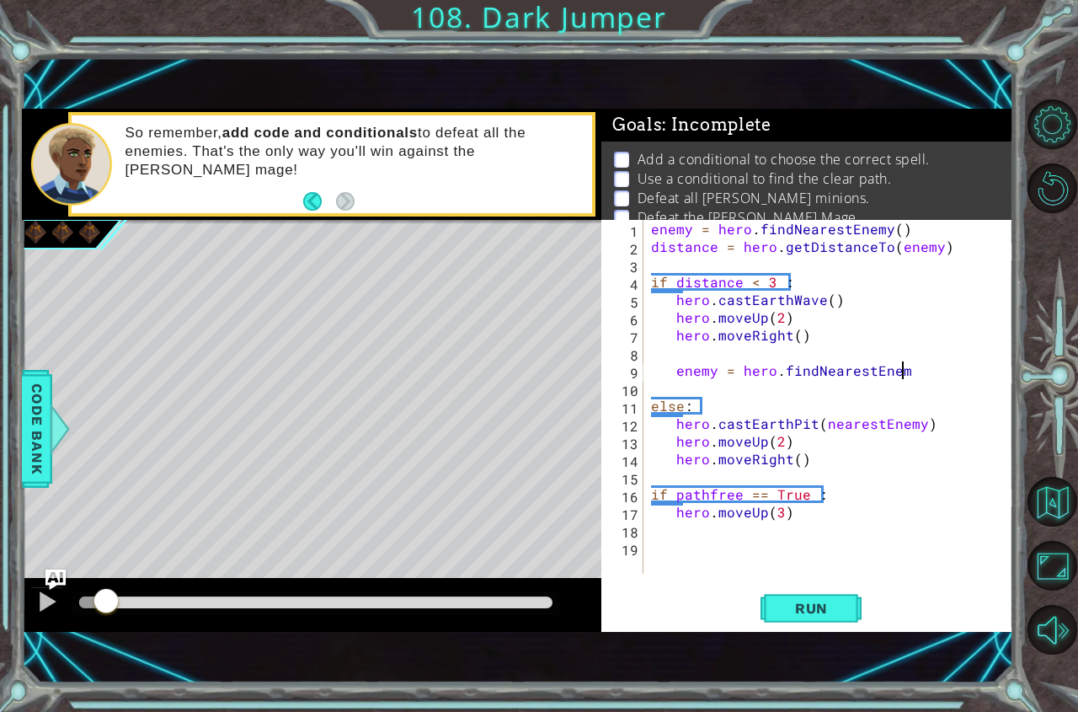
scroll to position [0, 15]
type textarea "enemy = hero.findNearestEnemy()"
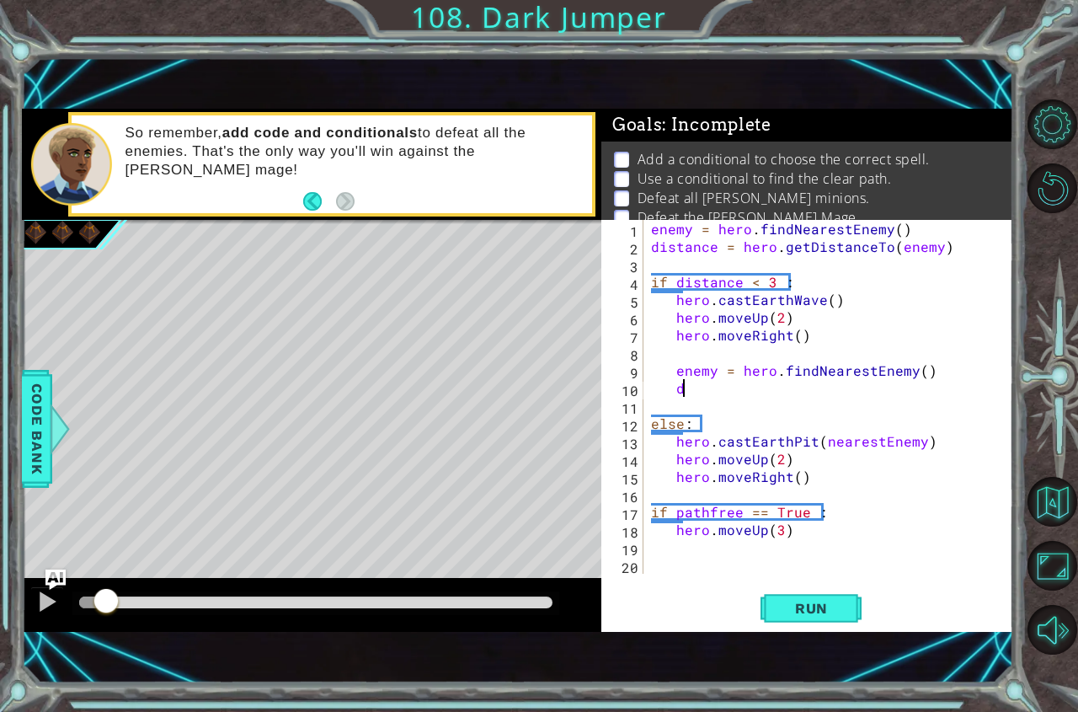
click at [677, 370] on div "enemy = hero . findNearestEnemy ( ) distance = hero . getDistanceTo ( enemy ) i…" at bounding box center [833, 414] width 370 height 389
click at [675, 387] on div "enemy = hero . findNearestEnemy ( ) distance = hero . getDistanceTo ( enemy ) i…" at bounding box center [833, 414] width 370 height 389
click at [662, 393] on div "enemy = hero . findNearestEnemy ( ) distance = hero . getDistanceTo ( enemy ) i…" at bounding box center [833, 414] width 370 height 389
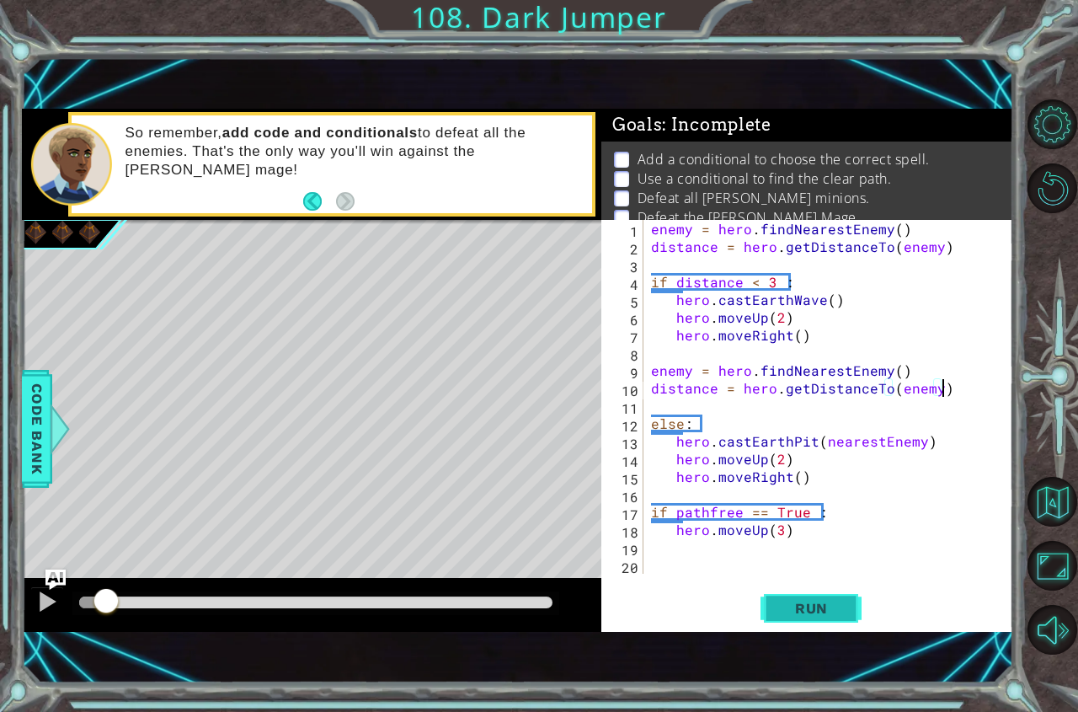
click at [820, 624] on button "Run" at bounding box center [811, 607] width 101 height 41
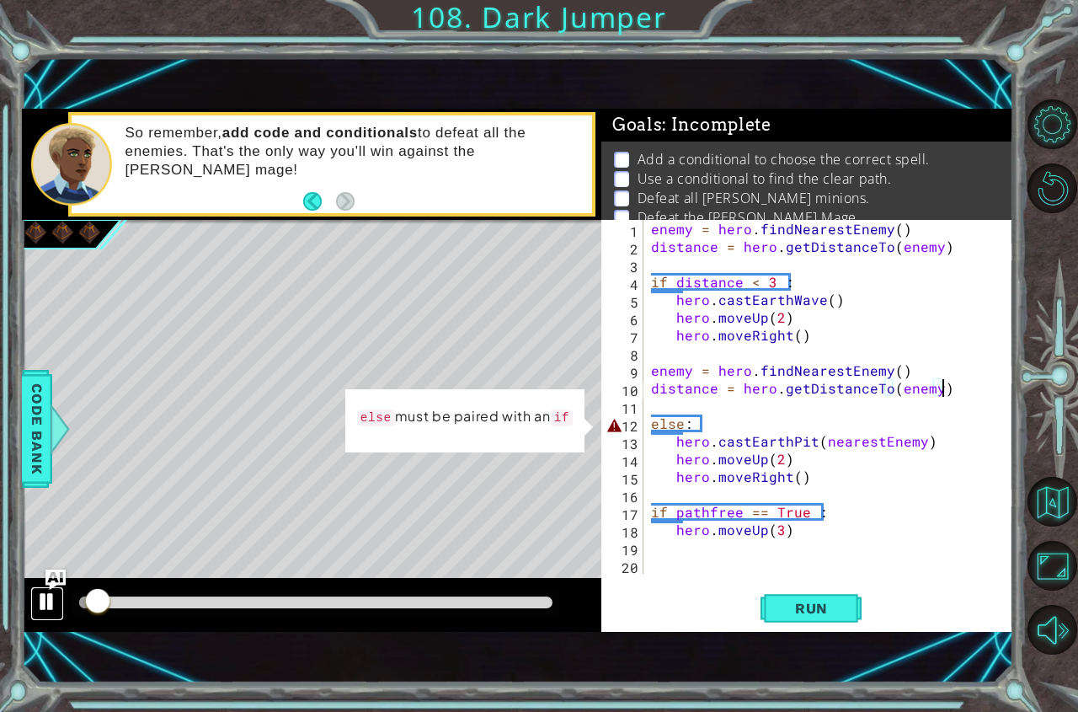
click at [58, 602] on button at bounding box center [47, 603] width 34 height 35
click at [657, 426] on div "enemy = hero . findNearestEnemy ( ) distance = hero . getDistanceTo ( enemy ) i…" at bounding box center [833, 414] width 370 height 389
click at [686, 427] on div "enemy = hero . findNearestEnemy ( ) distance = hero . getDistanceTo ( enemy ) i…" at bounding box center [833, 414] width 370 height 389
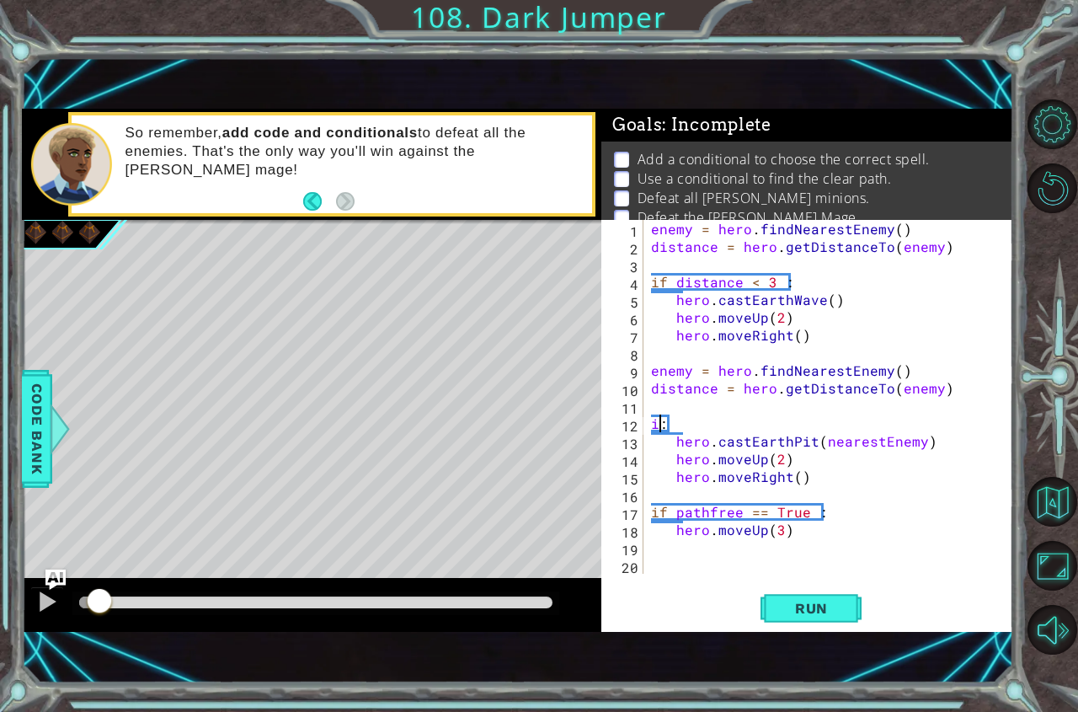
scroll to position [0, 1]
click at [737, 440] on div "enemy = hero . findNearestEnemy ( ) distance = hero . getDistanceTo ( enemy ) i…" at bounding box center [833, 414] width 370 height 389
click at [713, 430] on div "enemy = hero . findNearestEnemy ( ) distance = hero . getDistanceTo ( enemy ) i…" at bounding box center [833, 414] width 370 height 389
click at [669, 428] on div "enemy = hero . findNearestEnemy ( ) distance = hero . getDistanceTo ( enemy ) i…" at bounding box center [833, 414] width 370 height 389
click at [684, 421] on div "enemy = hero . findNearestEnemy ( ) distance = hero . getDistanceTo ( enemy ) i…" at bounding box center [833, 414] width 370 height 389
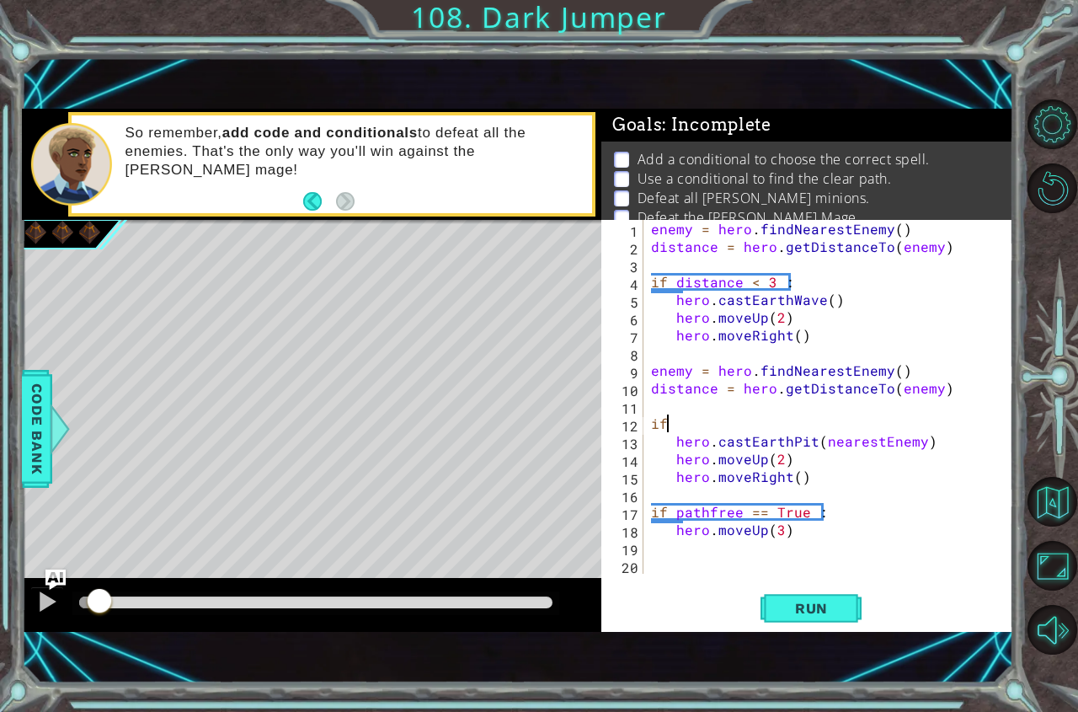
scroll to position [0, 0]
type textarea "i"
type textarea "<"
click at [800, 608] on span "Run" at bounding box center [811, 608] width 67 height 17
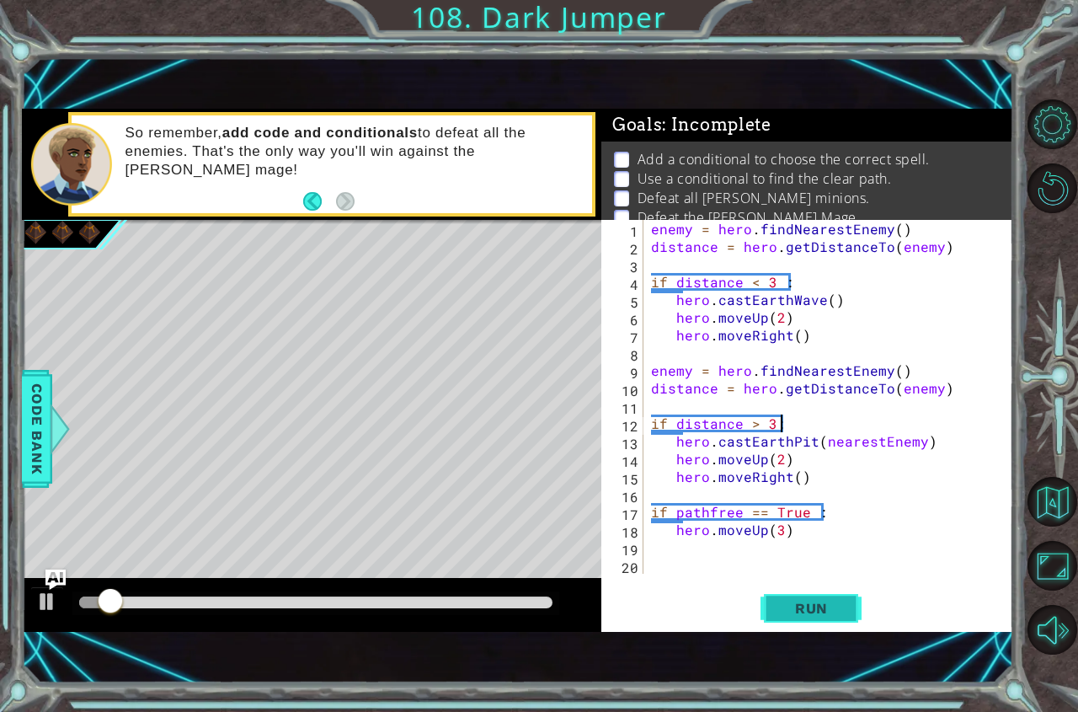
click at [818, 607] on span "Run" at bounding box center [811, 608] width 67 height 17
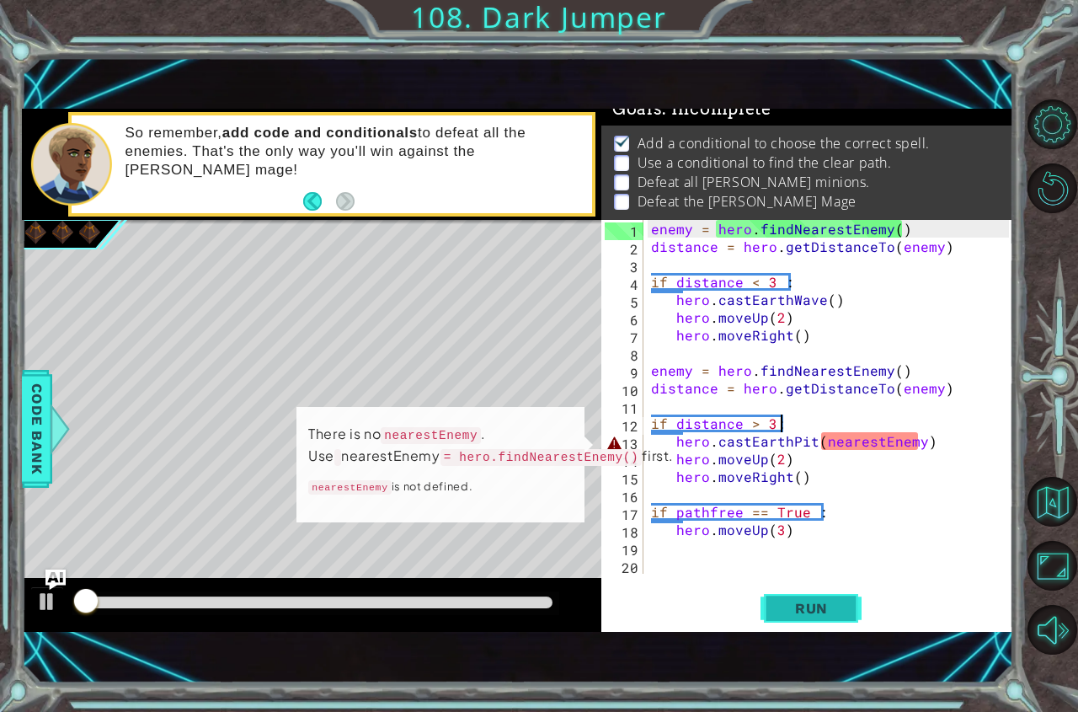
scroll to position [19, 0]
click at [43, 612] on div at bounding box center [47, 602] width 22 height 22
click at [832, 441] on div "enemy = hero . findNearestEnemy ( ) distance = hero . getDistanceTo ( enemy ) i…" at bounding box center [833, 414] width 370 height 389
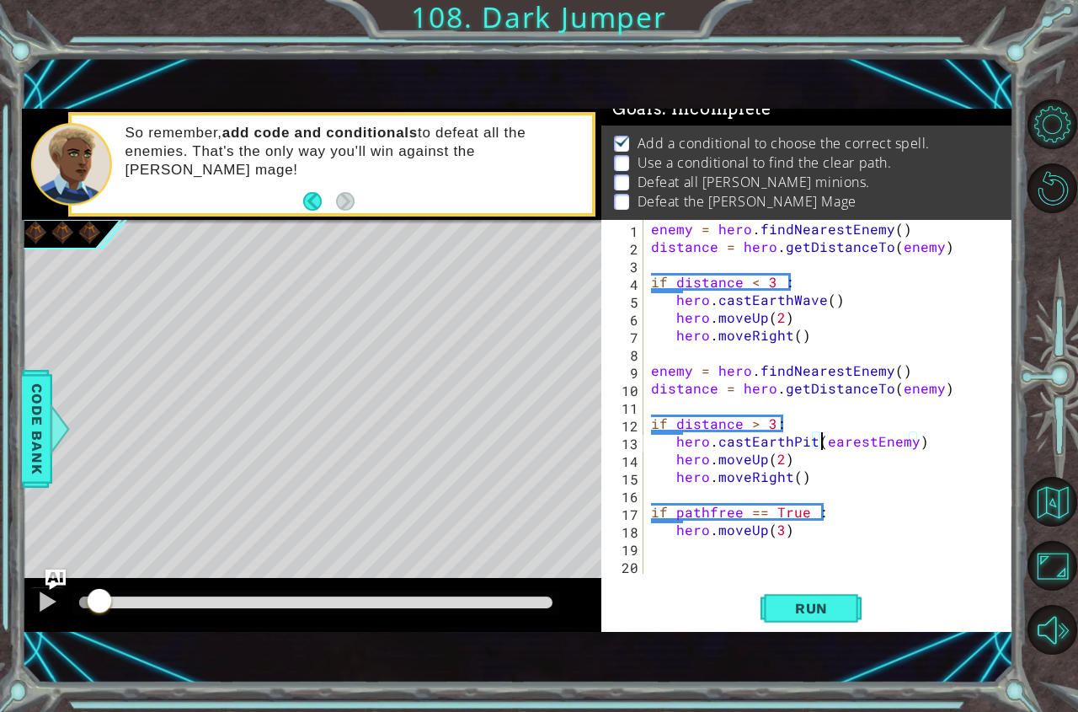
scroll to position [0, 11]
click at [820, 606] on span "Run" at bounding box center [811, 608] width 67 height 17
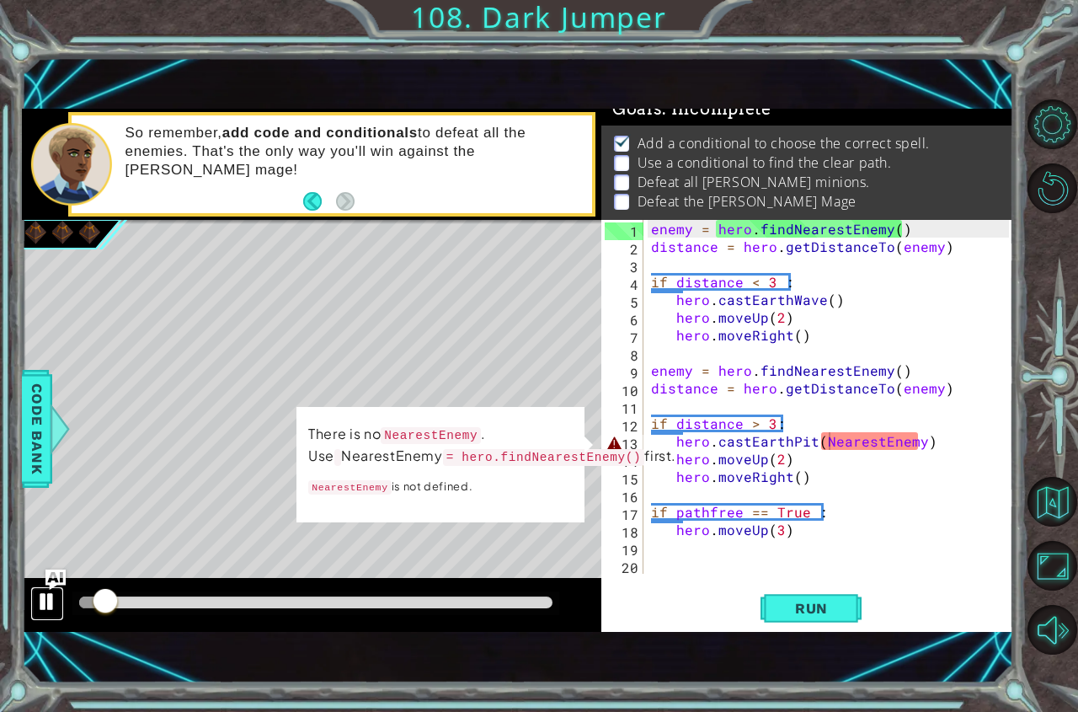
click at [51, 597] on div at bounding box center [47, 602] width 22 height 22
click at [789, 609] on span "Run" at bounding box center [811, 608] width 67 height 17
click at [916, 446] on div "enemy = hero . findNearestEnemy ( ) distance = hero . getDistanceTo ( enemy ) i…" at bounding box center [833, 414] width 370 height 389
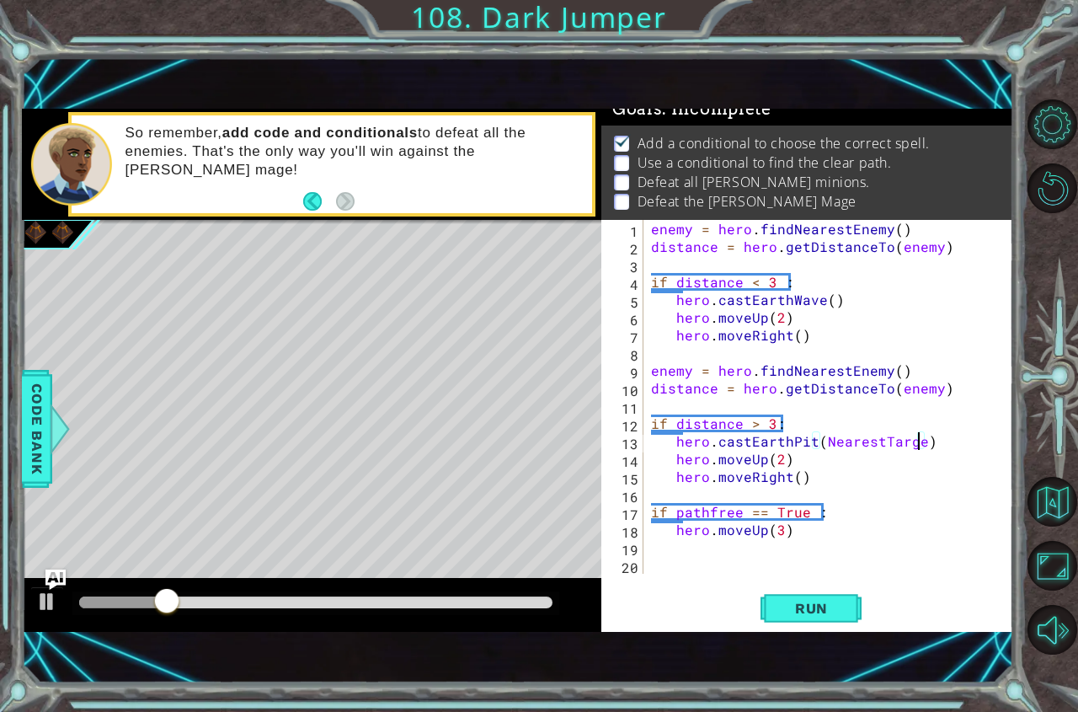
scroll to position [0, 17]
click at [805, 612] on span "Run" at bounding box center [811, 608] width 67 height 17
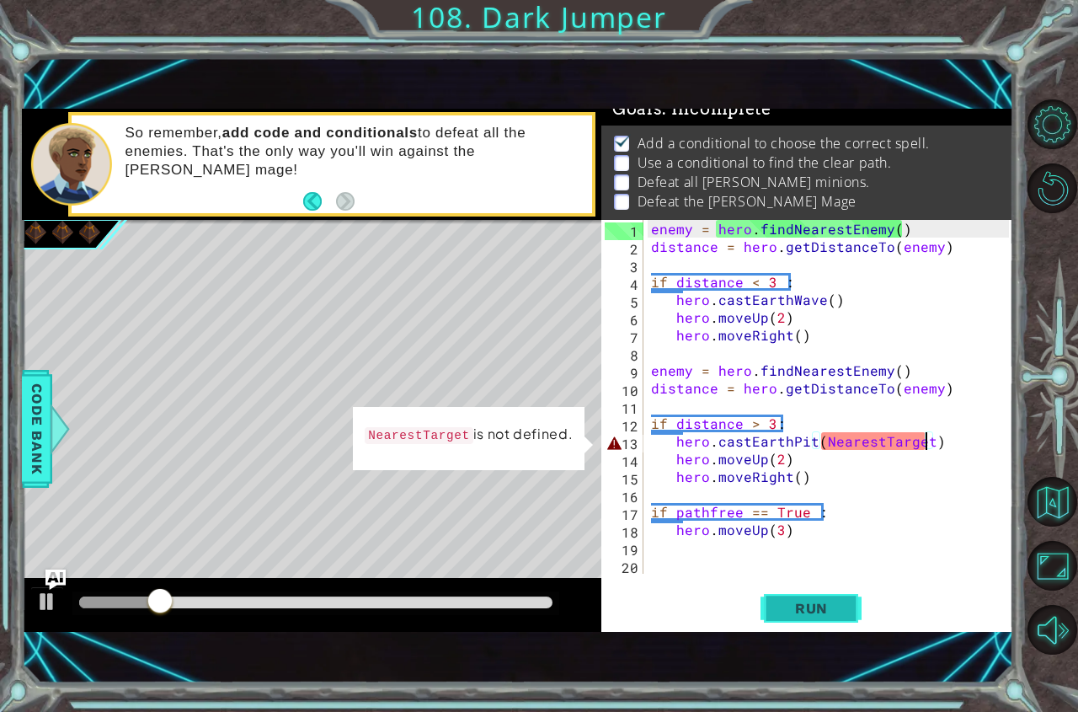
click at [804, 616] on span "Run" at bounding box center [811, 608] width 67 height 17
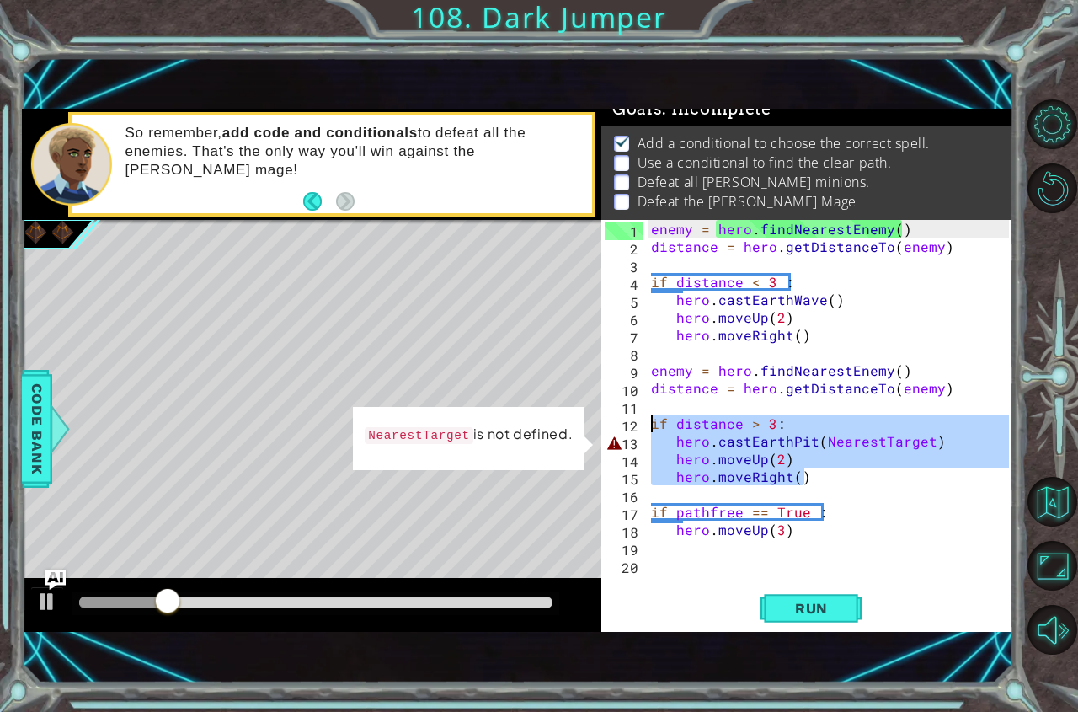
drag, startPoint x: 868, startPoint y: 484, endPoint x: 649, endPoint y: 420, distance: 229.0
click at [649, 420] on div "enemy = hero . findNearestEnemy ( ) distance = hero . getDistanceTo ( enemy ) i…" at bounding box center [833, 414] width 370 height 389
type textarea "\"
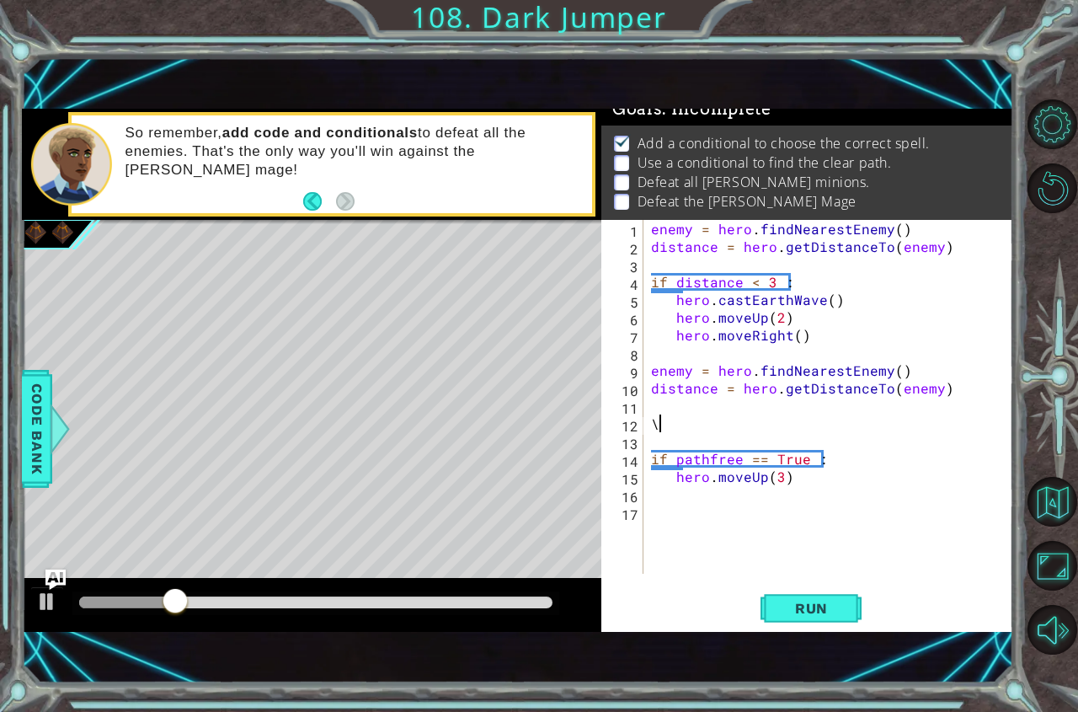
scroll to position [0, 0]
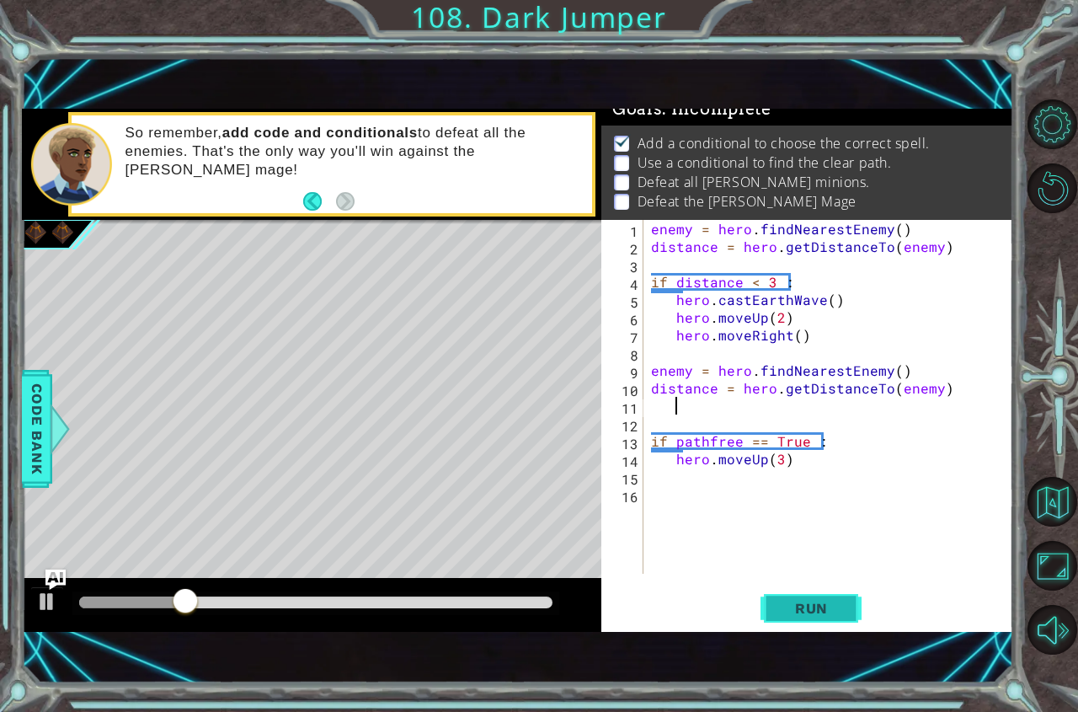
click at [842, 605] on span "Run" at bounding box center [811, 608] width 67 height 17
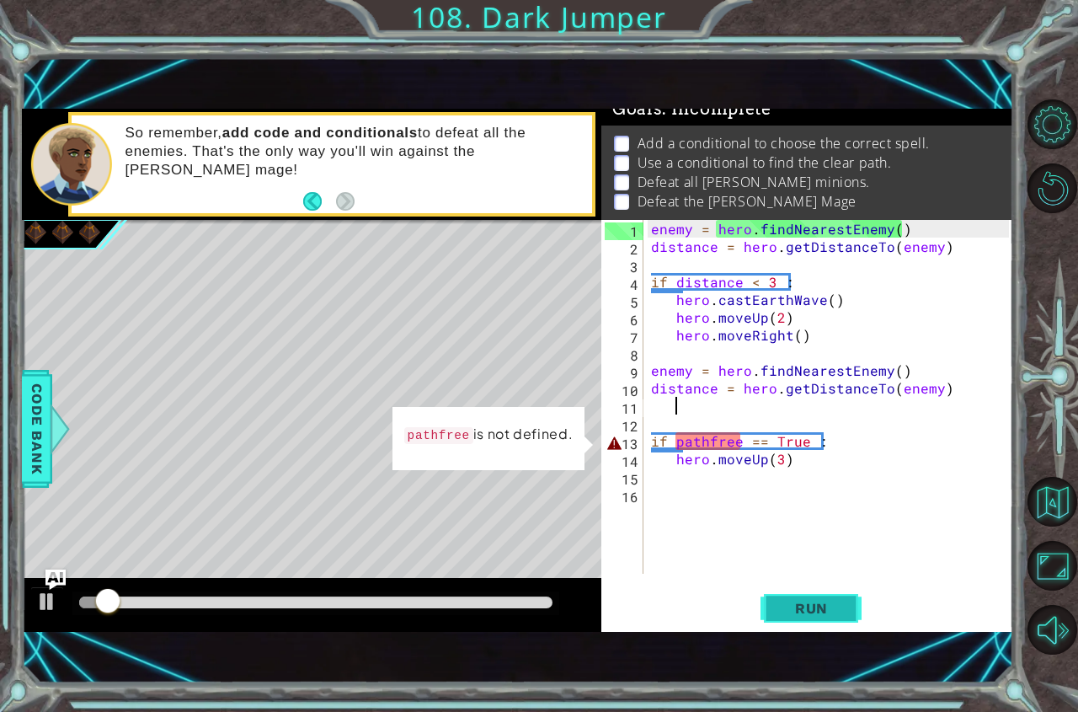
click at [820, 603] on span "Run" at bounding box center [811, 608] width 67 height 17
click at [58, 607] on button at bounding box center [47, 603] width 34 height 35
drag, startPoint x: 811, startPoint y: 459, endPoint x: 804, endPoint y: 471, distance: 13.6
click at [808, 462] on div "enemy = hero . findNearestEnemy ( ) distance = hero . getDistanceTo ( enemy ) i…" at bounding box center [833, 414] width 370 height 389
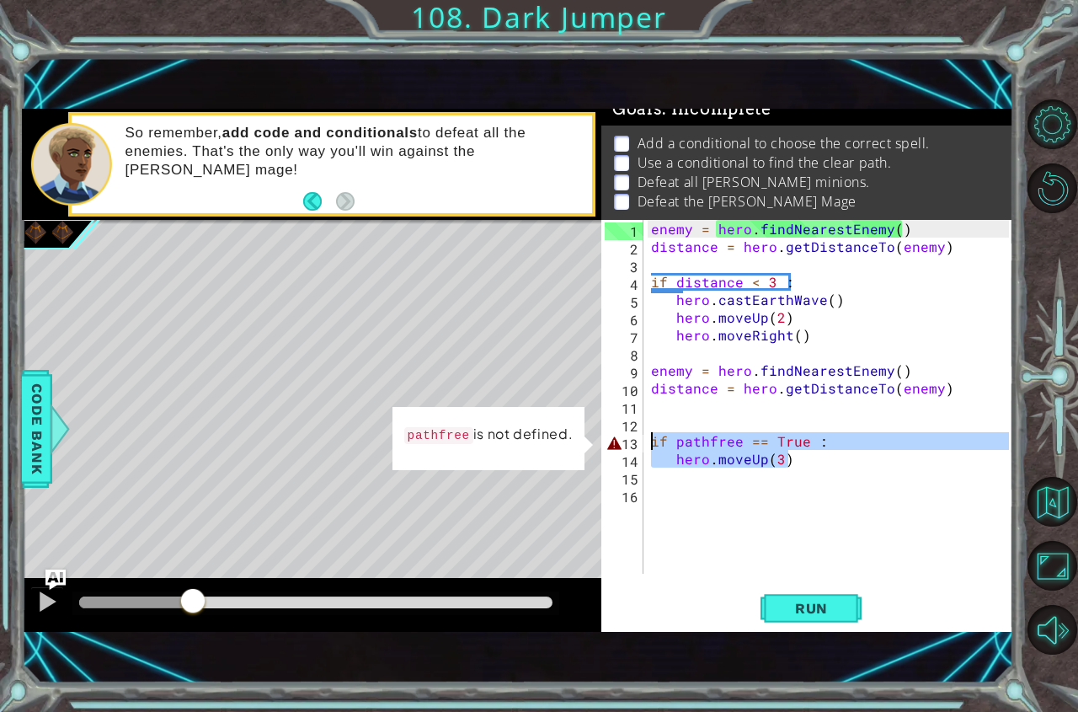
drag, startPoint x: 813, startPoint y: 467, endPoint x: 624, endPoint y: 434, distance: 191.5
click at [624, 434] on div "hero.moveUp(3) 1 2 3 4 5 6 7 8 9 10 11 12 13 14 15 16 enemy = hero . findNeares…" at bounding box center [805, 397] width 408 height 354
type textarea "if pathfree == True : hero.moveUp(3)"
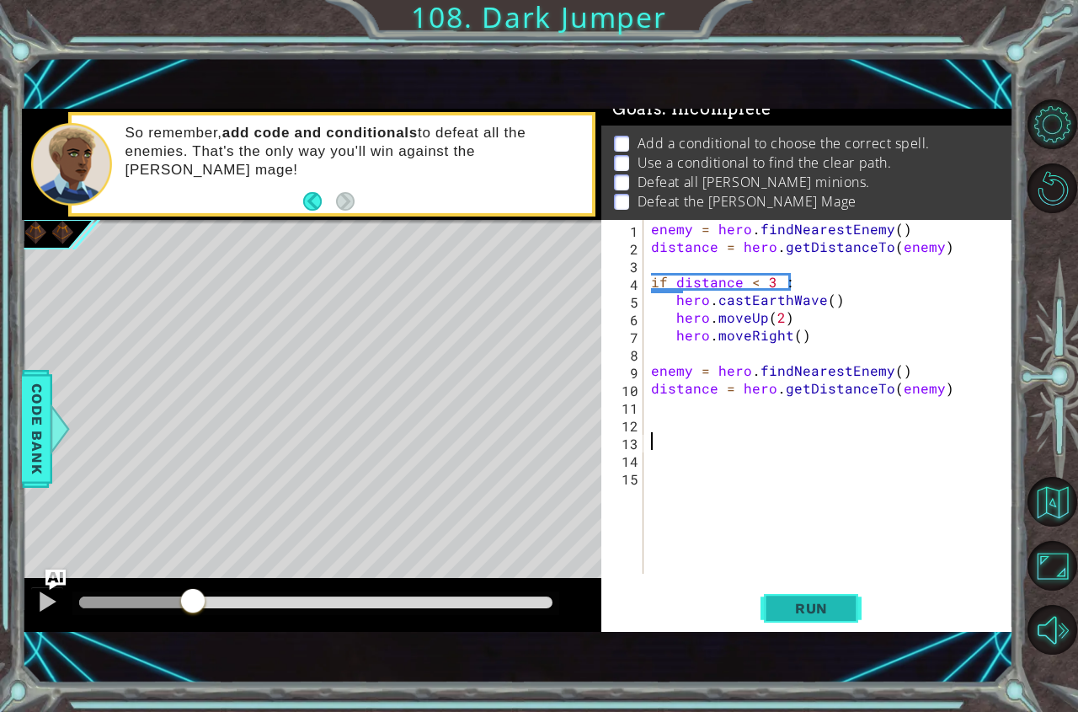
click at [790, 621] on button "Run" at bounding box center [811, 607] width 101 height 41
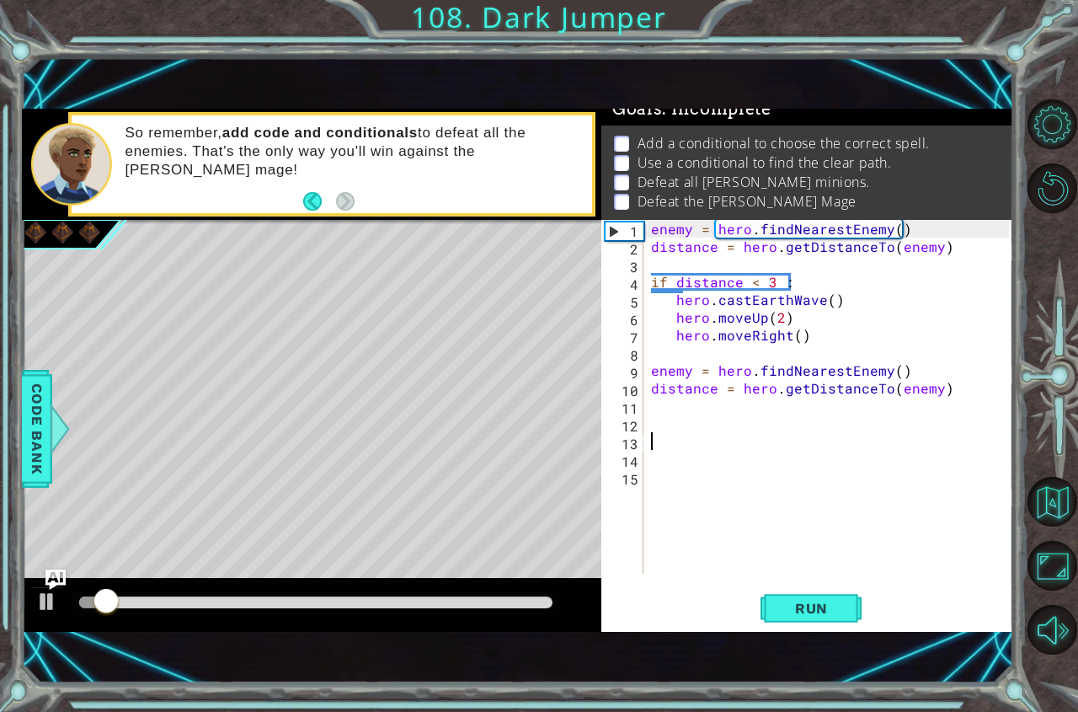
click at [793, 328] on div "enemy = hero . findNearestEnemy ( ) distance = hero . getDistanceTo ( enemy ) i…" at bounding box center [833, 414] width 370 height 389
click at [794, 335] on div "enemy = hero . findNearestEnemy ( ) distance = hero . getDistanceTo ( enemy ) i…" at bounding box center [833, 414] width 370 height 389
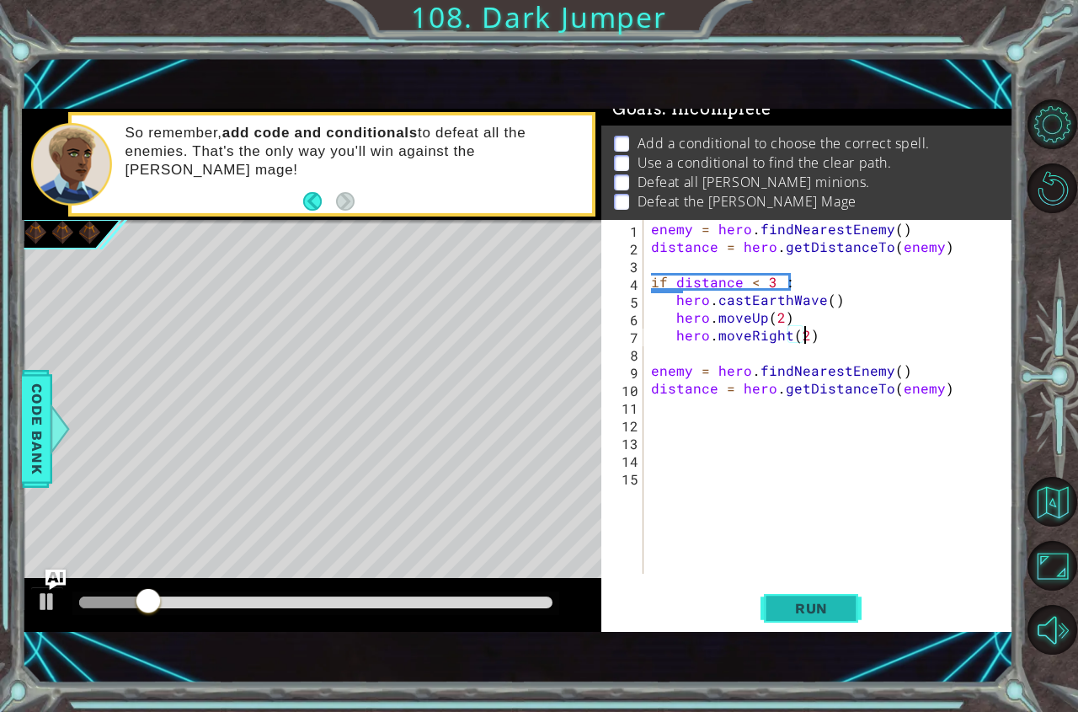
scroll to position [0, 9]
type textarea "hero.moveRight(2)"
click at [804, 617] on button "Run" at bounding box center [811, 607] width 101 height 41
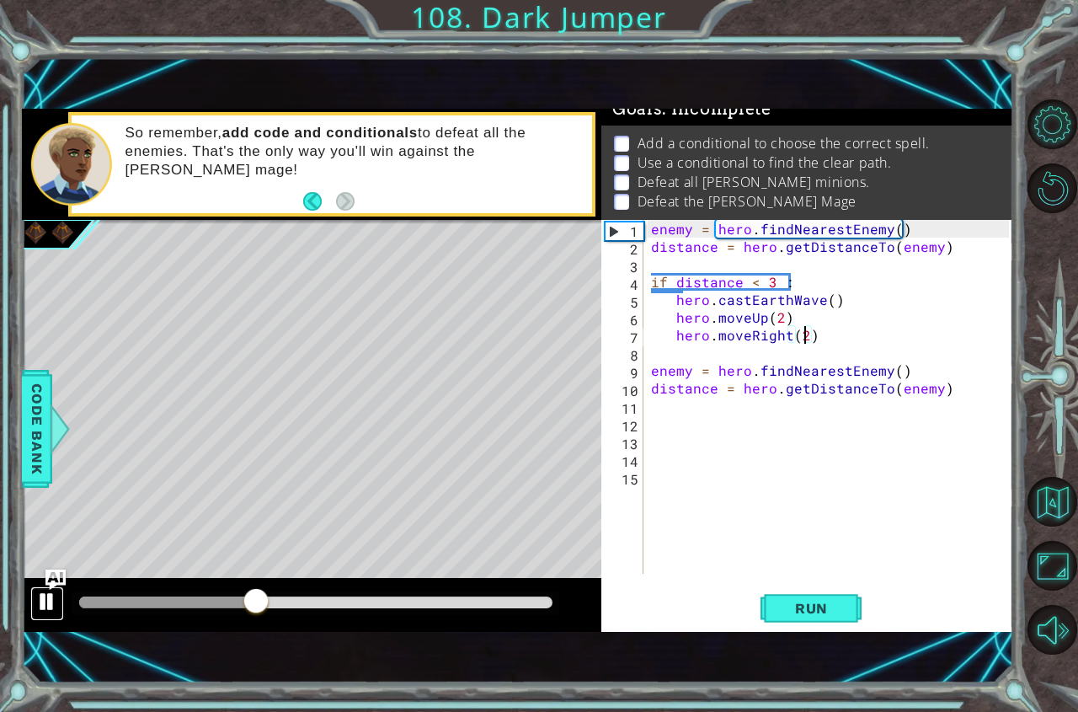
click at [38, 601] on div at bounding box center [47, 602] width 22 height 22
click at [661, 416] on div "enemy = hero . findNearestEnemy ( ) distance = hero . getDistanceTo ( enemy ) i…" at bounding box center [833, 414] width 370 height 389
click at [654, 414] on div "enemy = hero . findNearestEnemy ( ) distance = hero . getDistanceTo ( enemy ) i…" at bounding box center [833, 414] width 370 height 389
click at [850, 341] on div "enemy = hero . findNearestEnemy ( ) distance = hero . getDistanceTo ( enemy ) i…" at bounding box center [833, 414] width 370 height 389
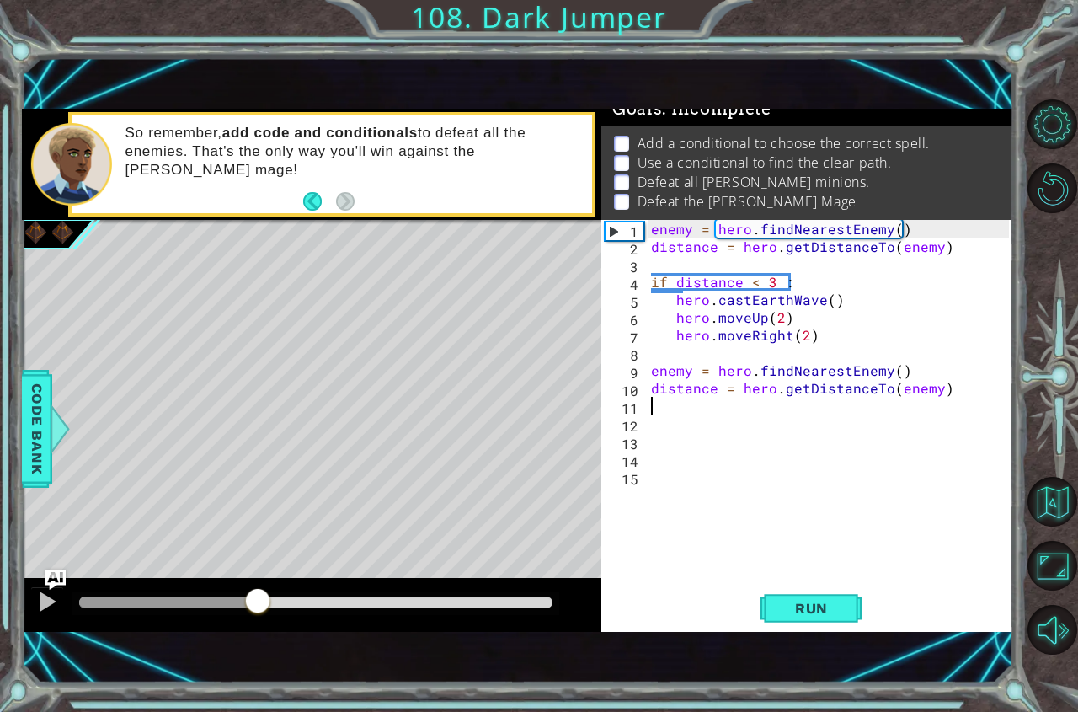
type textarea "hero.moveRight(2)"
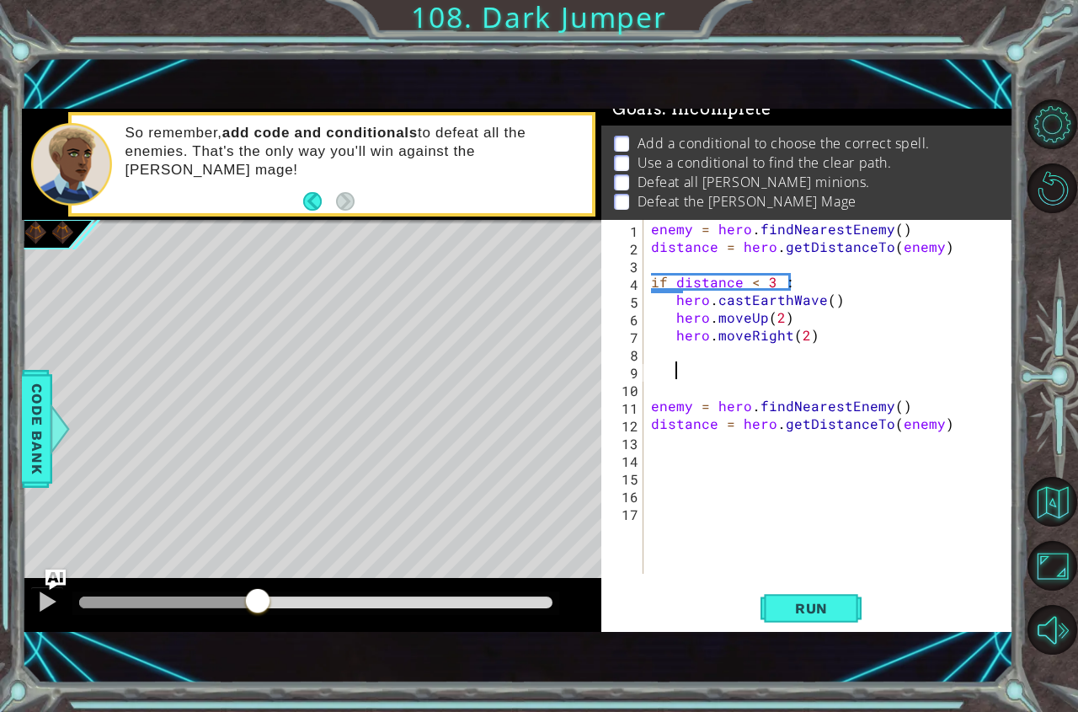
click at [659, 370] on div "enemy = hero . findNearestEnemy ( ) distance = hero . getDistanceTo ( enemy ) i…" at bounding box center [833, 414] width 370 height 389
click at [881, 370] on div "enemy = hero . findNearestEnemy ( ) distance = hero . getDistanceTo ( enemy ) i…" at bounding box center [833, 414] width 370 height 389
click at [882, 371] on div "enemy = hero . findNearestEnemy ( ) distance = hero . getDistanceTo ( enemy ) i…" at bounding box center [833, 414] width 370 height 389
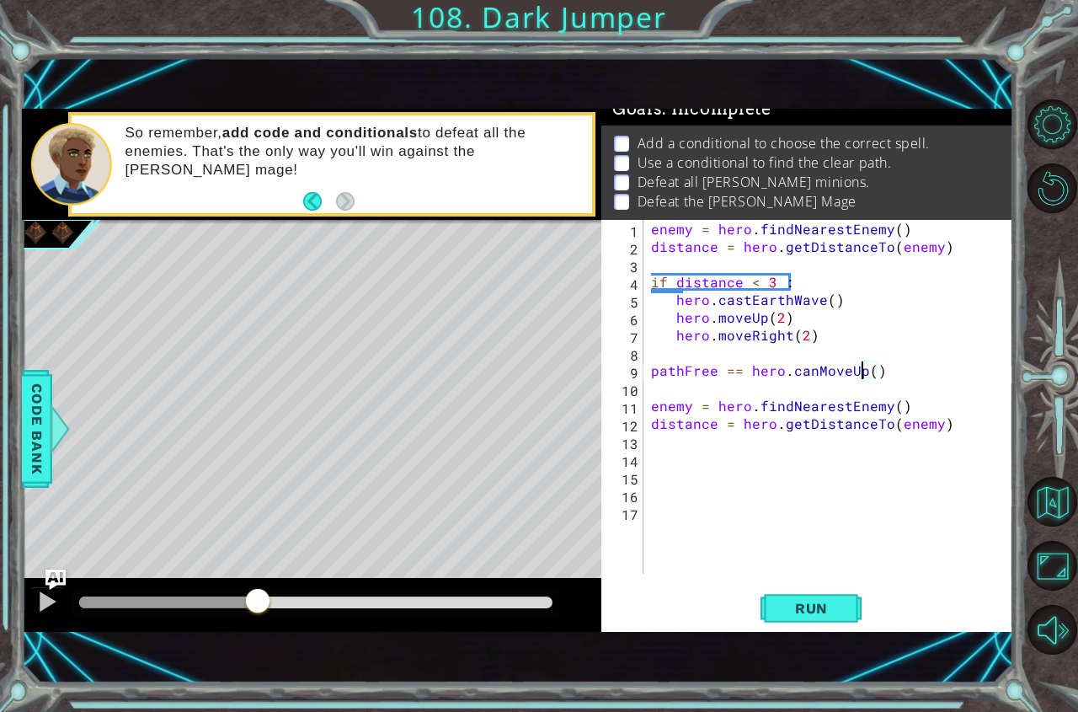
type textarea "pathFree == hero.canMoveUp()"
click at [897, 376] on div "enemy = hero . findNearestEnemy ( ) distance = hero . getDistanceTo ( enemy ) i…" at bounding box center [833, 414] width 370 height 389
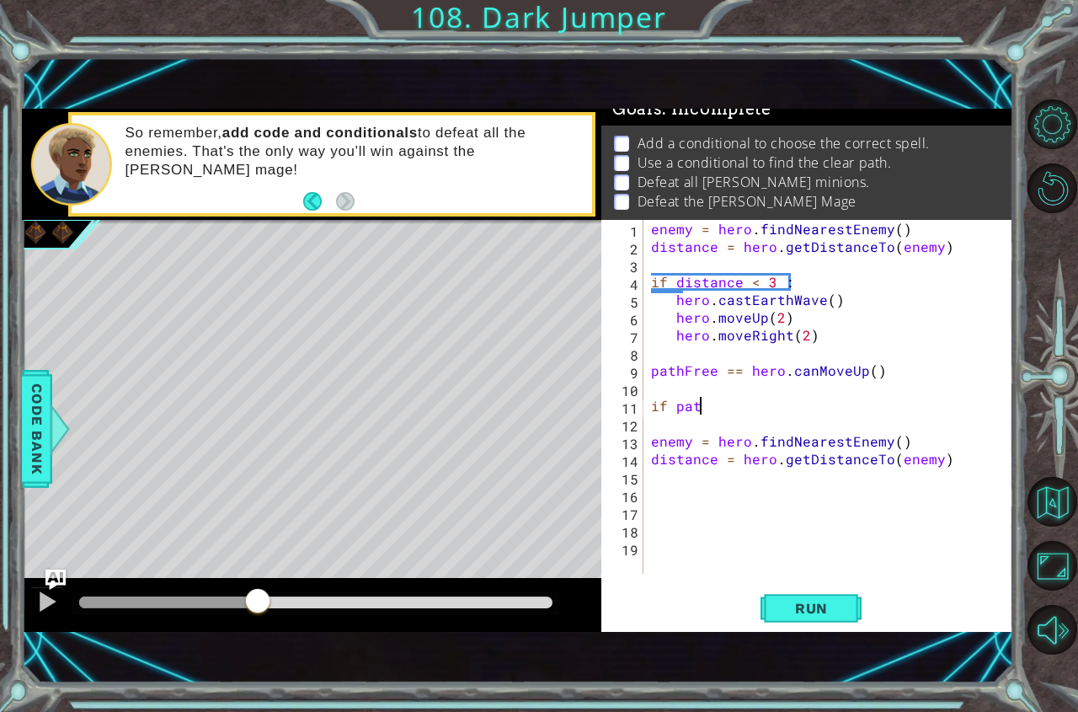
scroll to position [0, 3]
type textarea "if pathFree == True :"
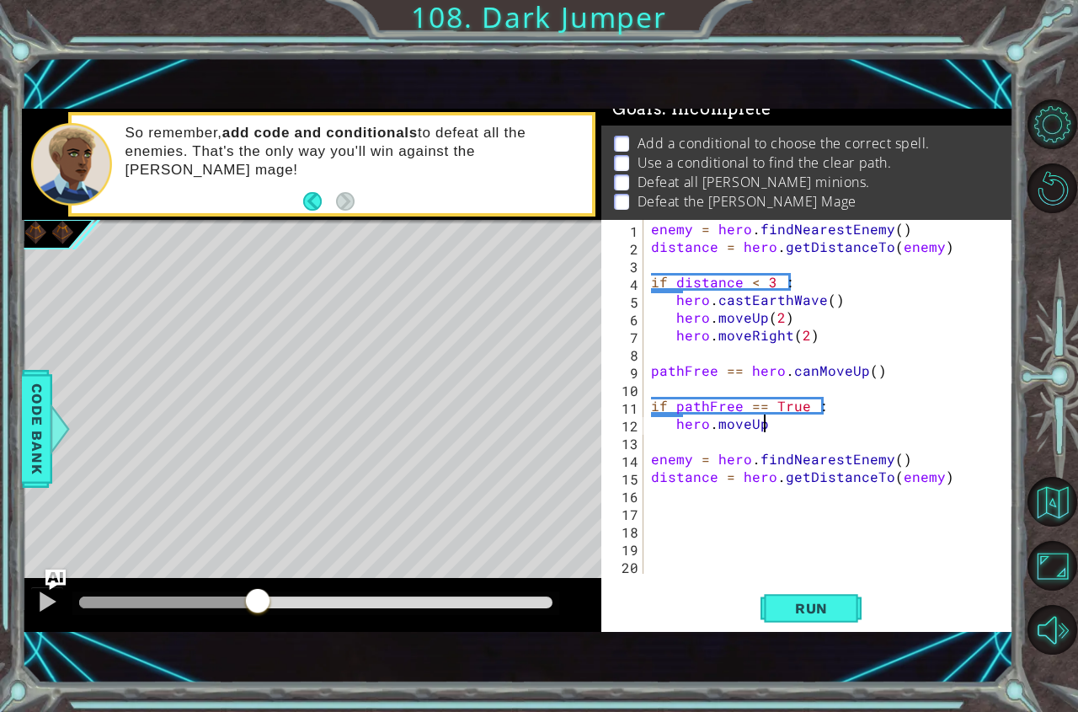
scroll to position [0, 7]
type textarea "hero.moveUp(3)"
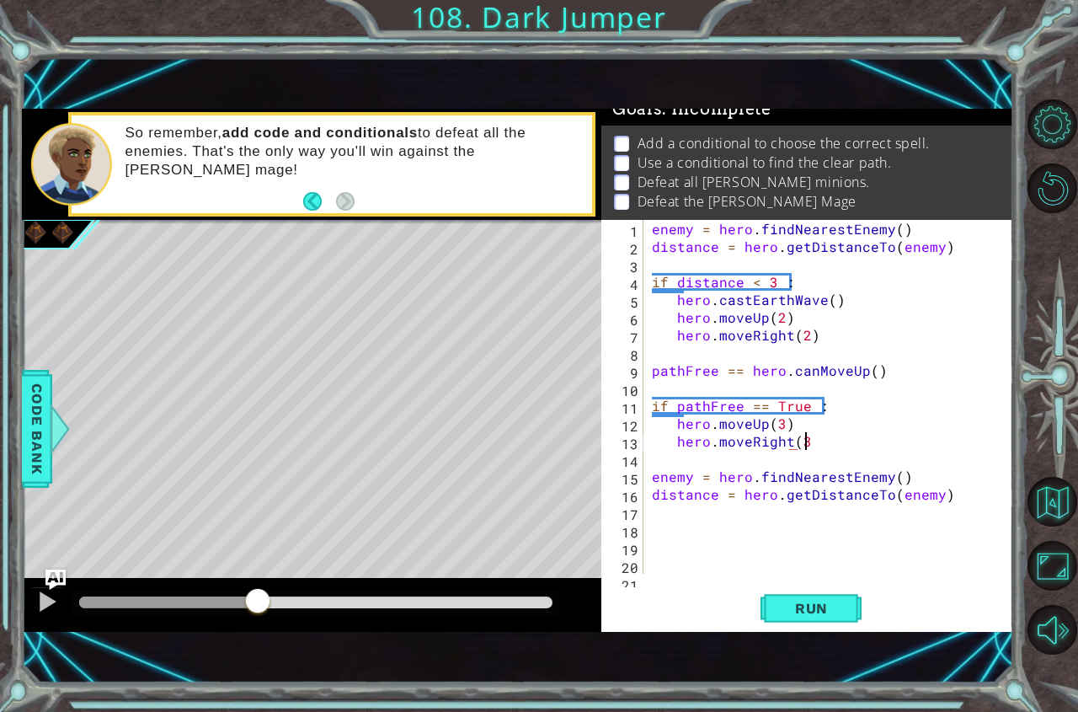
scroll to position [0, 8]
type textarea "hero.moveRight(2)"
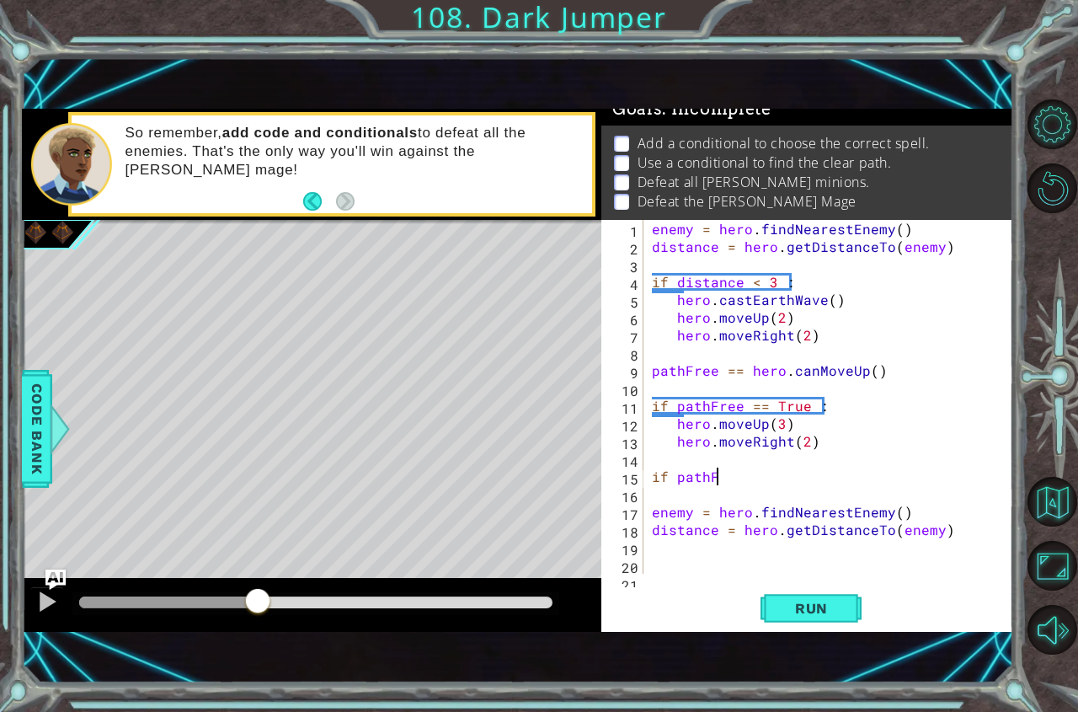
scroll to position [0, 4]
type textarea "if pathFree == False :"
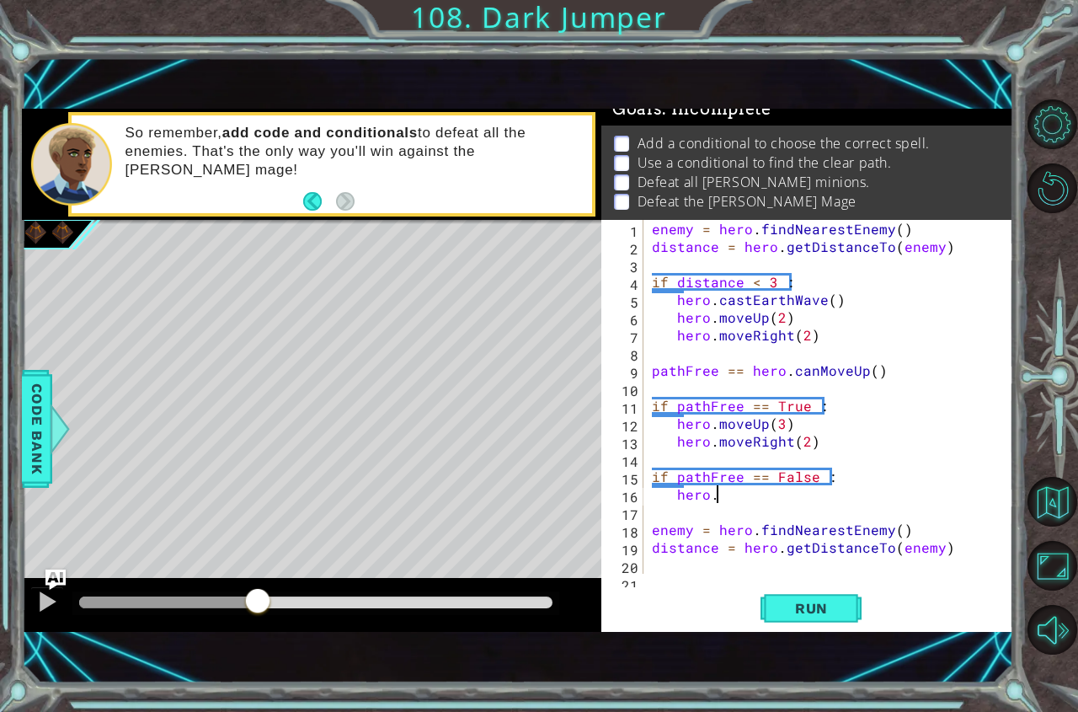
scroll to position [0, 3]
type textarea "hero.moveLeft(2)"
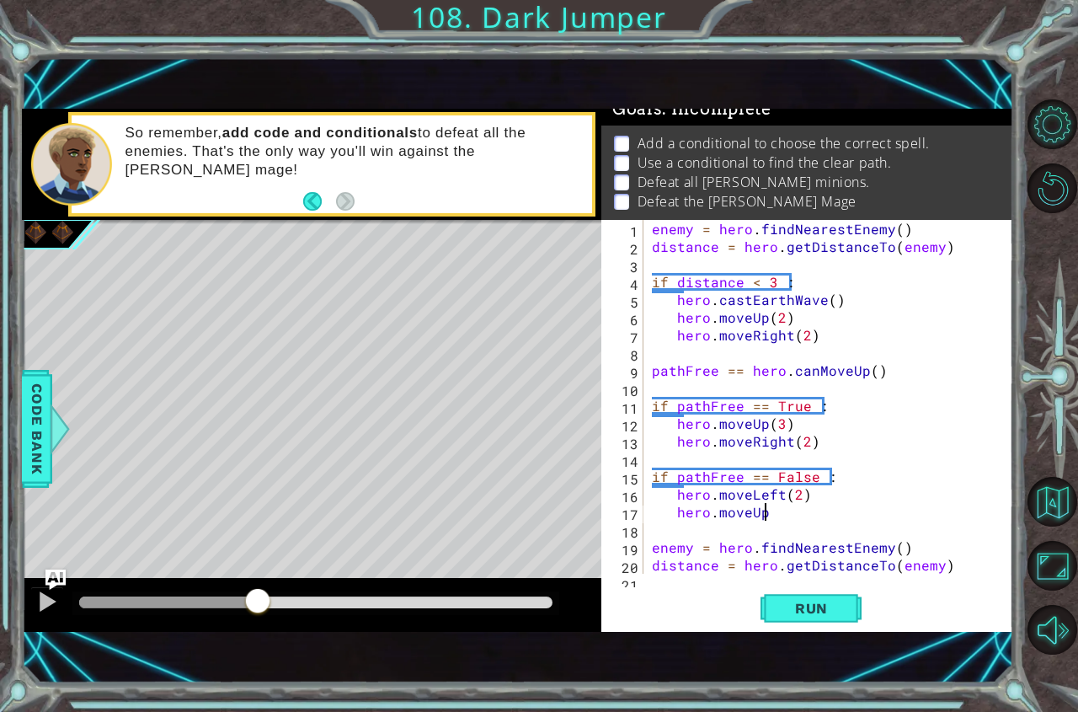
scroll to position [0, 7]
type textarea "hero.moveUp(2)"
type textarea "hero.moveRight(2)"
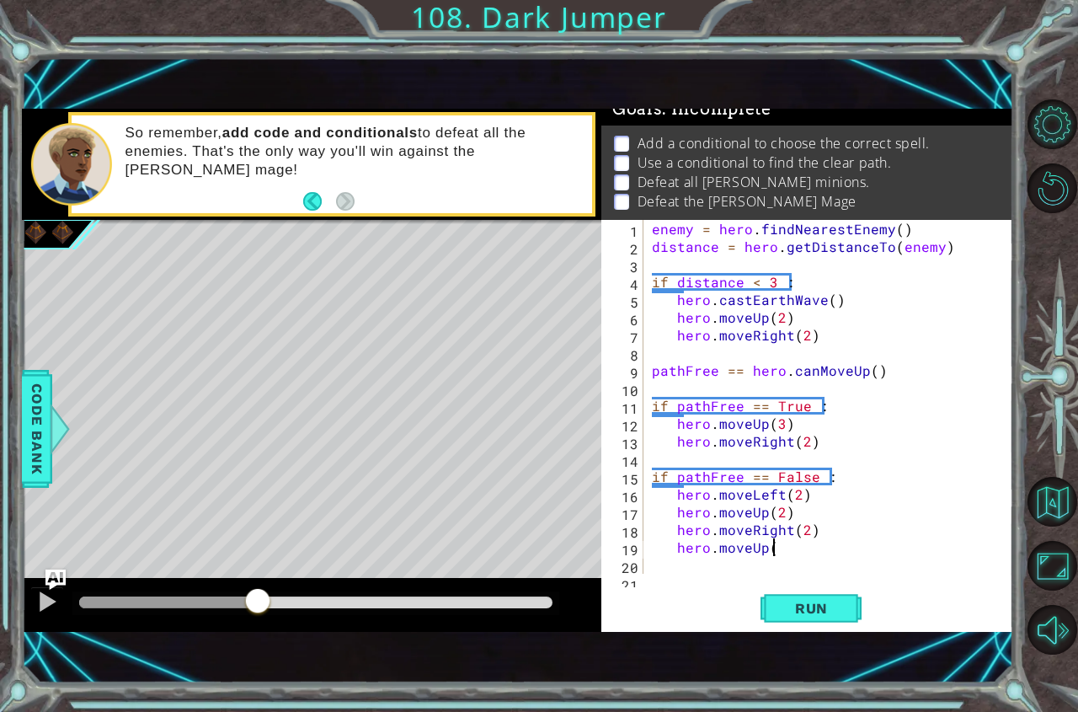
scroll to position [0, 7]
type textarea "hero.moveUp()"
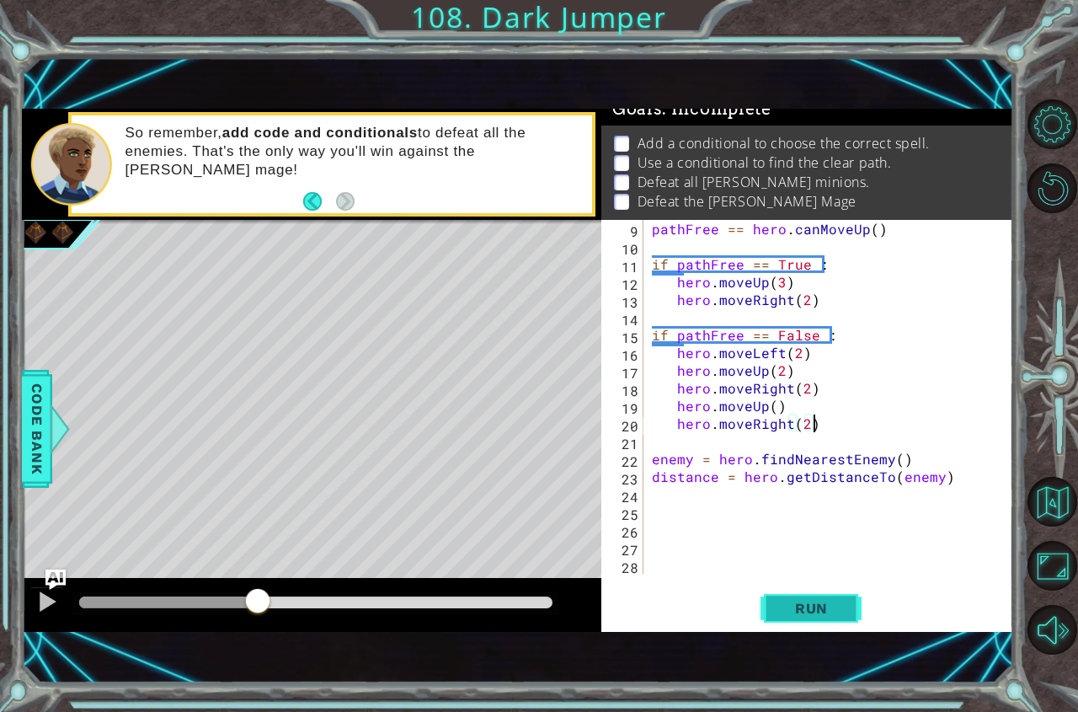
type textarea "hero.moveRight(2)"
click at [810, 613] on span "Run" at bounding box center [811, 608] width 67 height 17
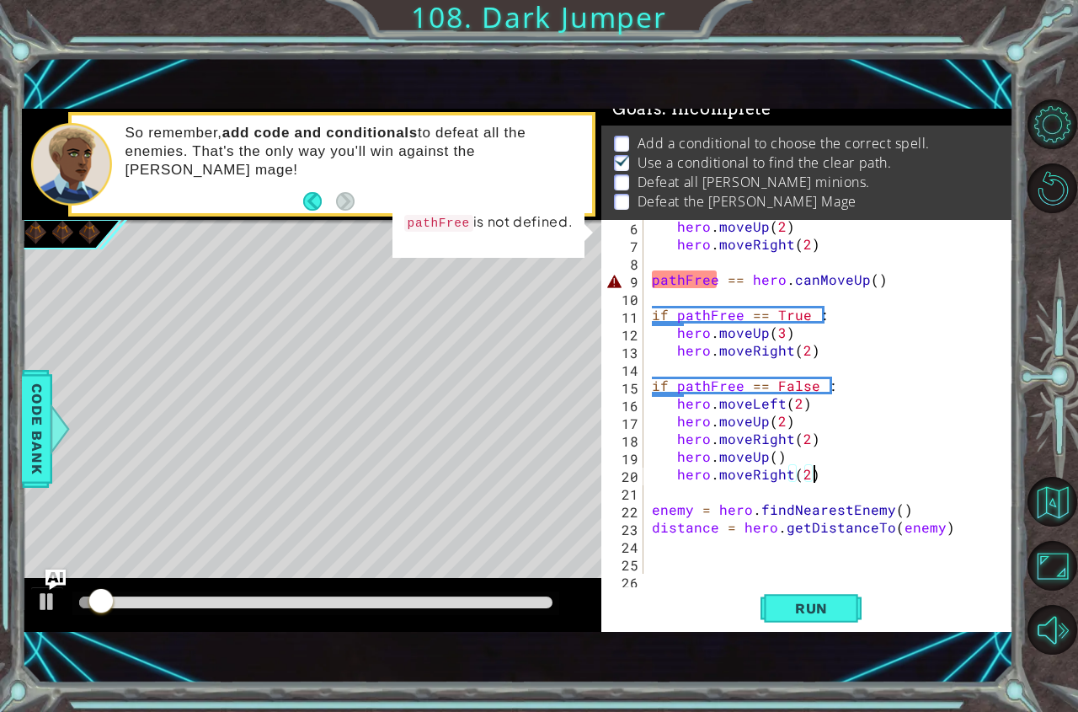
scroll to position [0, 0]
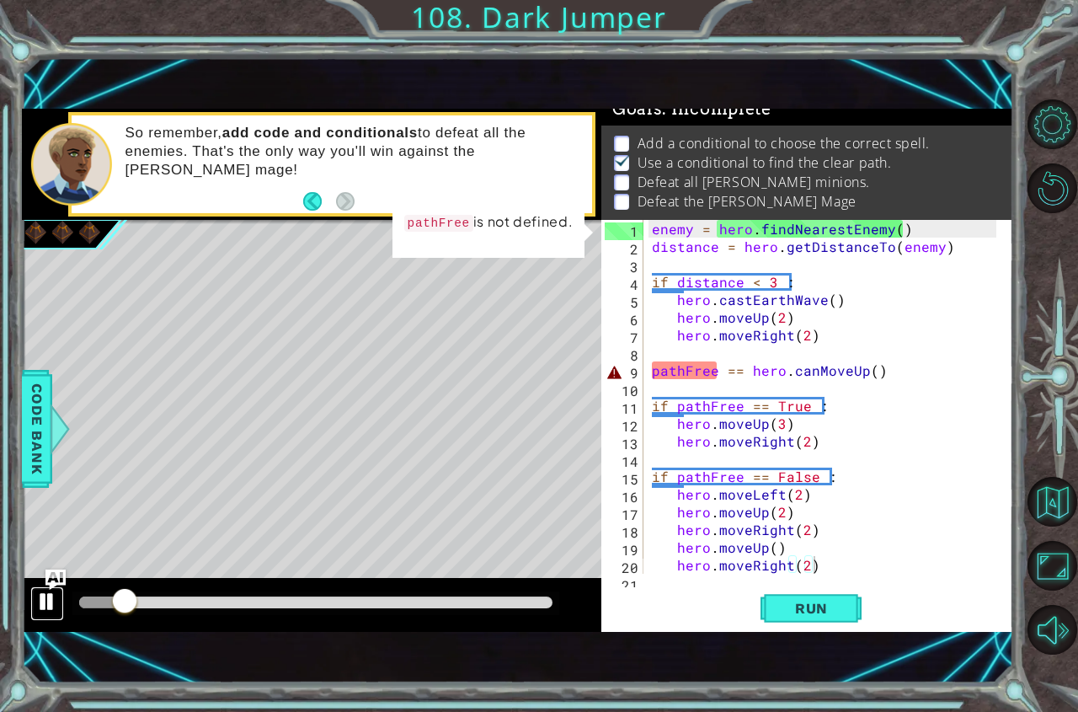
click at [50, 601] on div at bounding box center [47, 602] width 22 height 22
click at [840, 337] on div "enemy = hero . findNearestEnemy ( ) distance = hero . getDistanceTo ( enemy ) i…" at bounding box center [827, 414] width 356 height 389
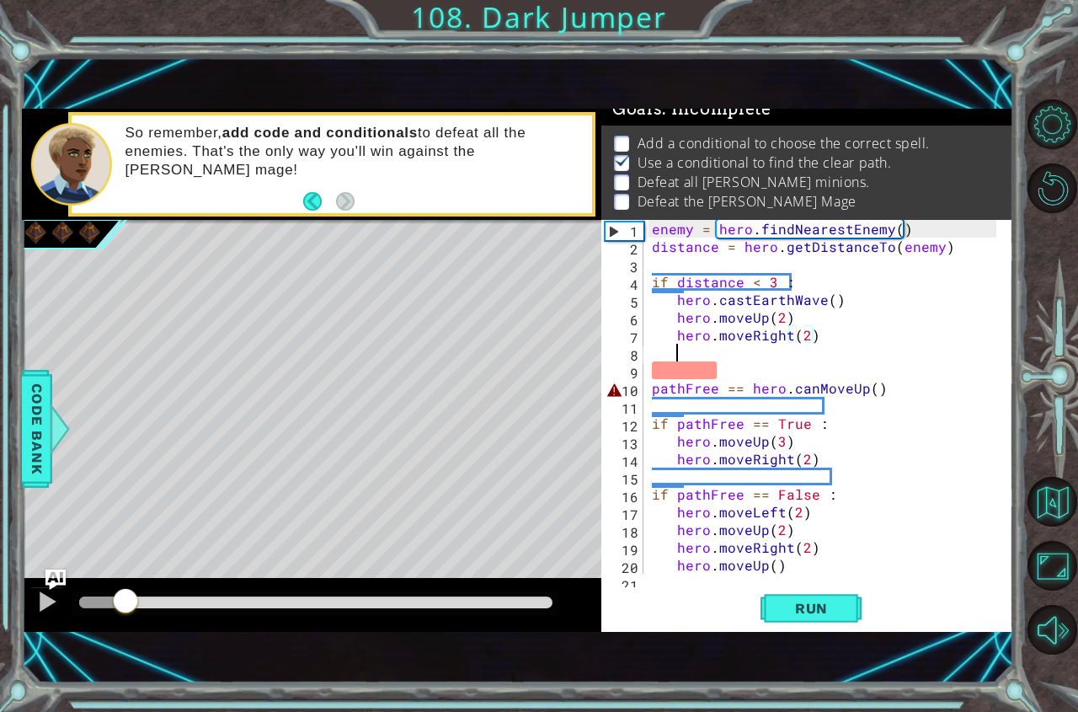
scroll to position [0, 1]
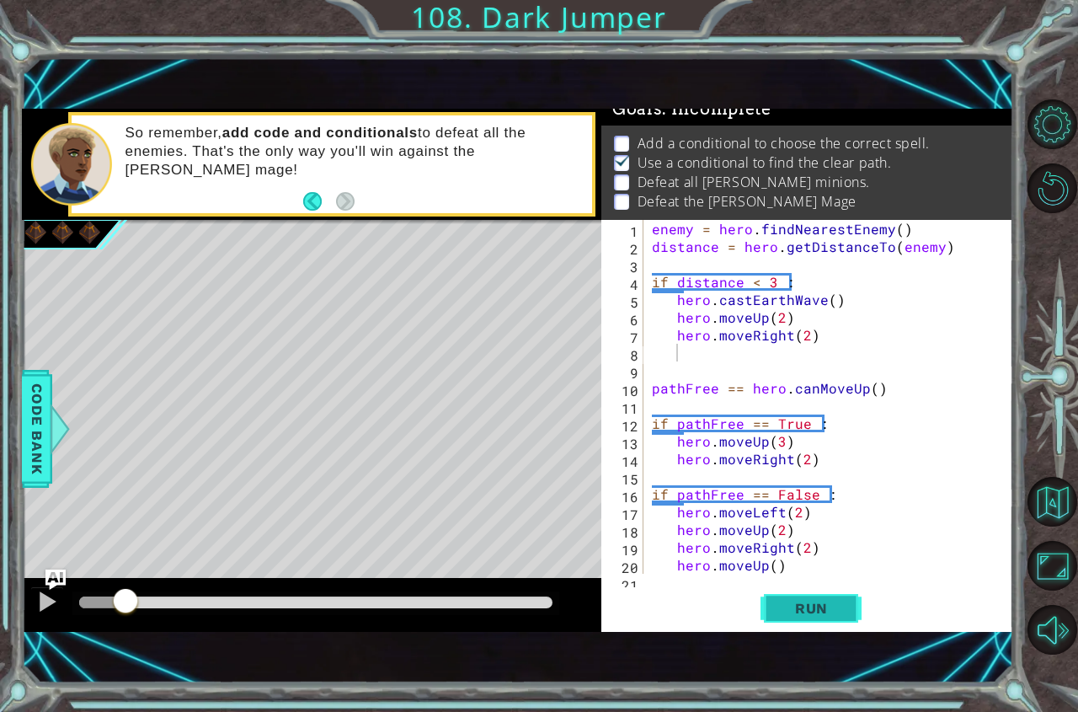
click at [806, 602] on span "Run" at bounding box center [811, 608] width 67 height 17
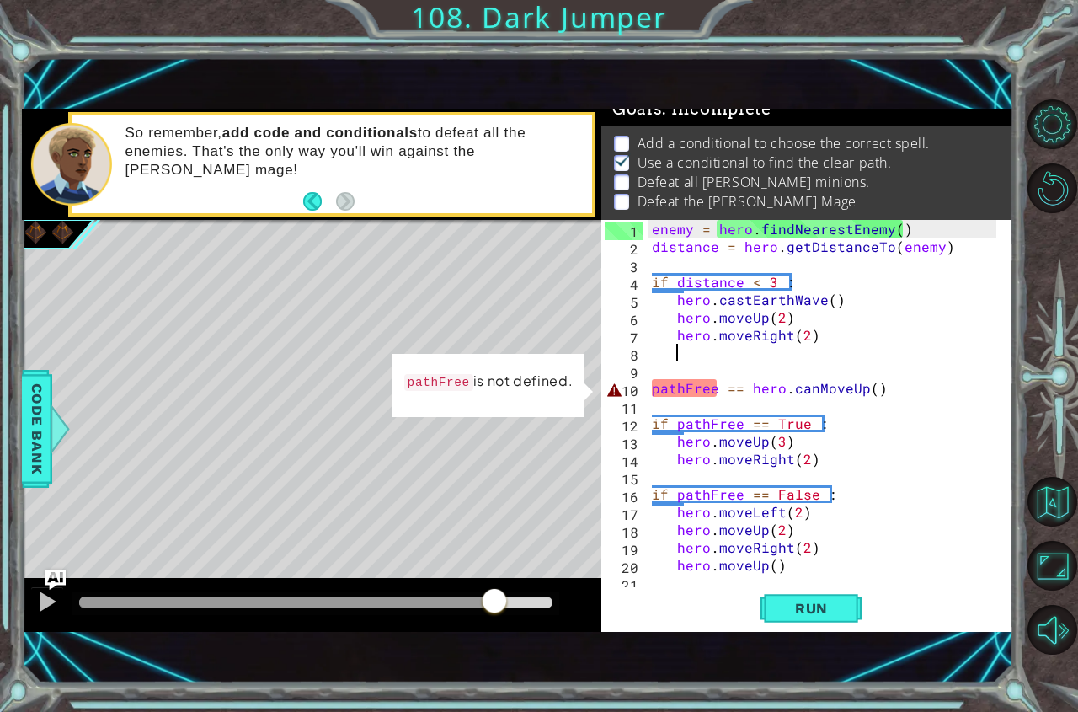
drag, startPoint x: 97, startPoint y: 596, endPoint x: 623, endPoint y: 598, distance: 526.5
click at [505, 585] on div at bounding box center [312, 605] width 580 height 54
click at [838, 619] on button "Run" at bounding box center [811, 607] width 101 height 41
